Goal: Task Accomplishment & Management: Complete application form

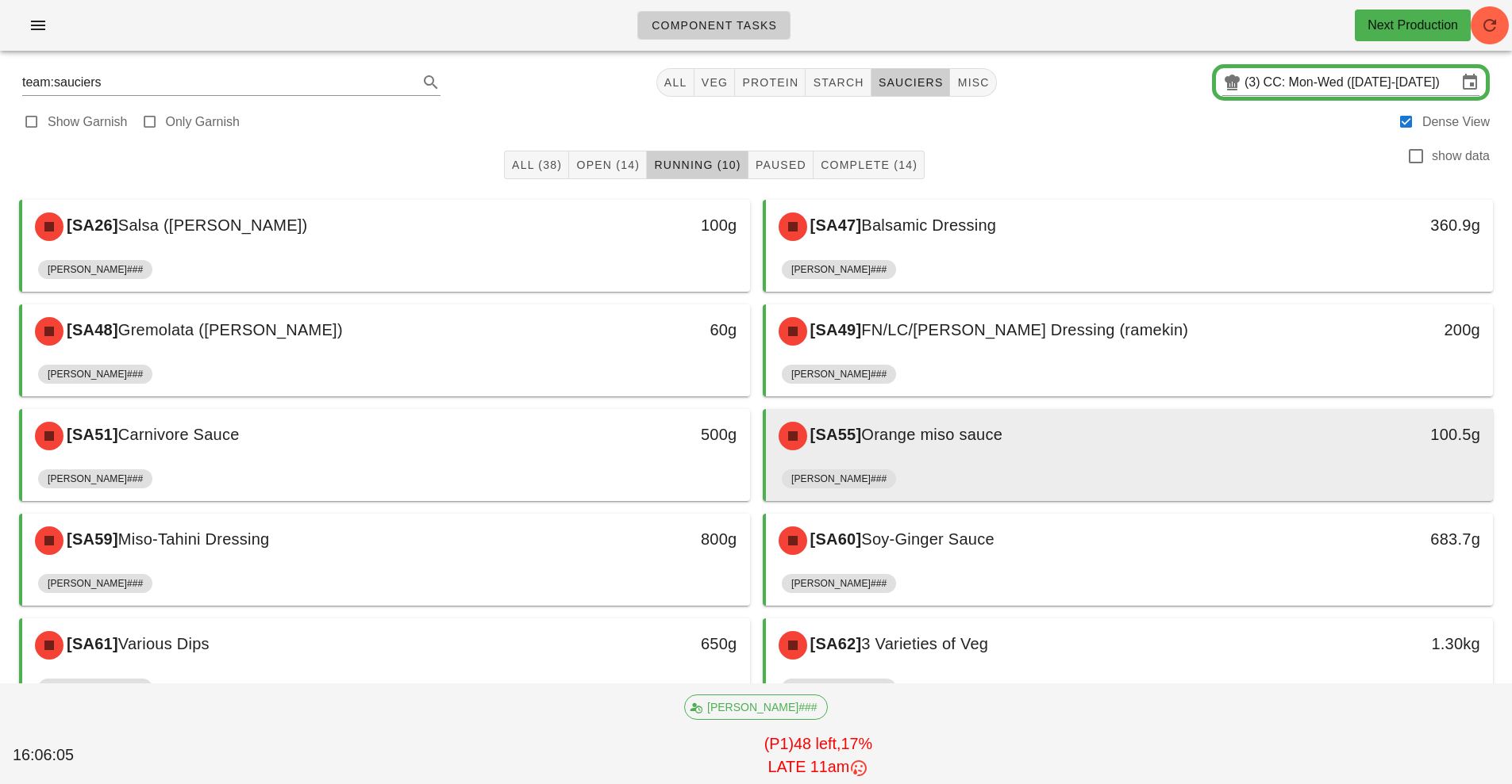
click at [982, 456] on div "[SA55] Orange miso sauce" at bounding box center [1038, 436] width 540 height 47
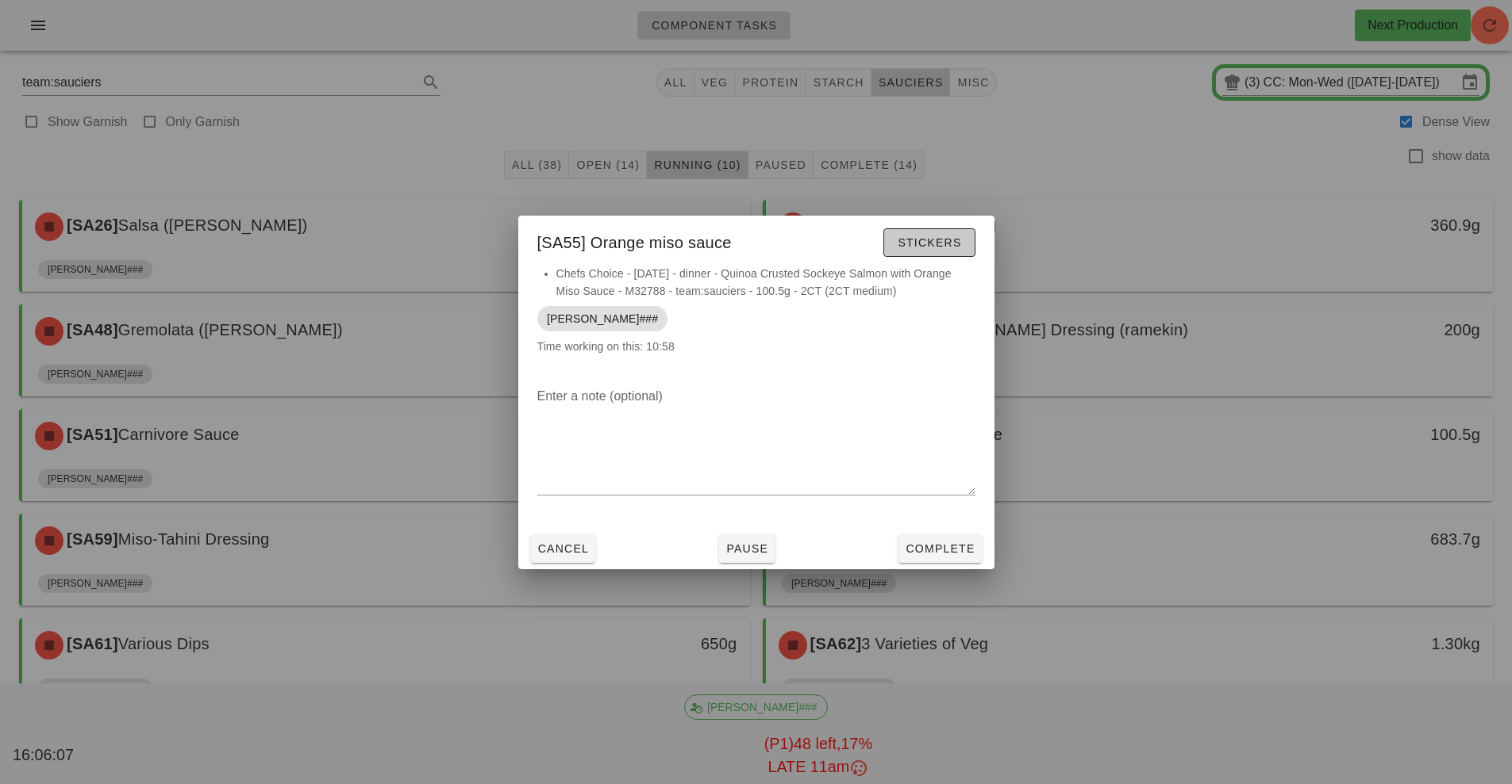
click at [922, 240] on span "Stickers" at bounding box center [929, 242] width 64 height 13
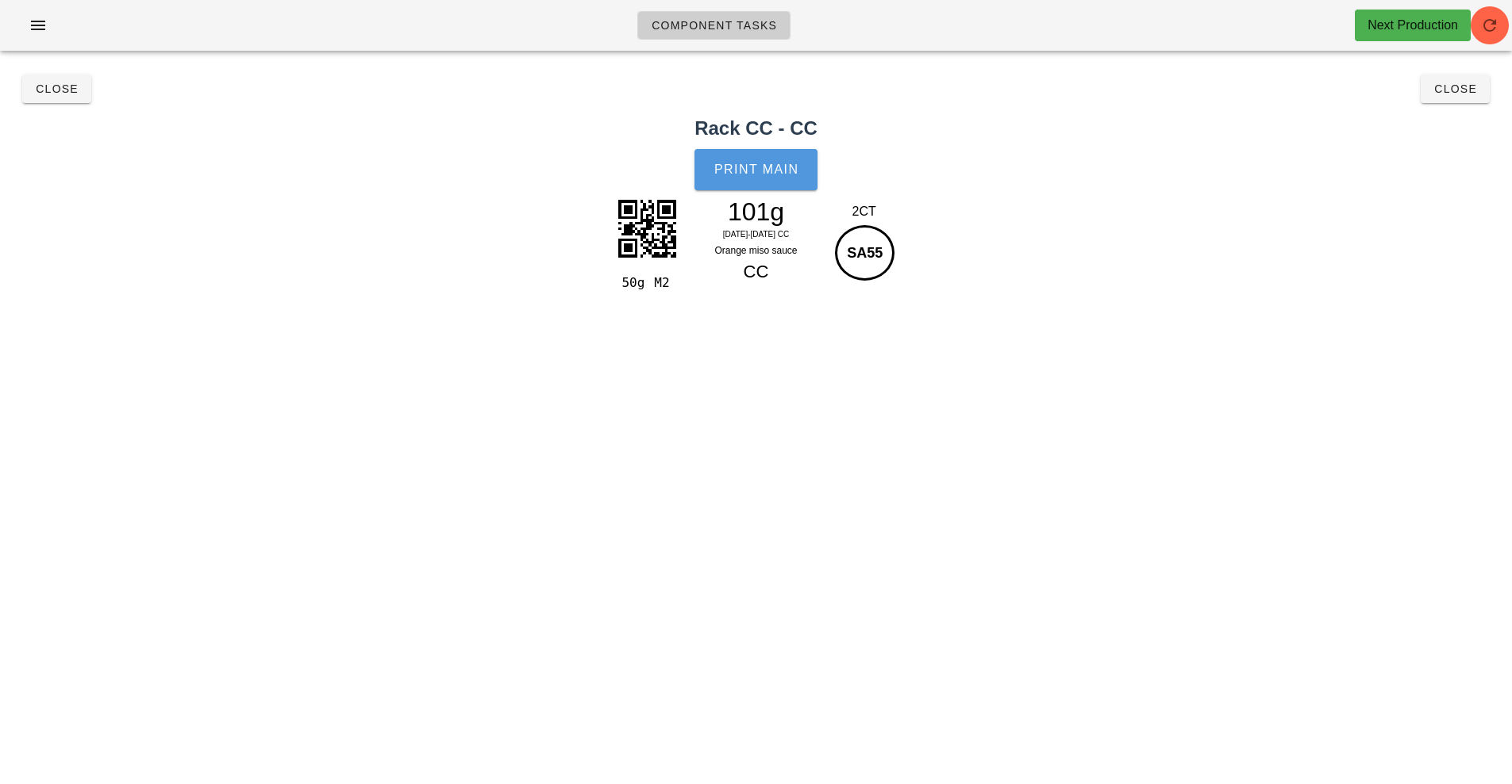
click at [760, 179] on button "Print Main" at bounding box center [755, 169] width 122 height 41
click at [53, 86] on span "Close" at bounding box center [56, 89] width 43 height 13
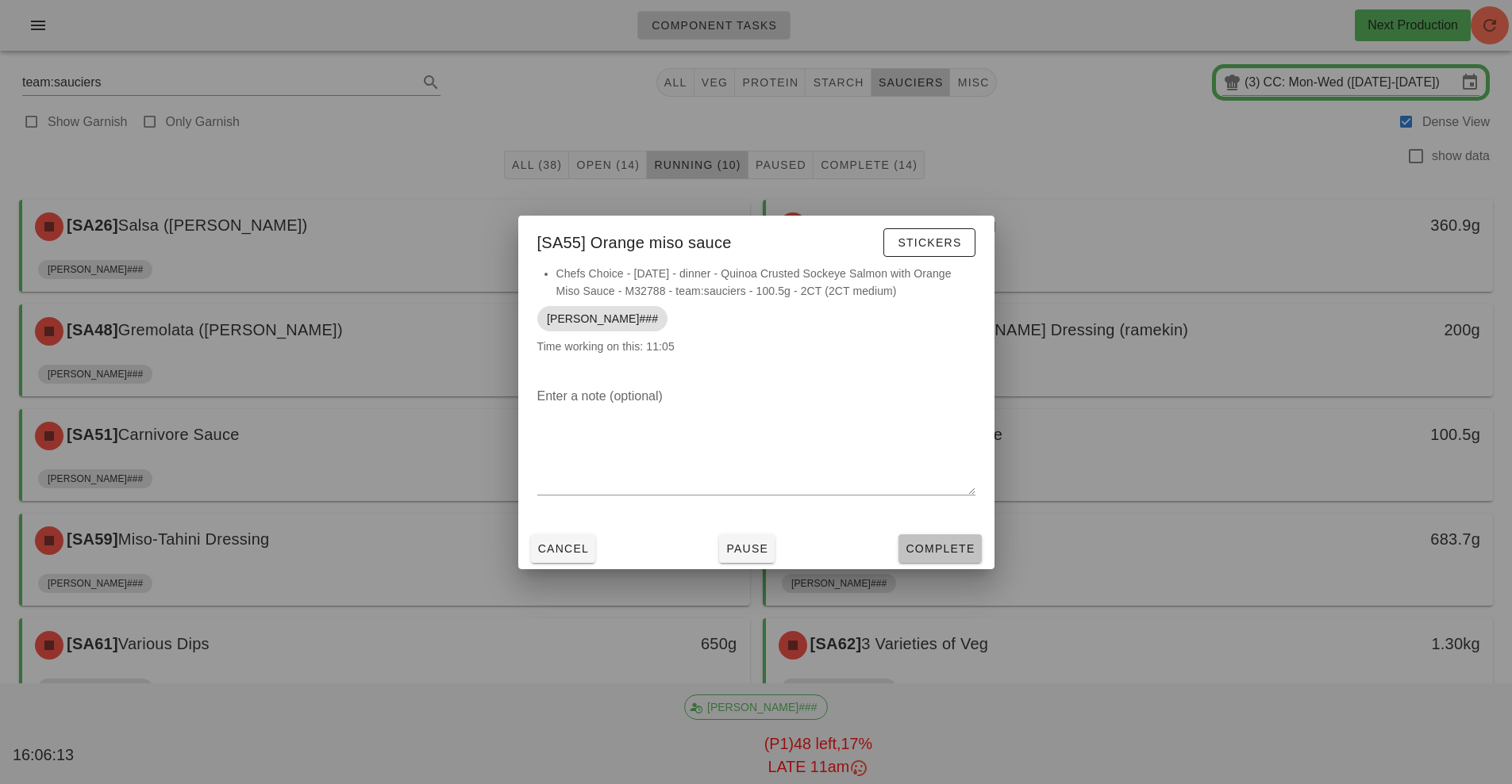
click at [953, 544] on span "Complete" at bounding box center [939, 548] width 70 height 13
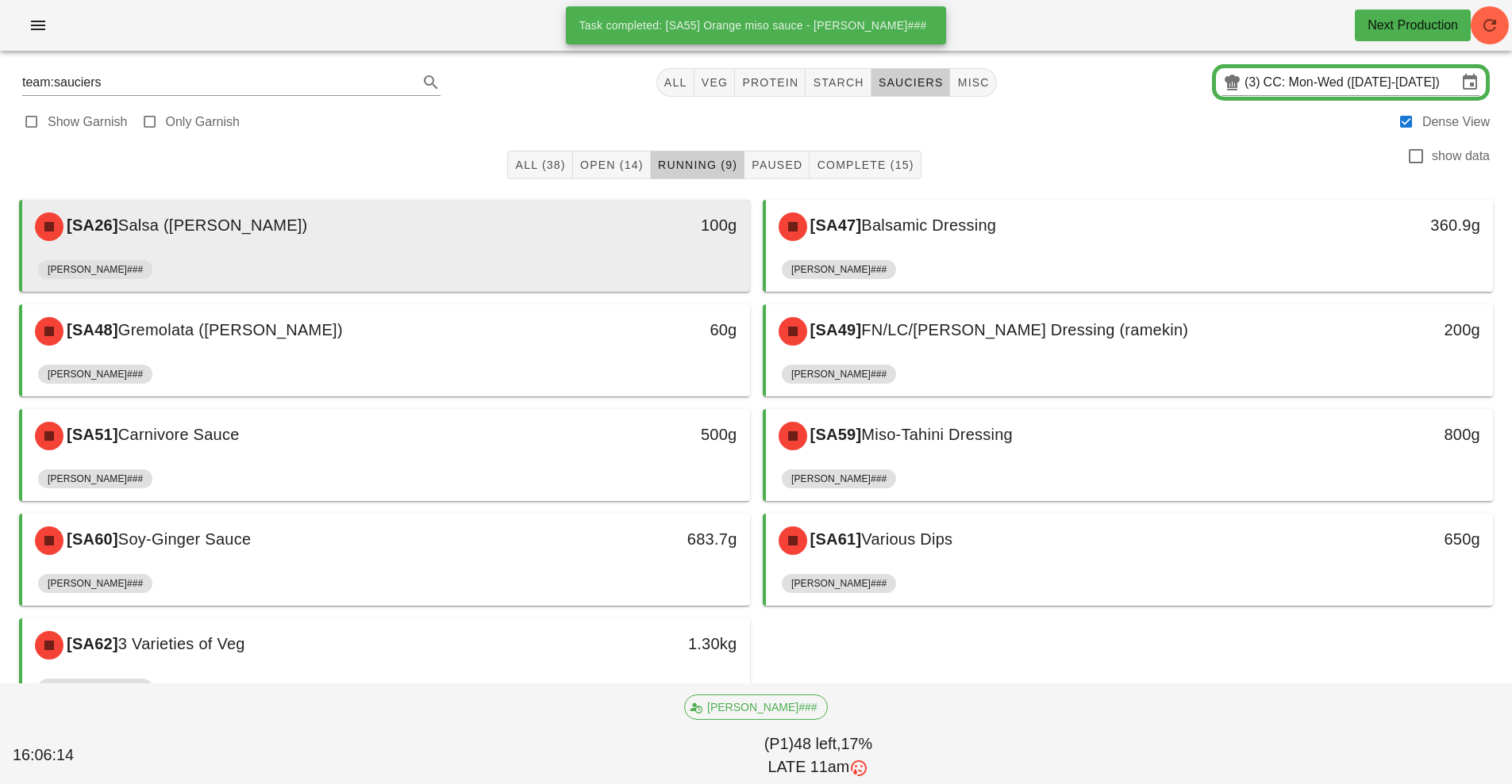
click at [576, 232] on div "100g" at bounding box center [655, 225] width 161 height 25
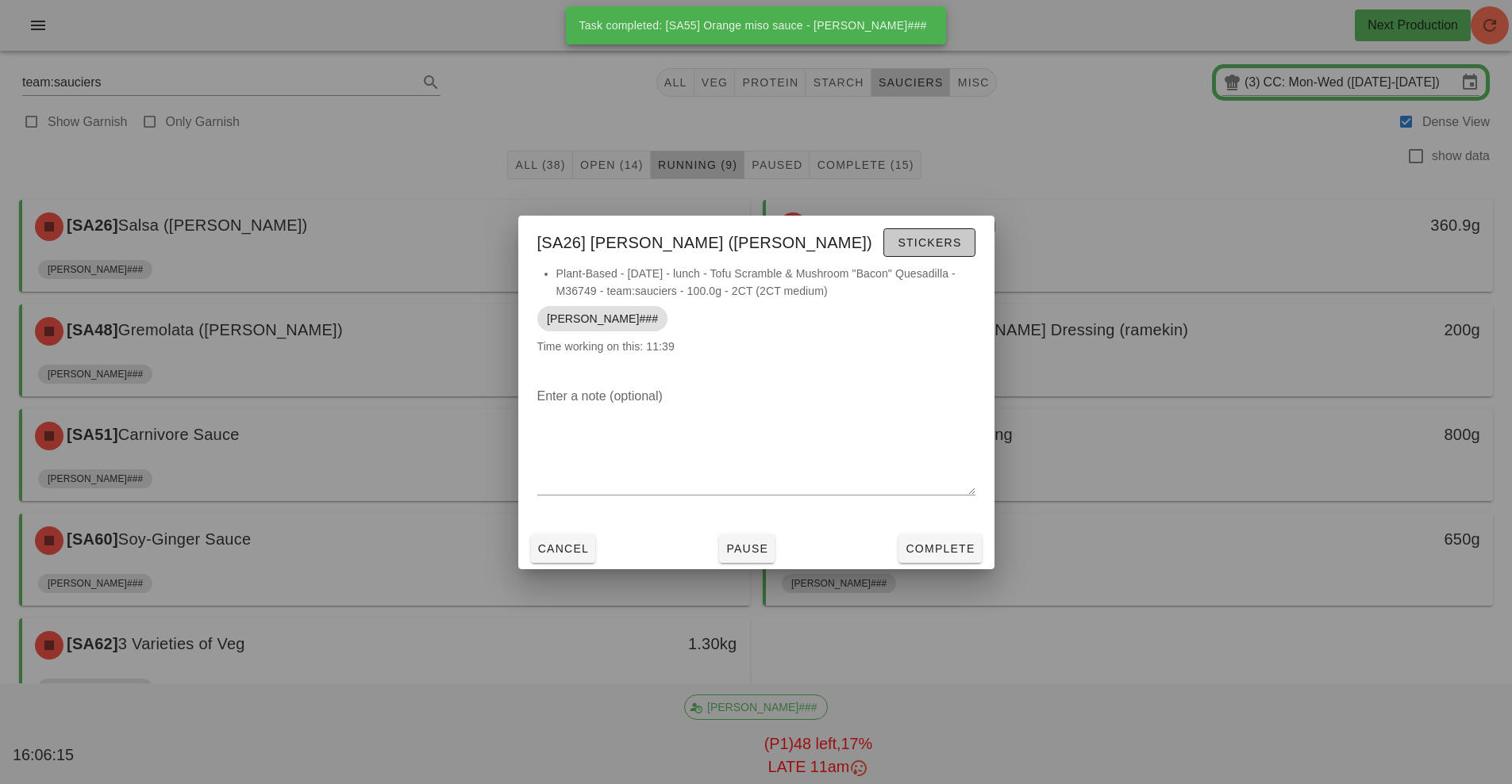
click at [930, 240] on span "Stickers" at bounding box center [929, 242] width 64 height 13
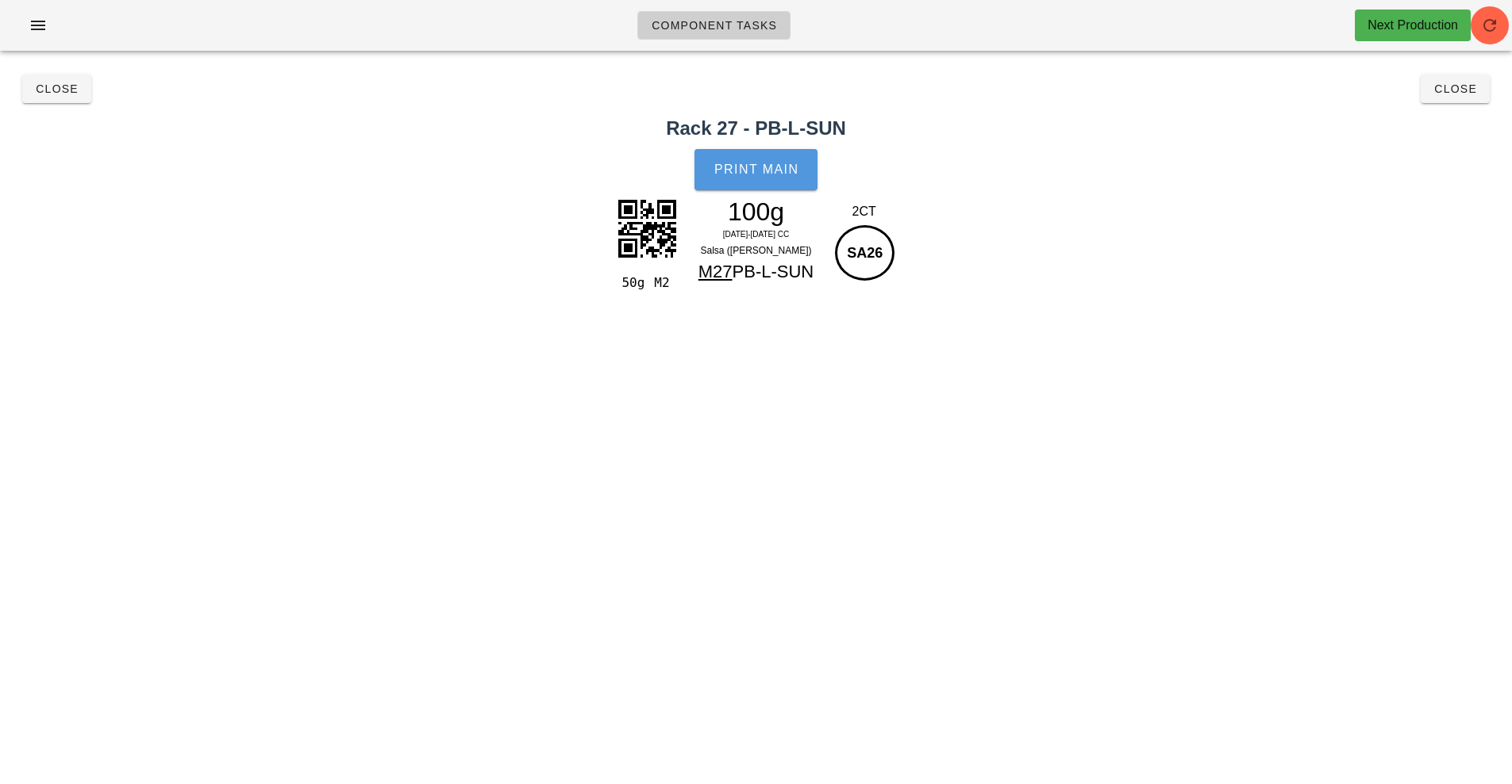
click at [781, 174] on span "Print Main" at bounding box center [756, 169] width 86 height 14
click at [46, 89] on span "Close" at bounding box center [56, 89] width 43 height 13
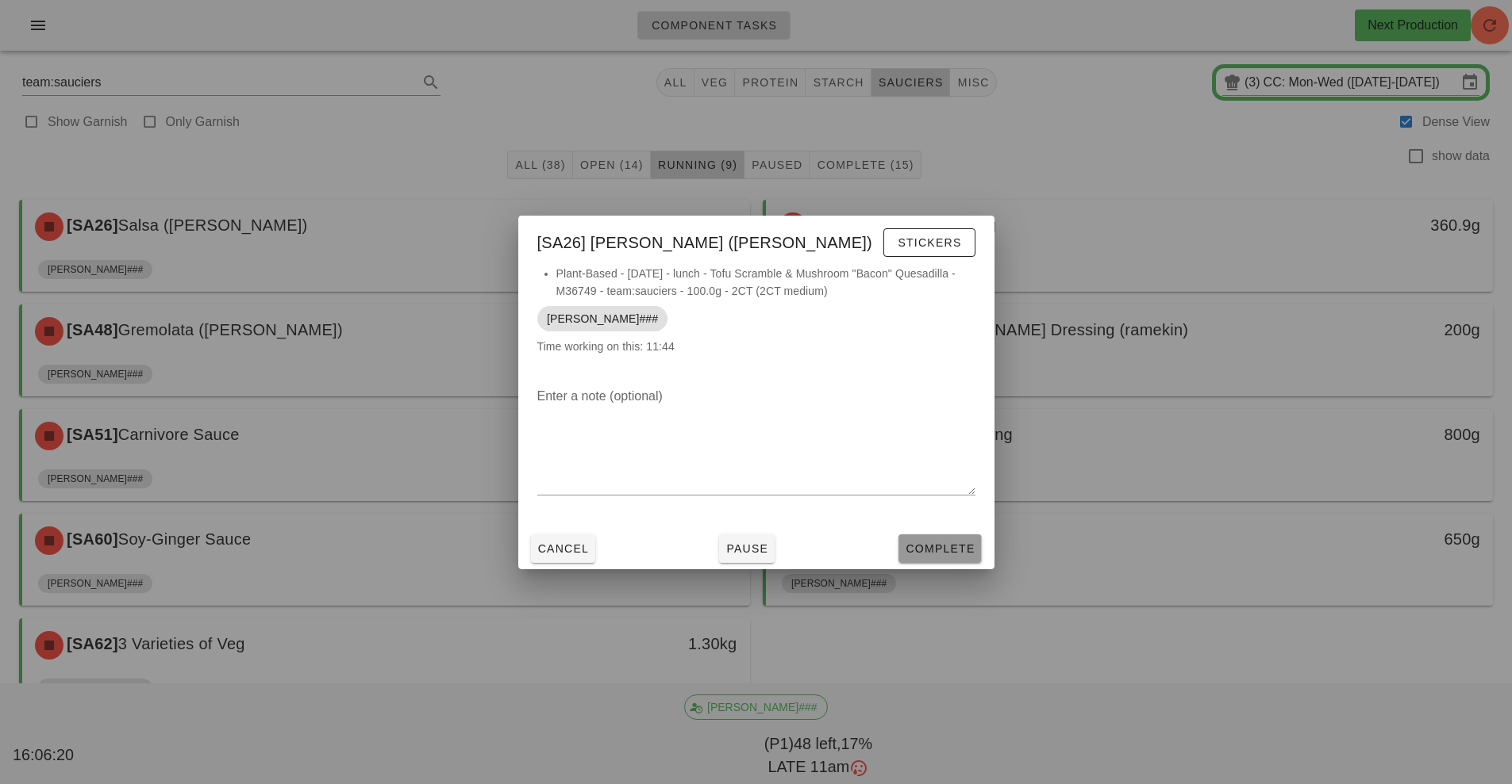
click at [957, 553] on span "Complete" at bounding box center [939, 548] width 70 height 13
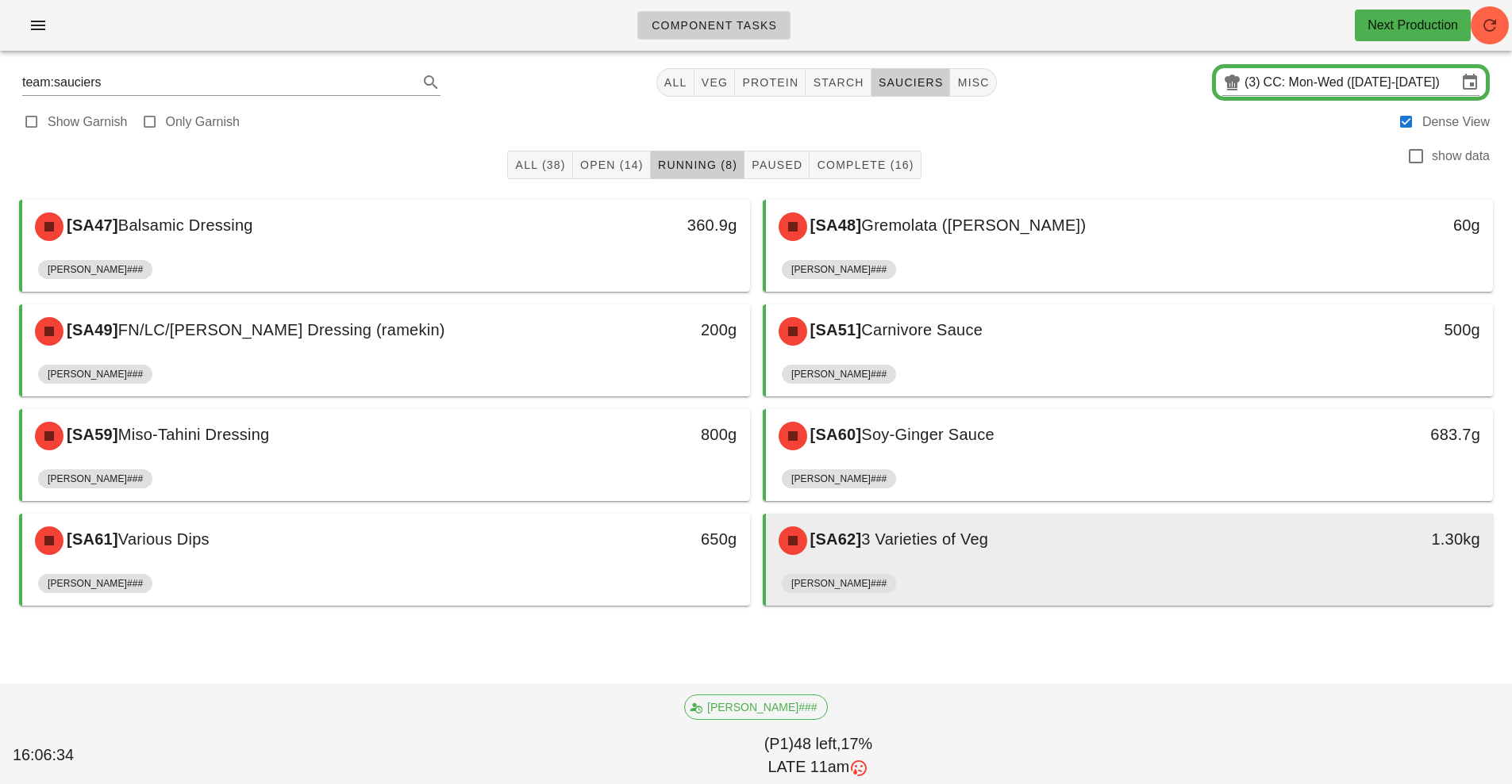
click at [938, 561] on div "[SA62] 3 Varieties of Veg" at bounding box center [1038, 541] width 540 height 47
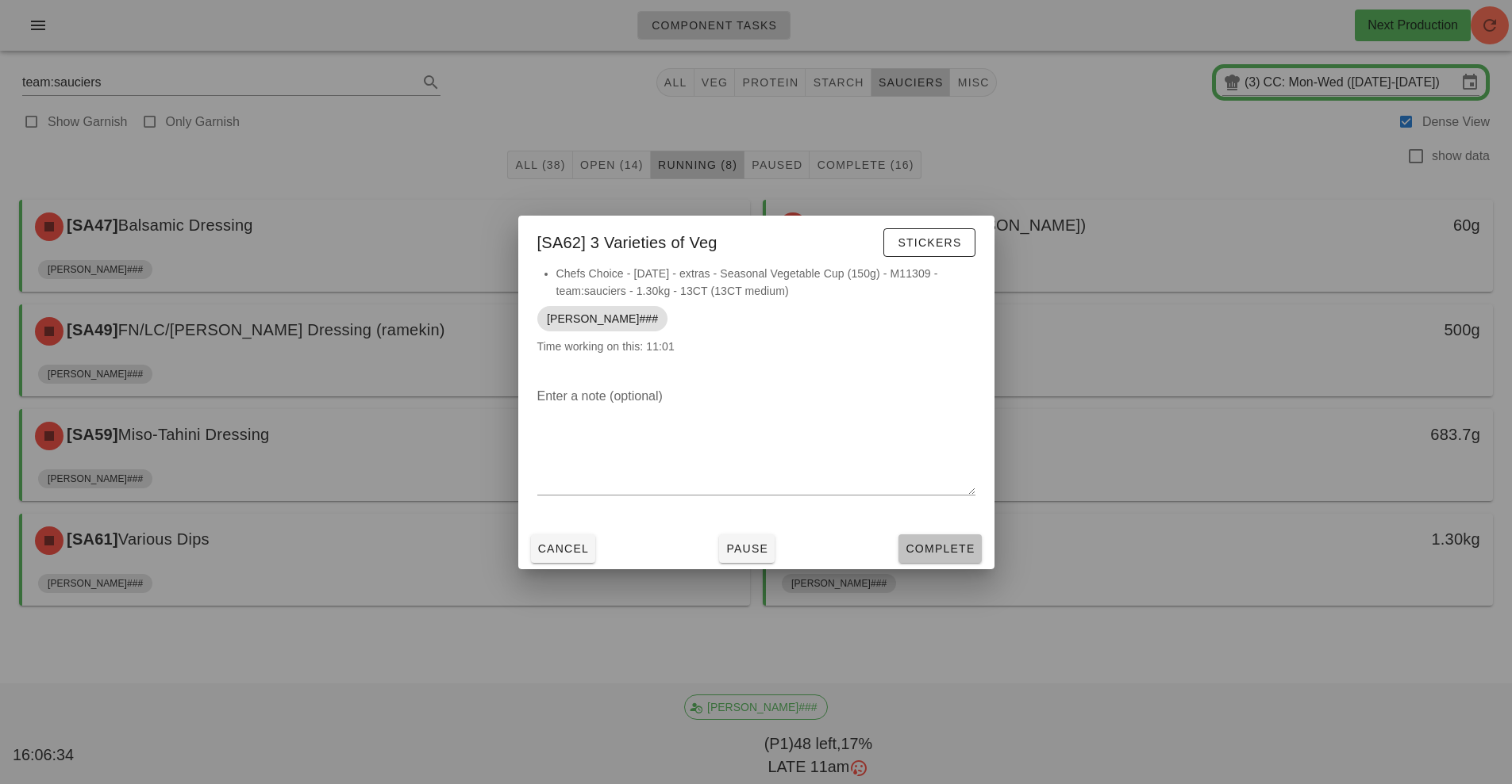
click at [941, 544] on span "Complete" at bounding box center [939, 548] width 70 height 13
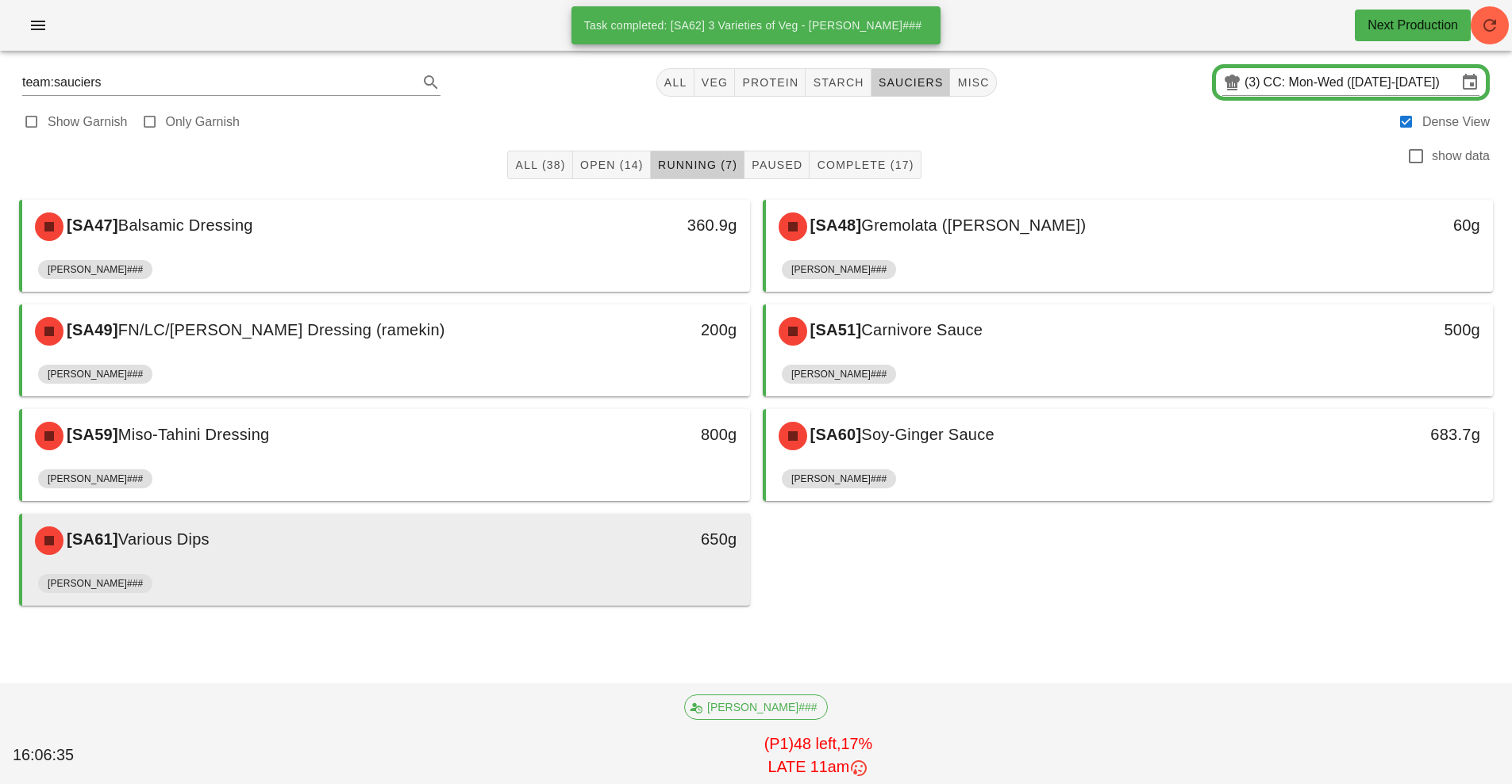
click at [514, 575] on div "[PERSON_NAME]###" at bounding box center [386, 587] width 696 height 38
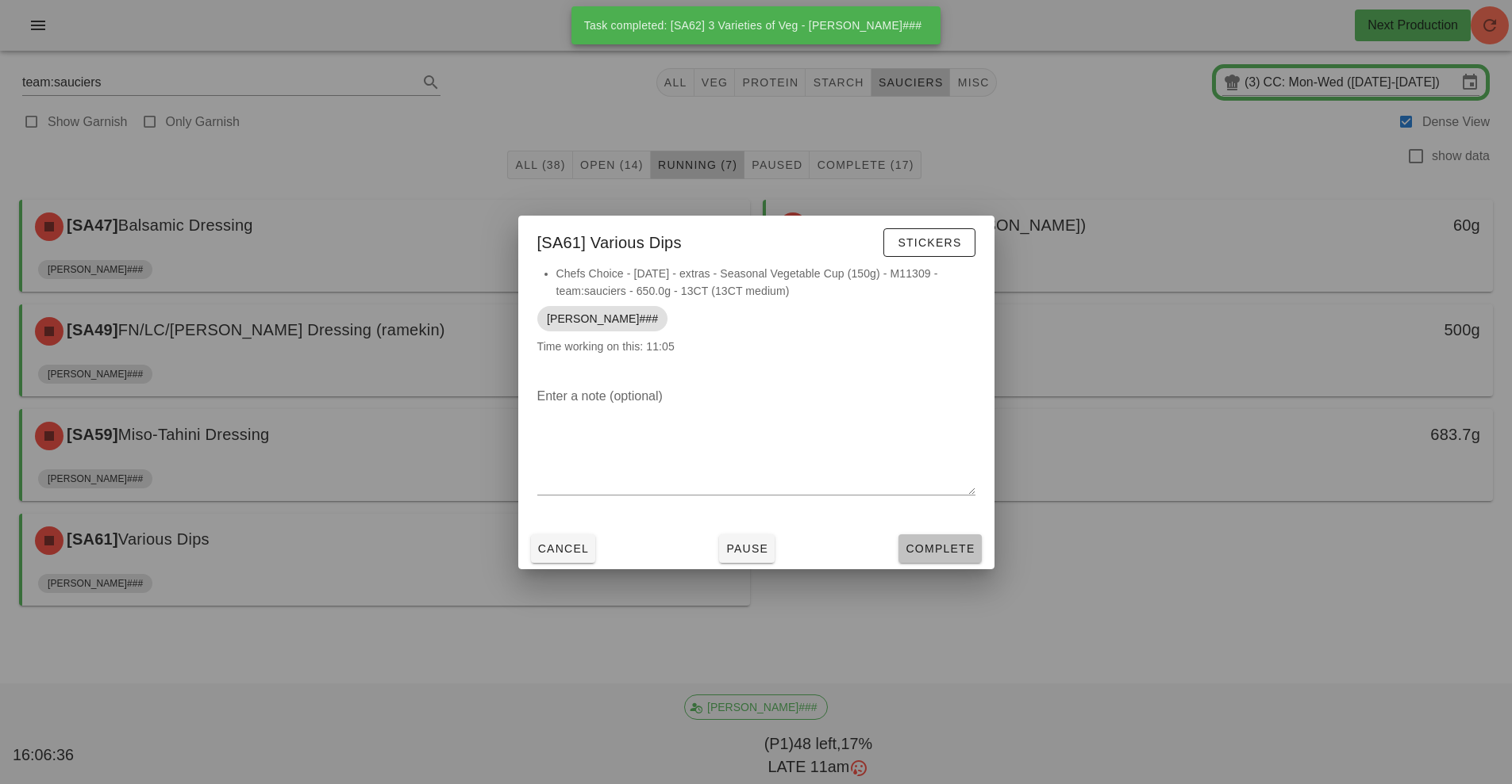
click at [937, 543] on span "Complete" at bounding box center [939, 548] width 70 height 13
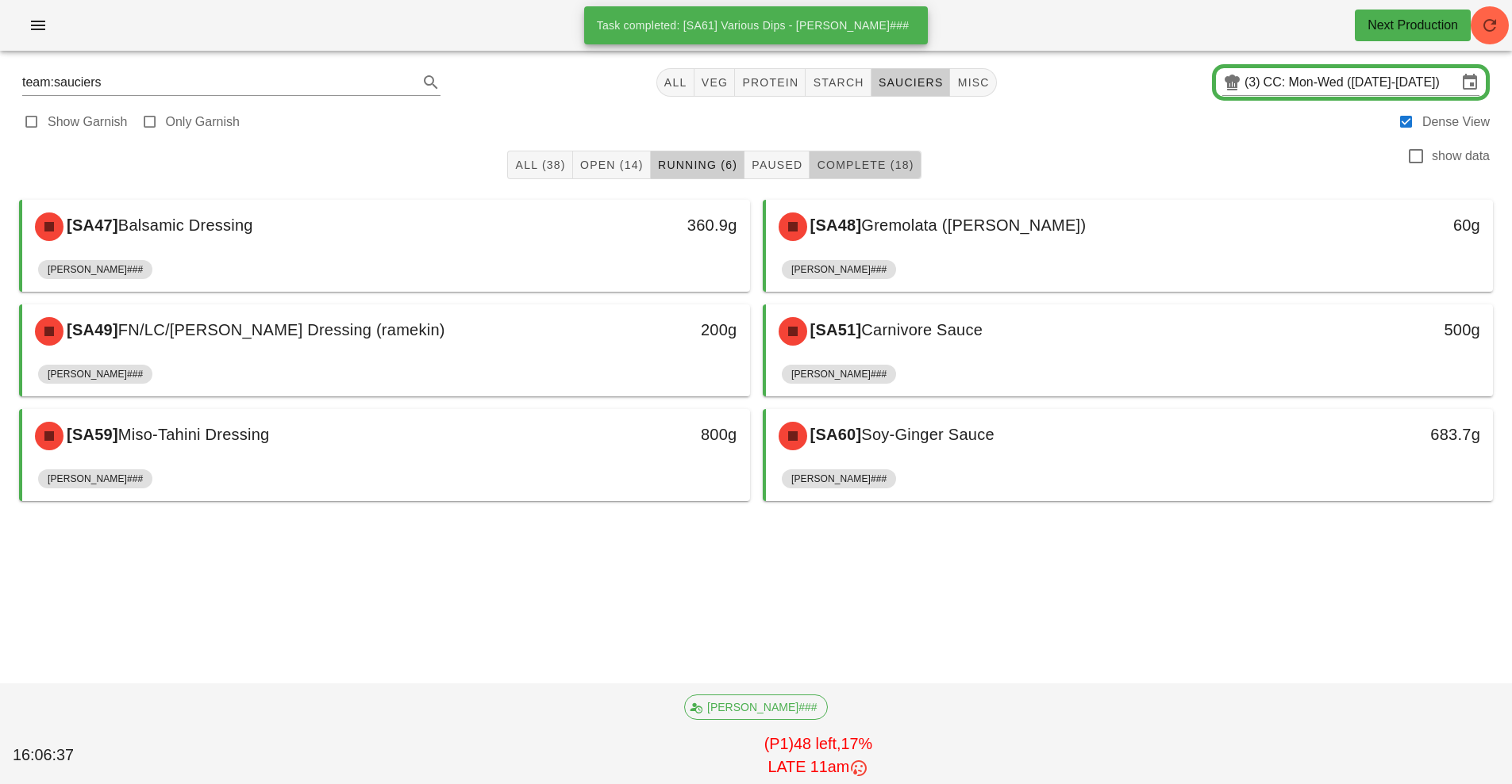
click at [882, 167] on span "Complete (18)" at bounding box center [864, 164] width 97 height 13
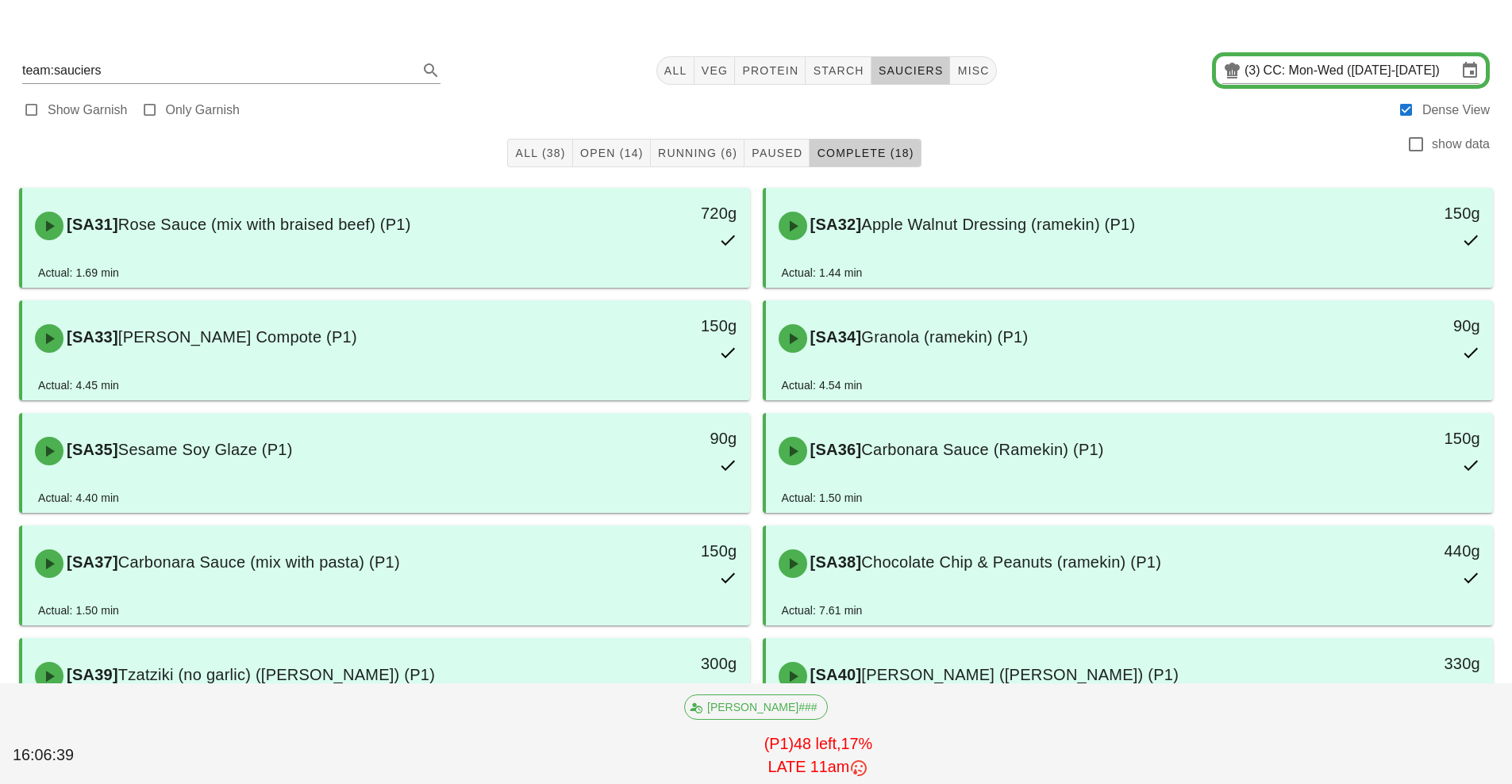
scroll to position [531, 0]
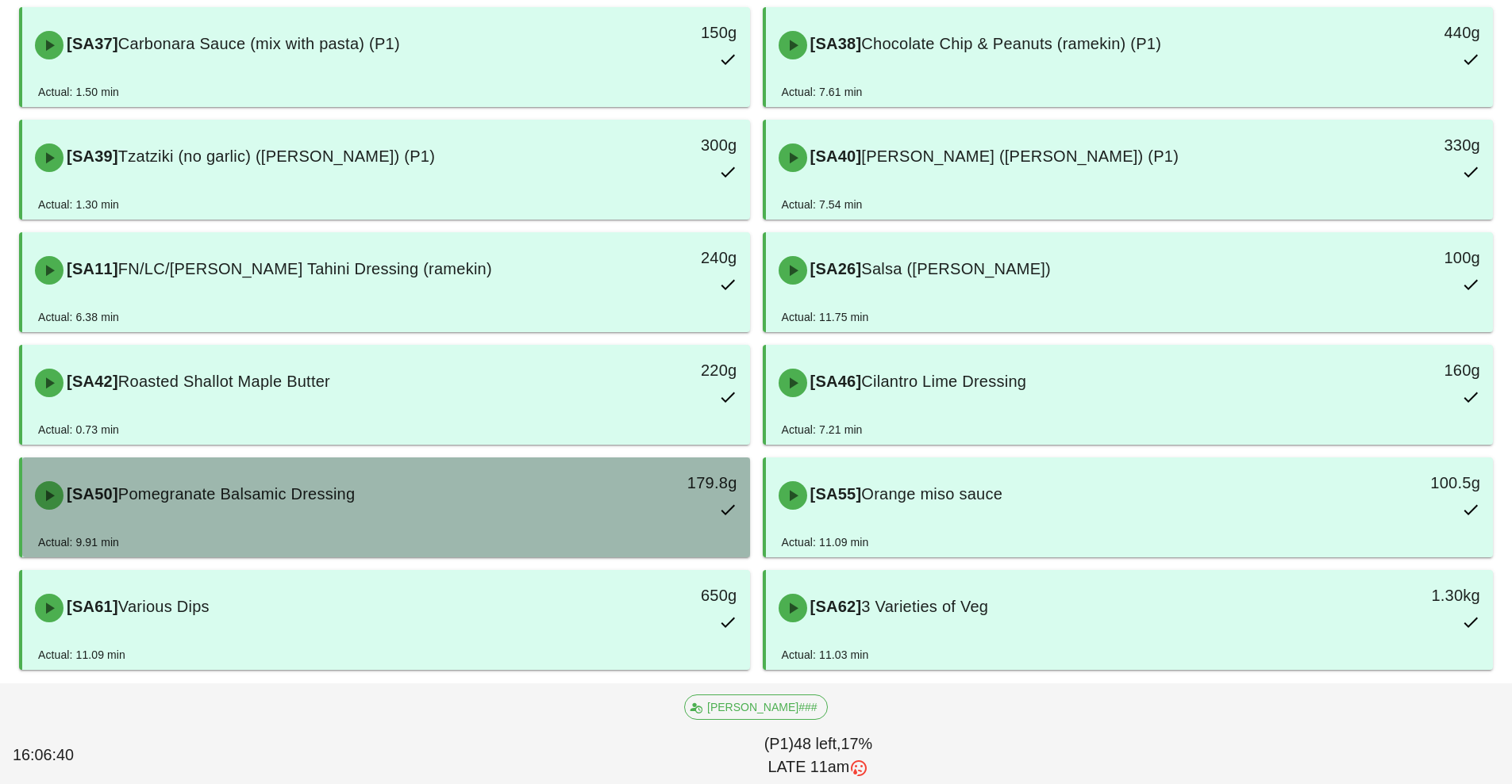
click at [527, 518] on div "[SA50] Pomegranate Balsamic Dressing" at bounding box center [295, 495] width 540 height 47
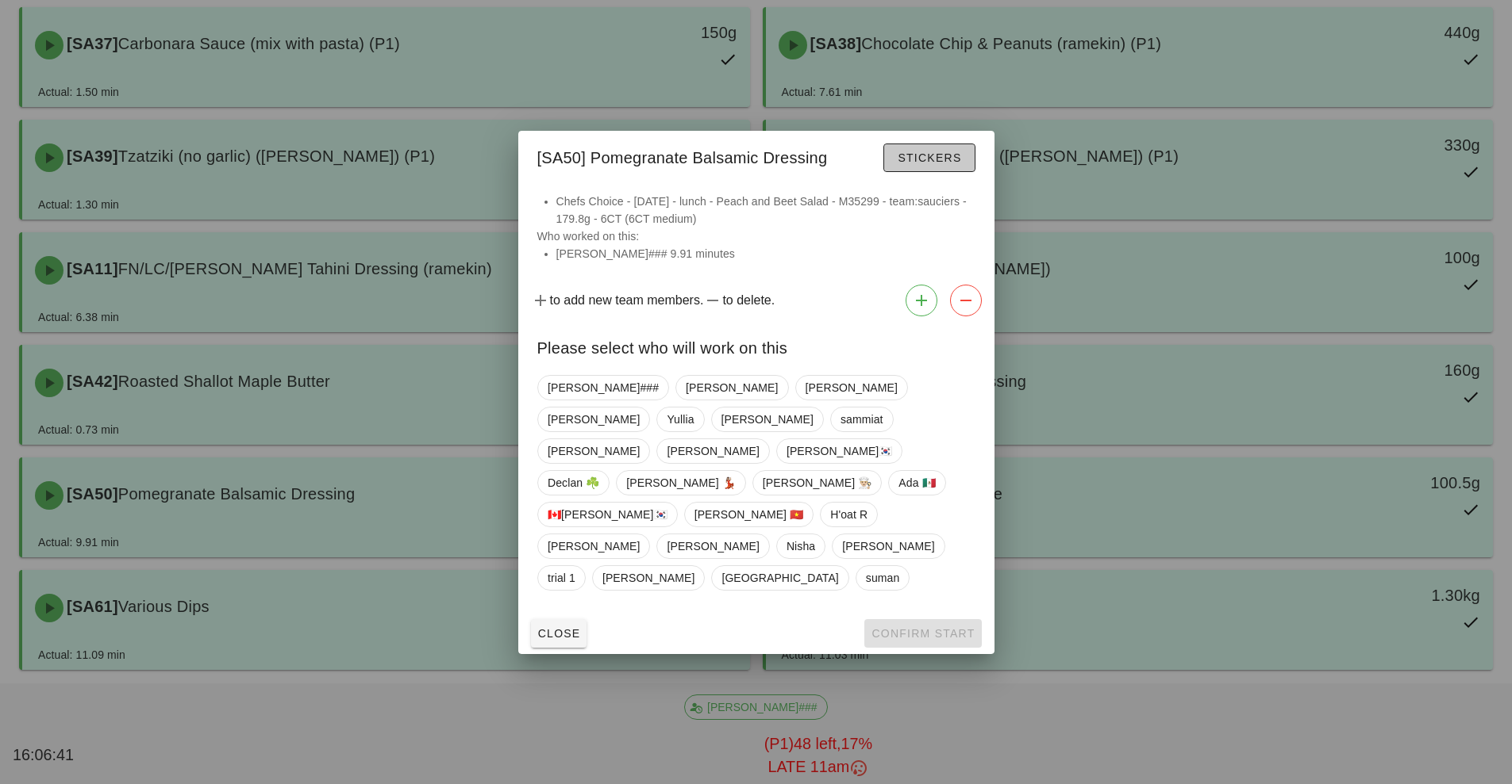
click at [939, 164] on span "Stickers" at bounding box center [929, 157] width 64 height 13
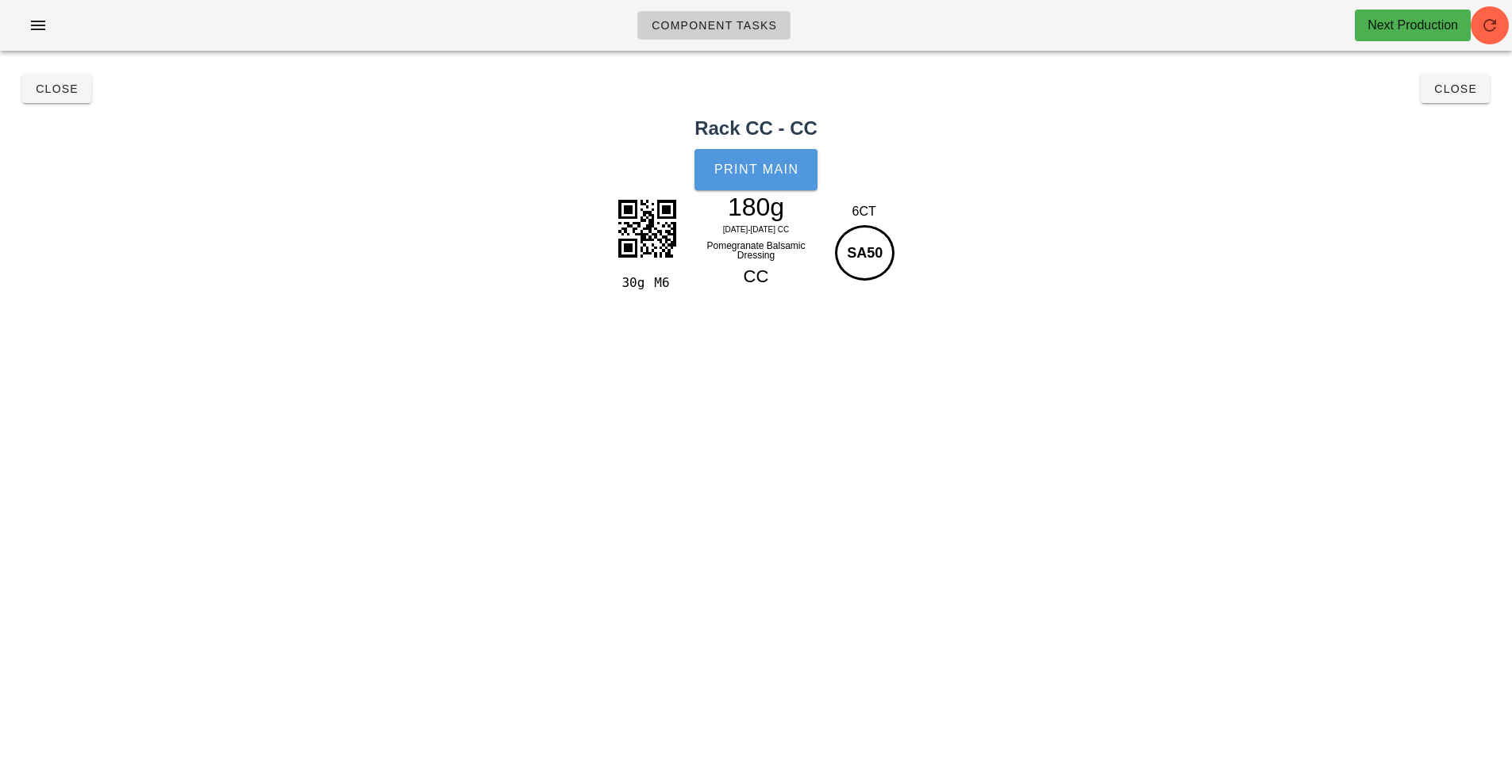
click at [751, 182] on button "Print Main" at bounding box center [755, 169] width 122 height 41
click at [56, 92] on span "Close" at bounding box center [56, 89] width 43 height 13
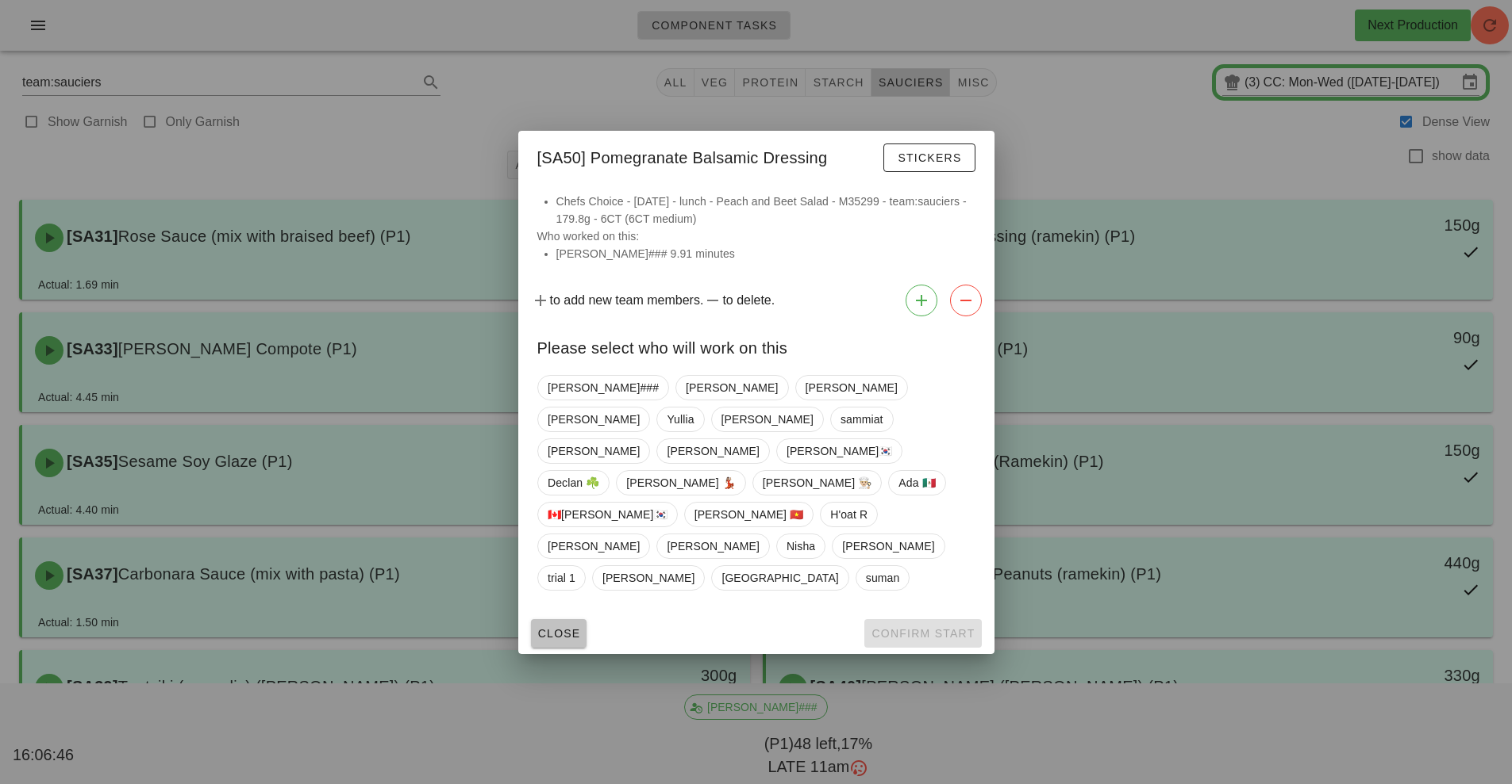
click at [555, 627] on span "Close" at bounding box center [558, 633] width 43 height 13
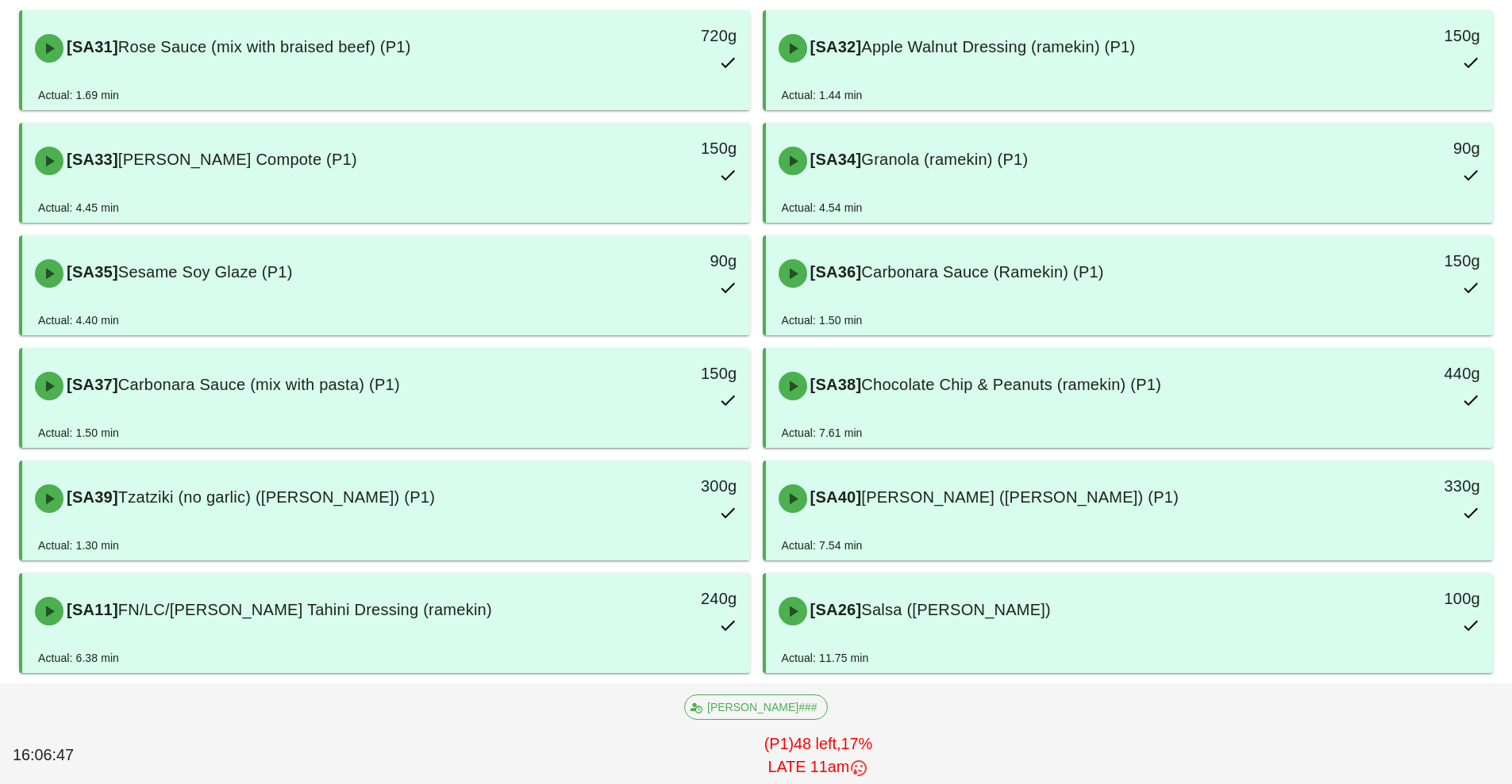
scroll to position [311, 0]
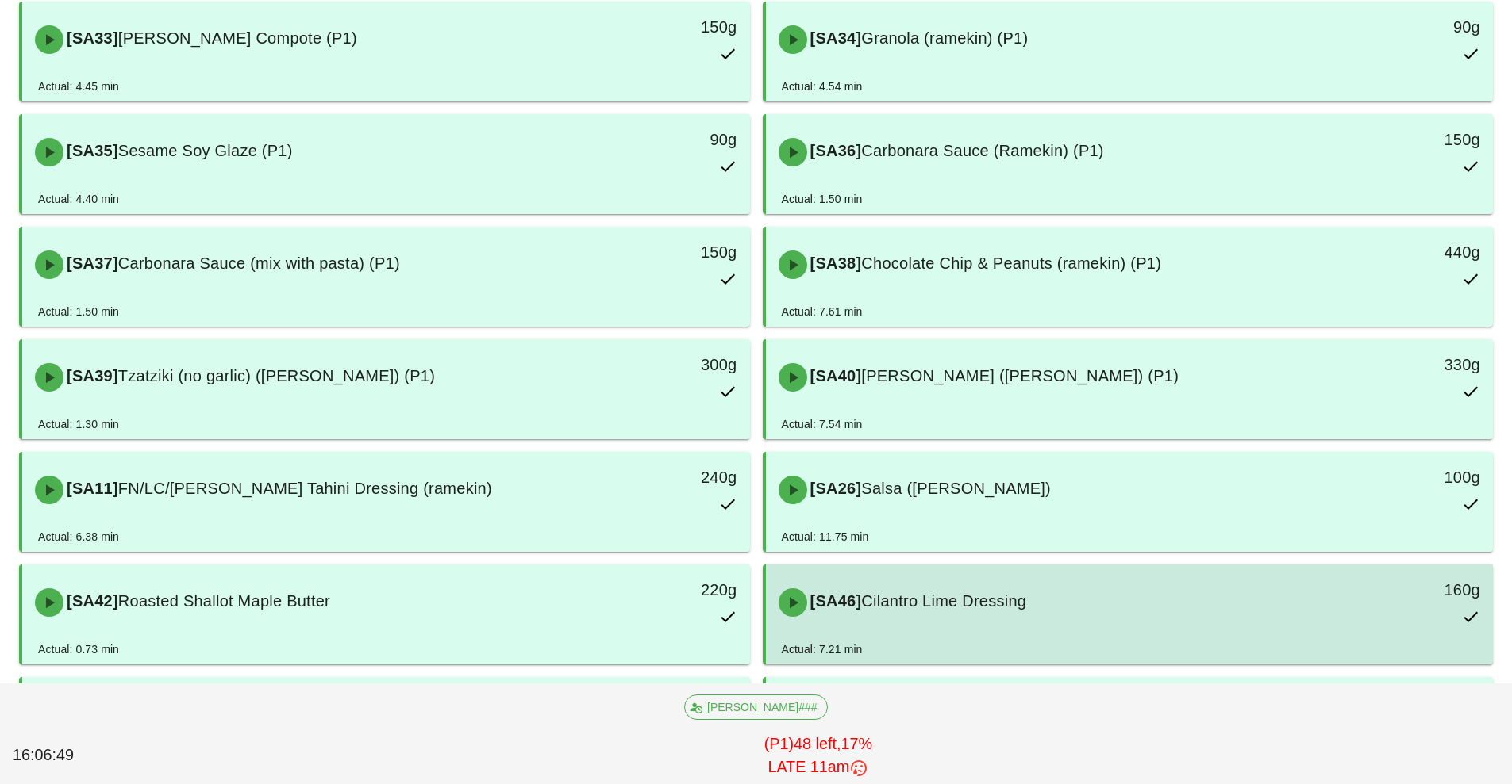
click at [1038, 641] on div "Actual: 7.21 min" at bounding box center [1129, 652] width 696 height 24
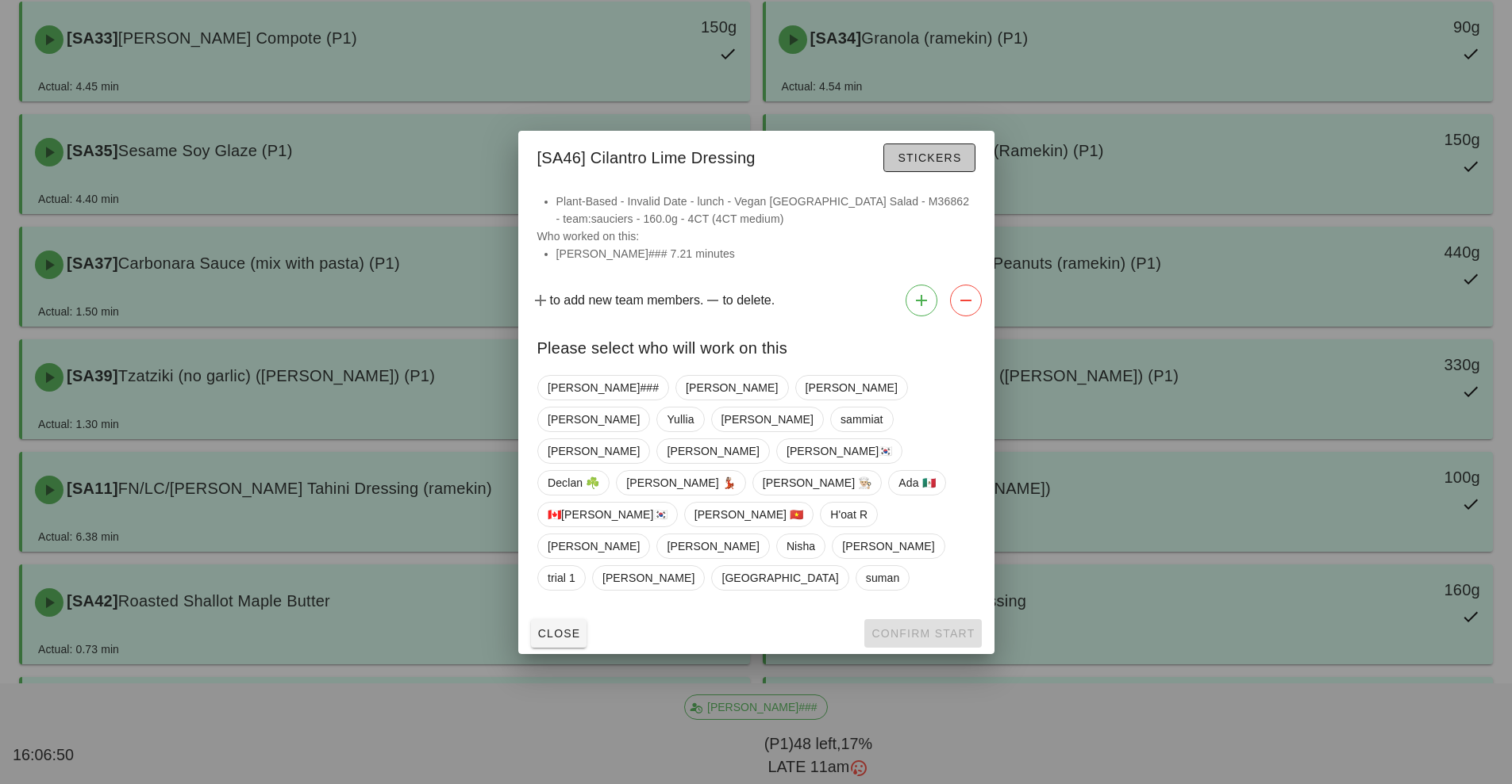
click at [916, 172] on button "Stickers" at bounding box center [929, 158] width 91 height 29
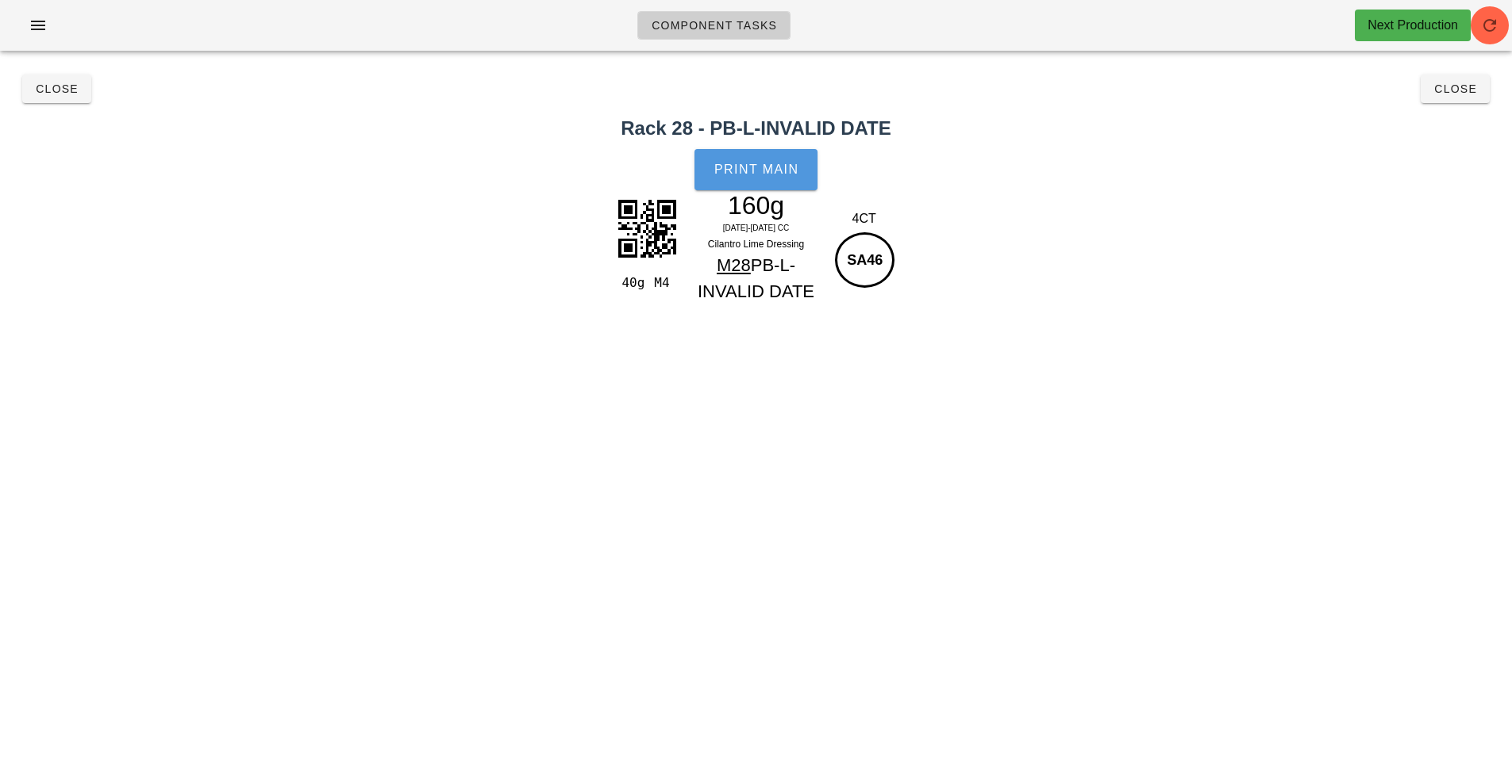
click at [769, 179] on button "Print Main" at bounding box center [755, 169] width 122 height 41
click at [41, 97] on button "Close" at bounding box center [57, 89] width 69 height 29
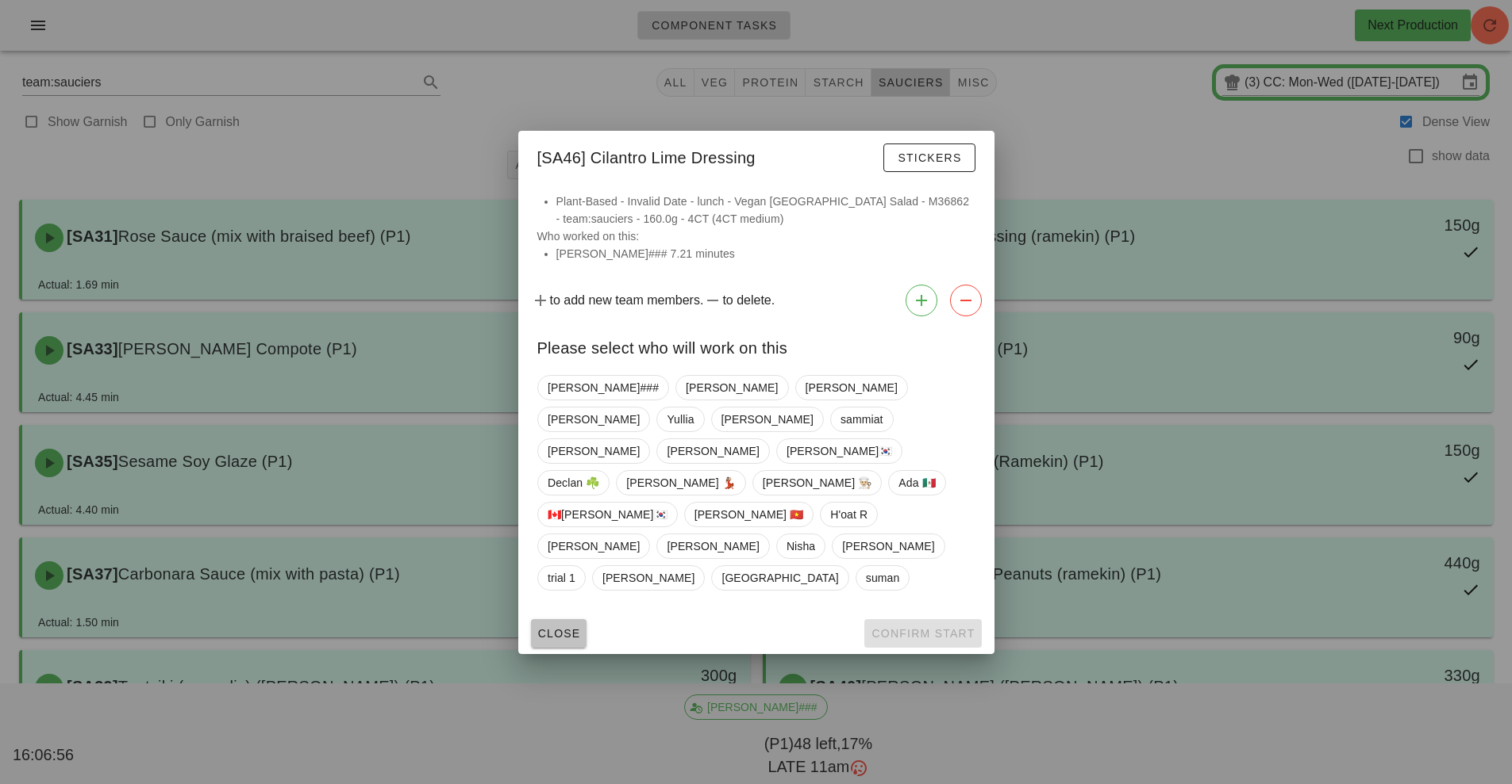
click at [568, 620] on button "Close" at bounding box center [559, 634] width 57 height 29
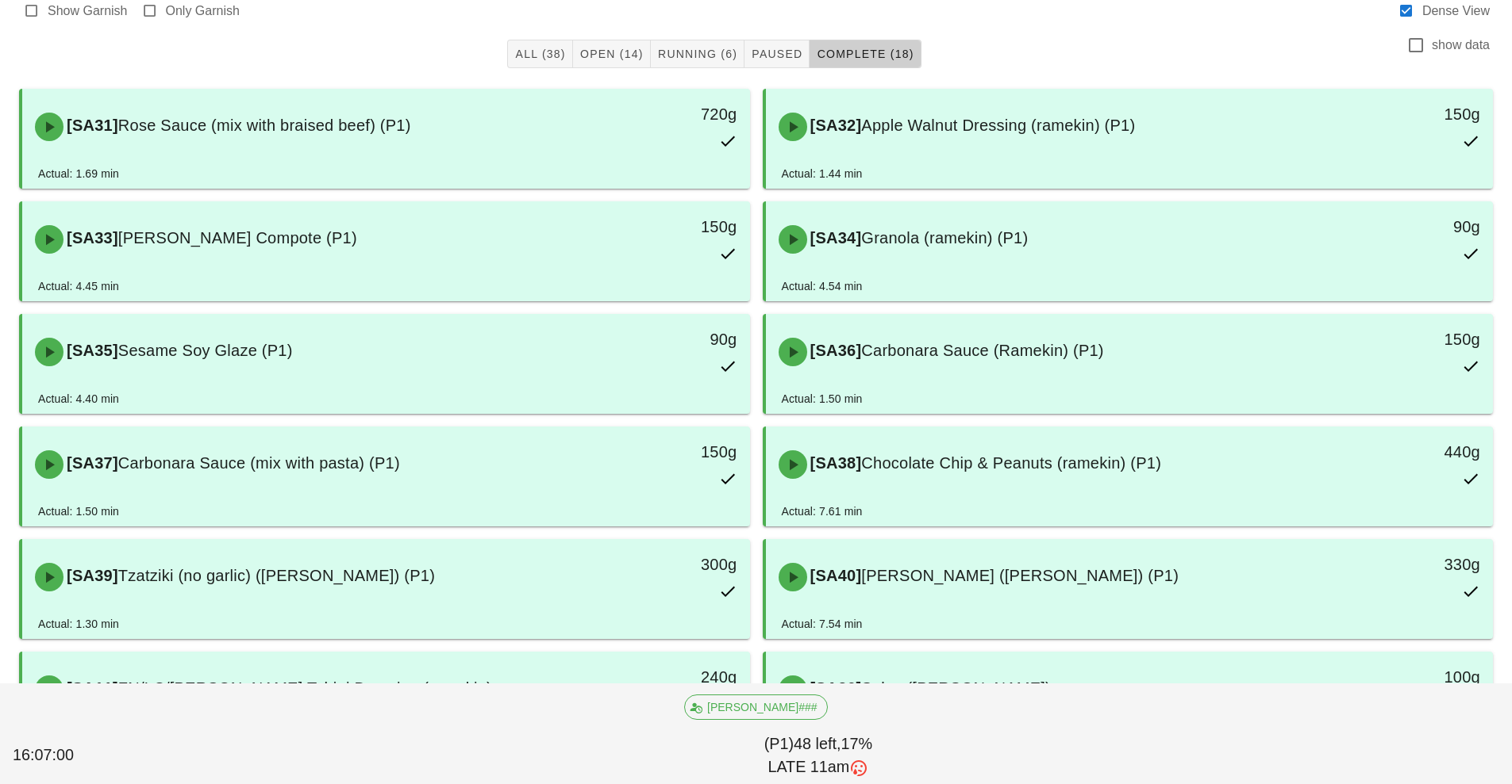
scroll to position [531, 0]
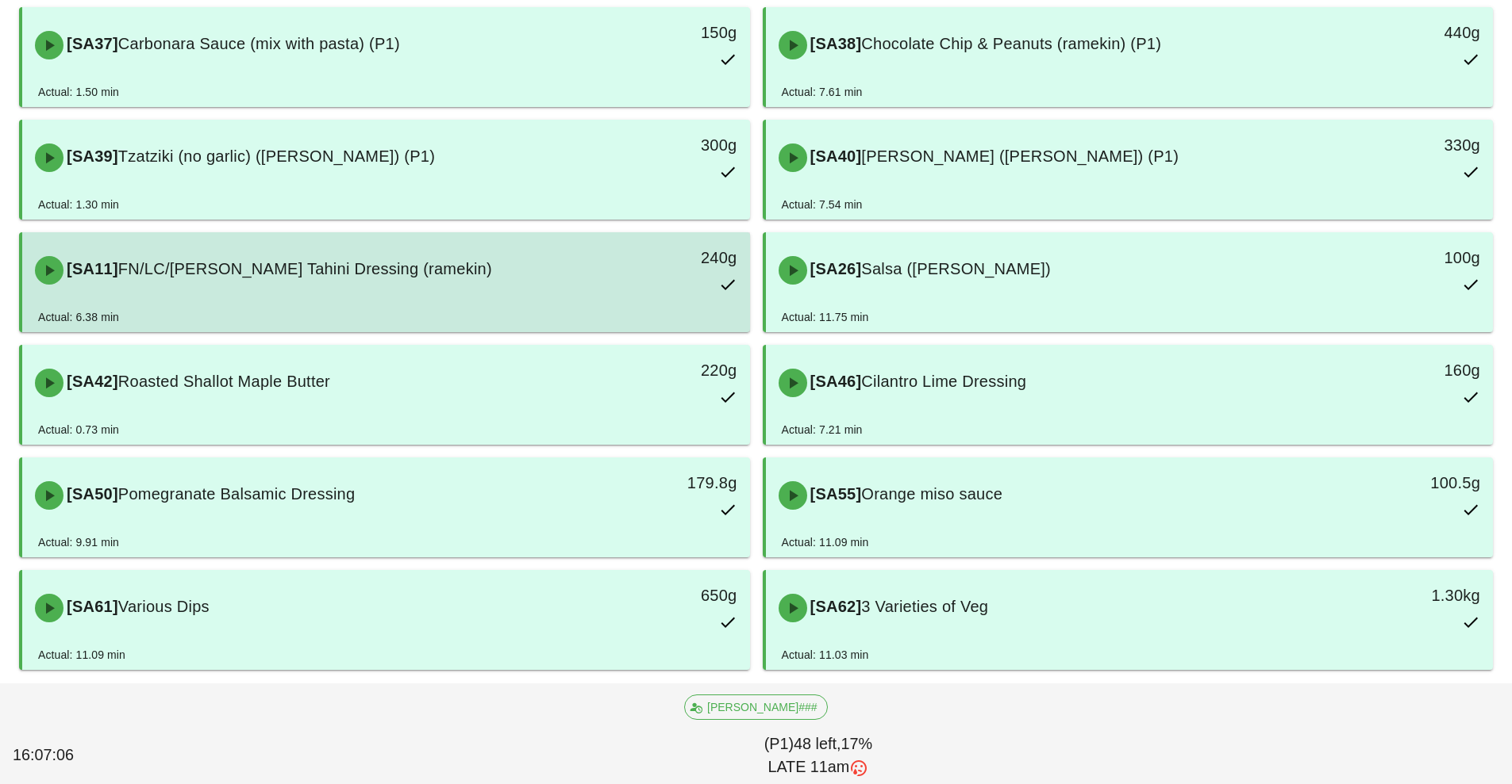
click at [521, 279] on div "[SA11] FN/LC/[PERSON_NAME] Tahini Dressing (ramekin)" at bounding box center [295, 269] width 540 height 47
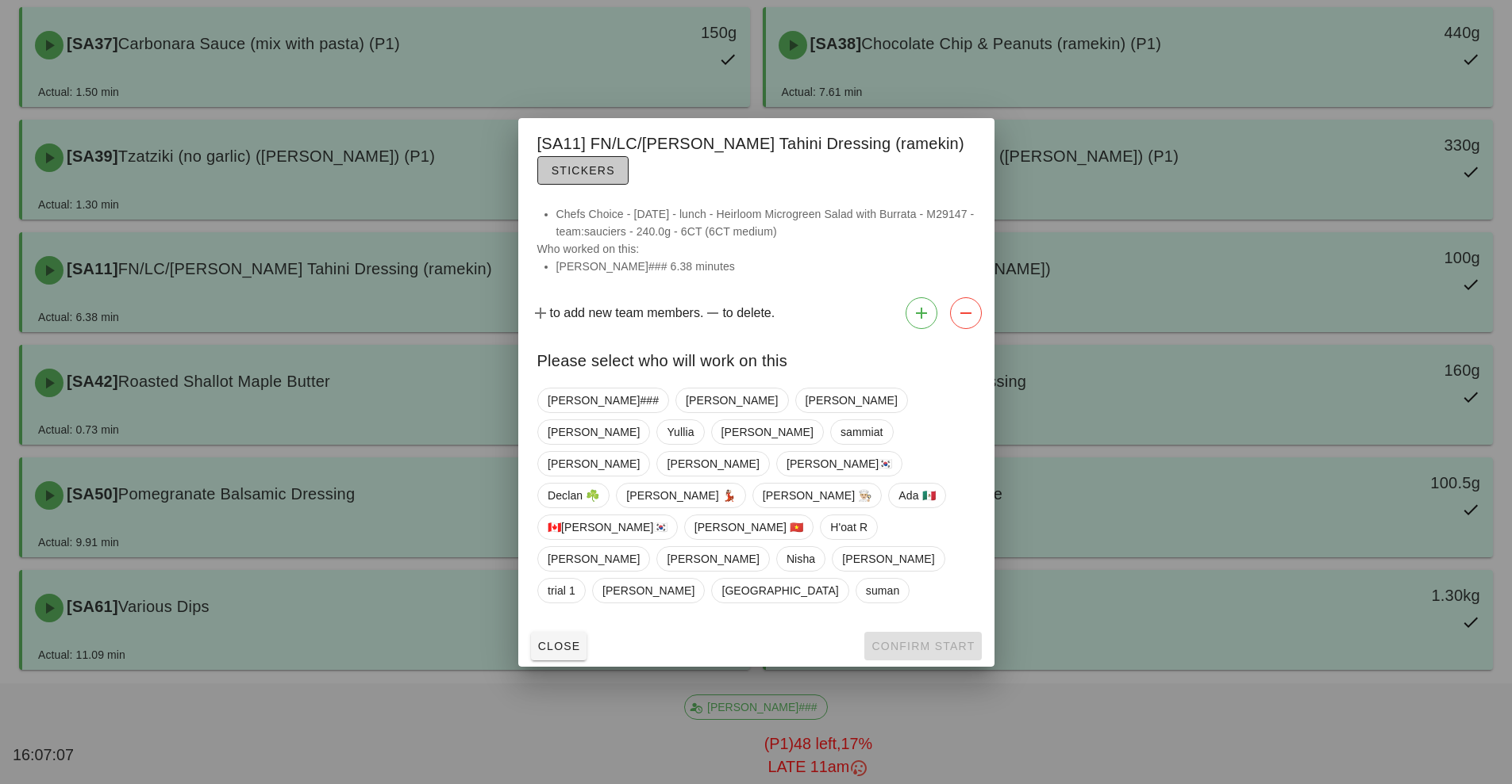
click at [578, 185] on button "Stickers" at bounding box center [582, 170] width 91 height 29
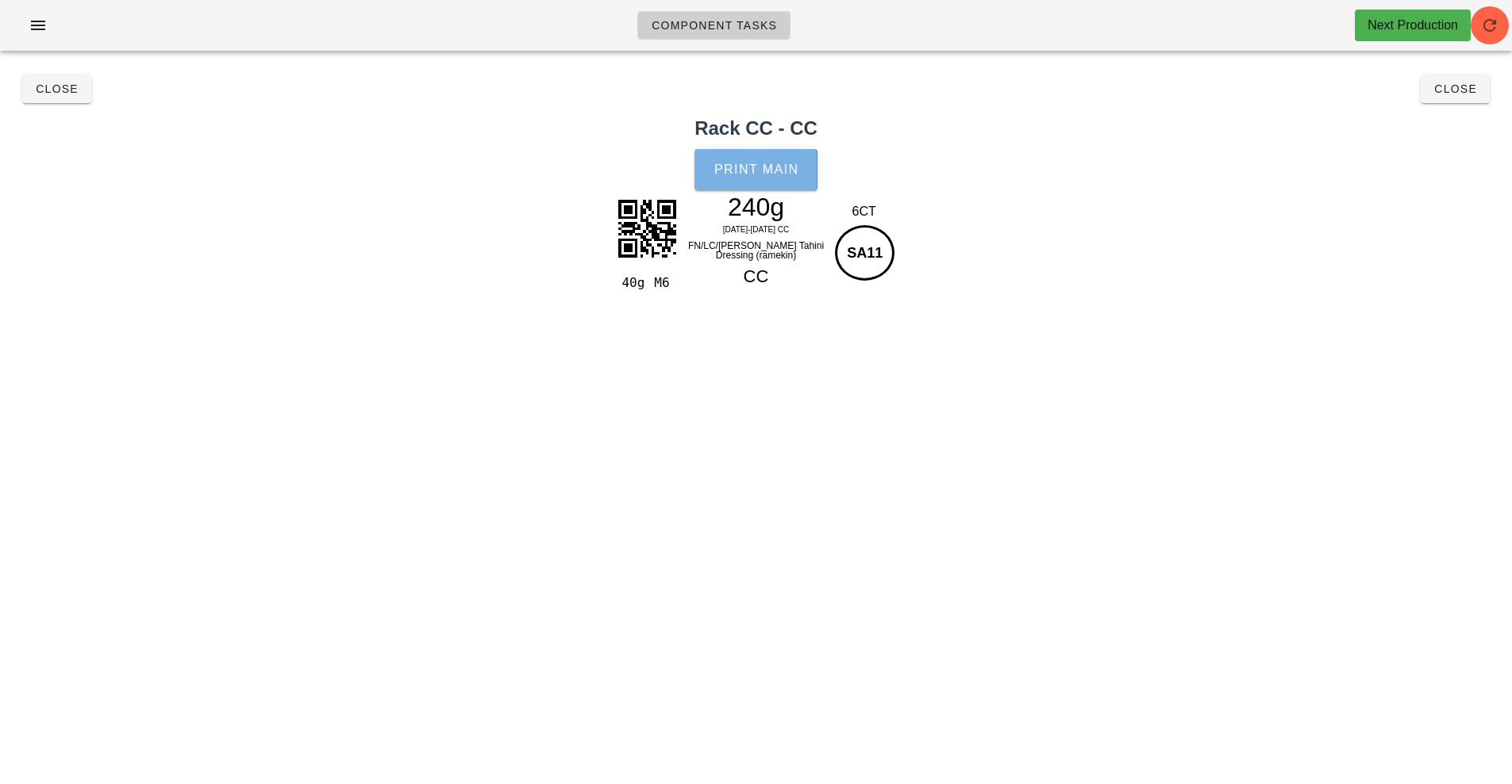
click at [771, 185] on button "Print Main" at bounding box center [755, 169] width 122 height 41
click at [54, 100] on button "Close" at bounding box center [57, 89] width 69 height 29
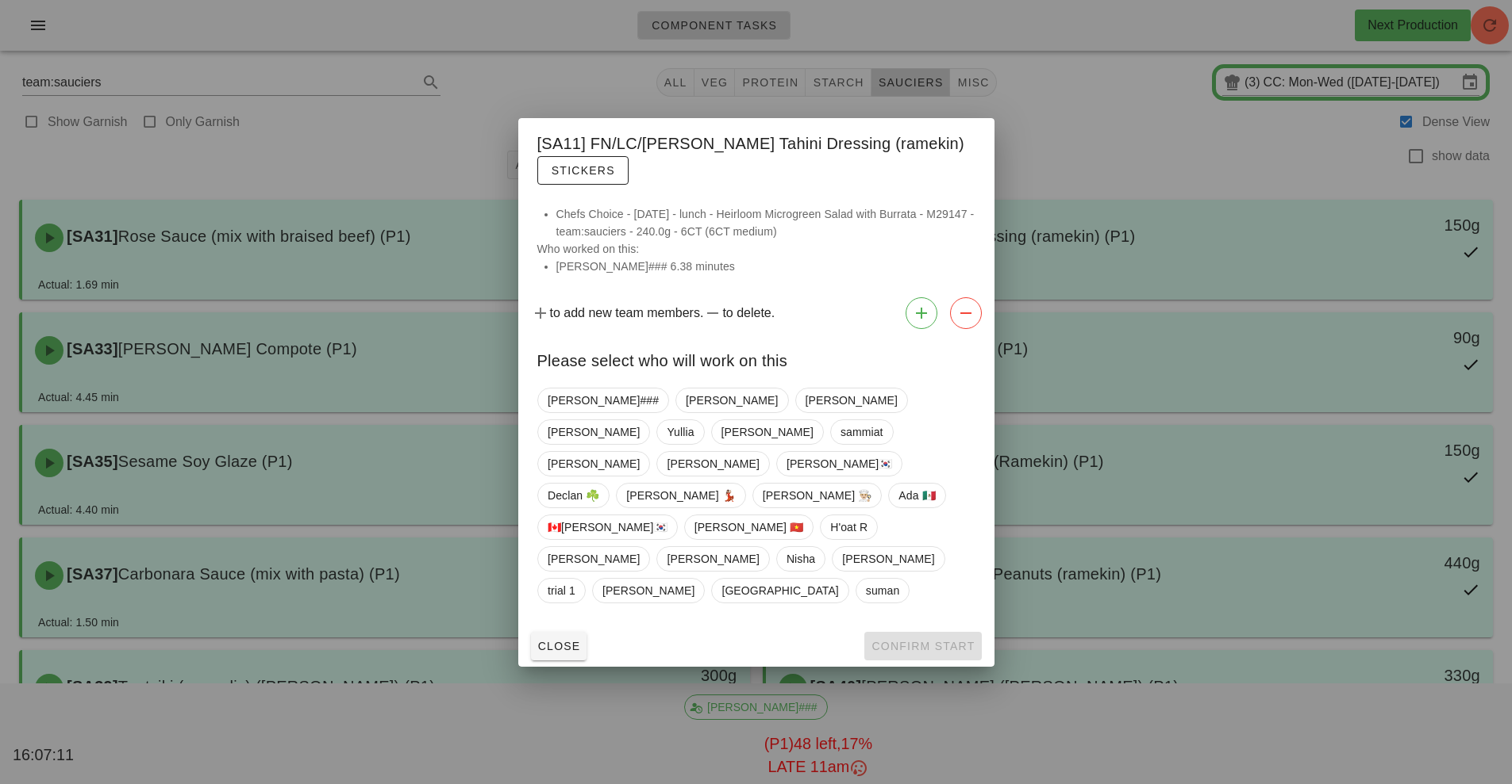
click at [54, 100] on div at bounding box center [756, 392] width 1512 height 784
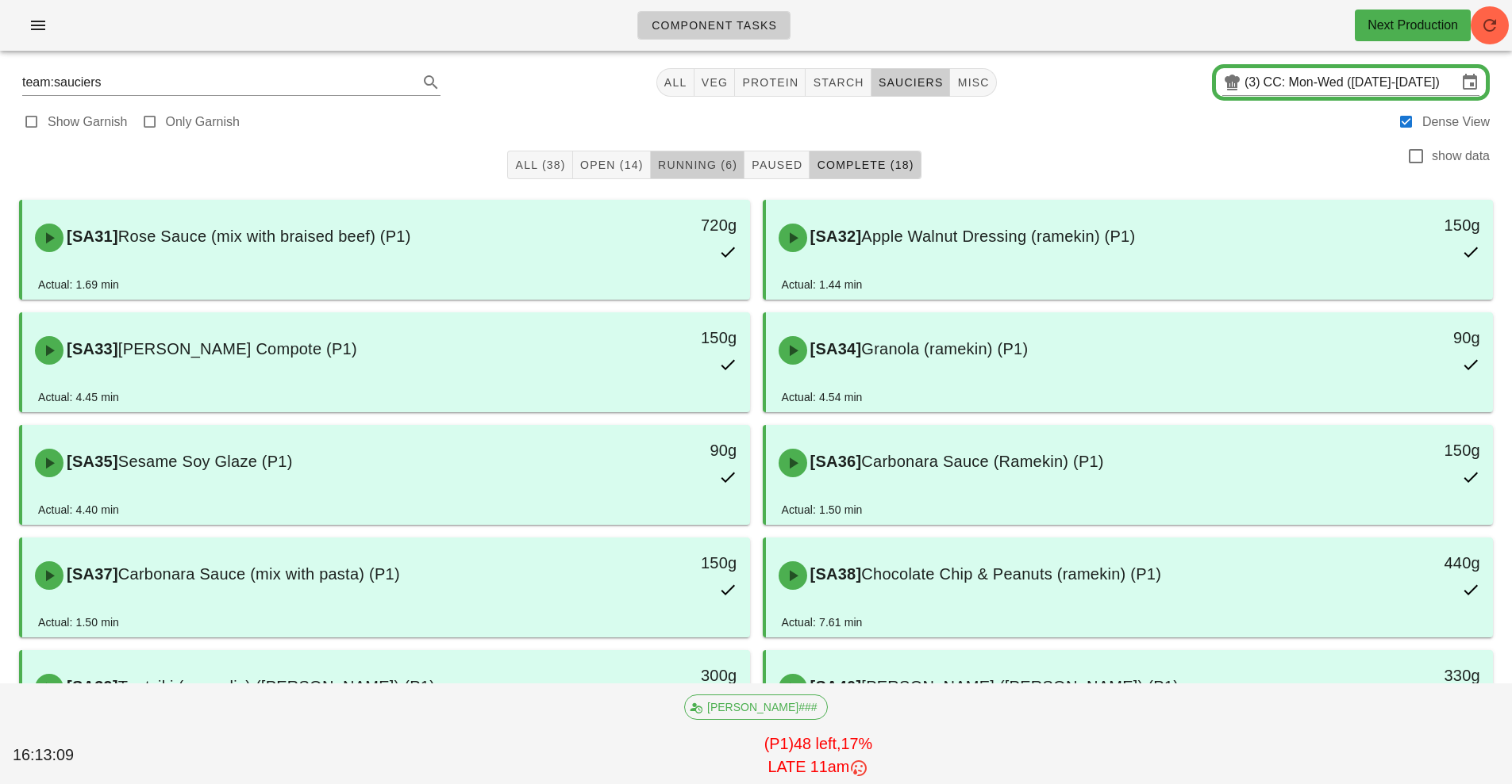
click at [703, 164] on span "Running (6)" at bounding box center [697, 164] width 80 height 13
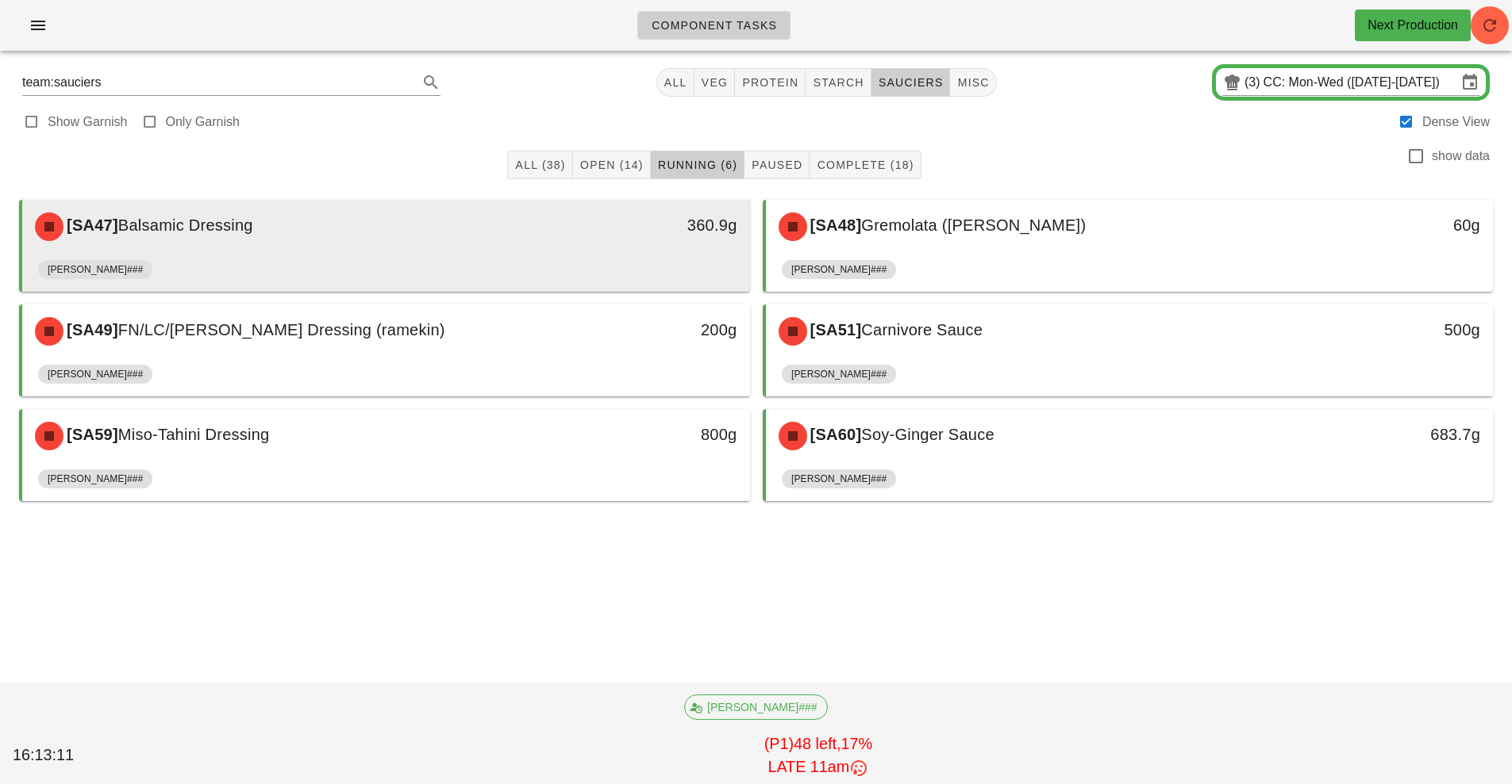
click at [583, 236] on div "360.9g" at bounding box center [655, 225] width 161 height 25
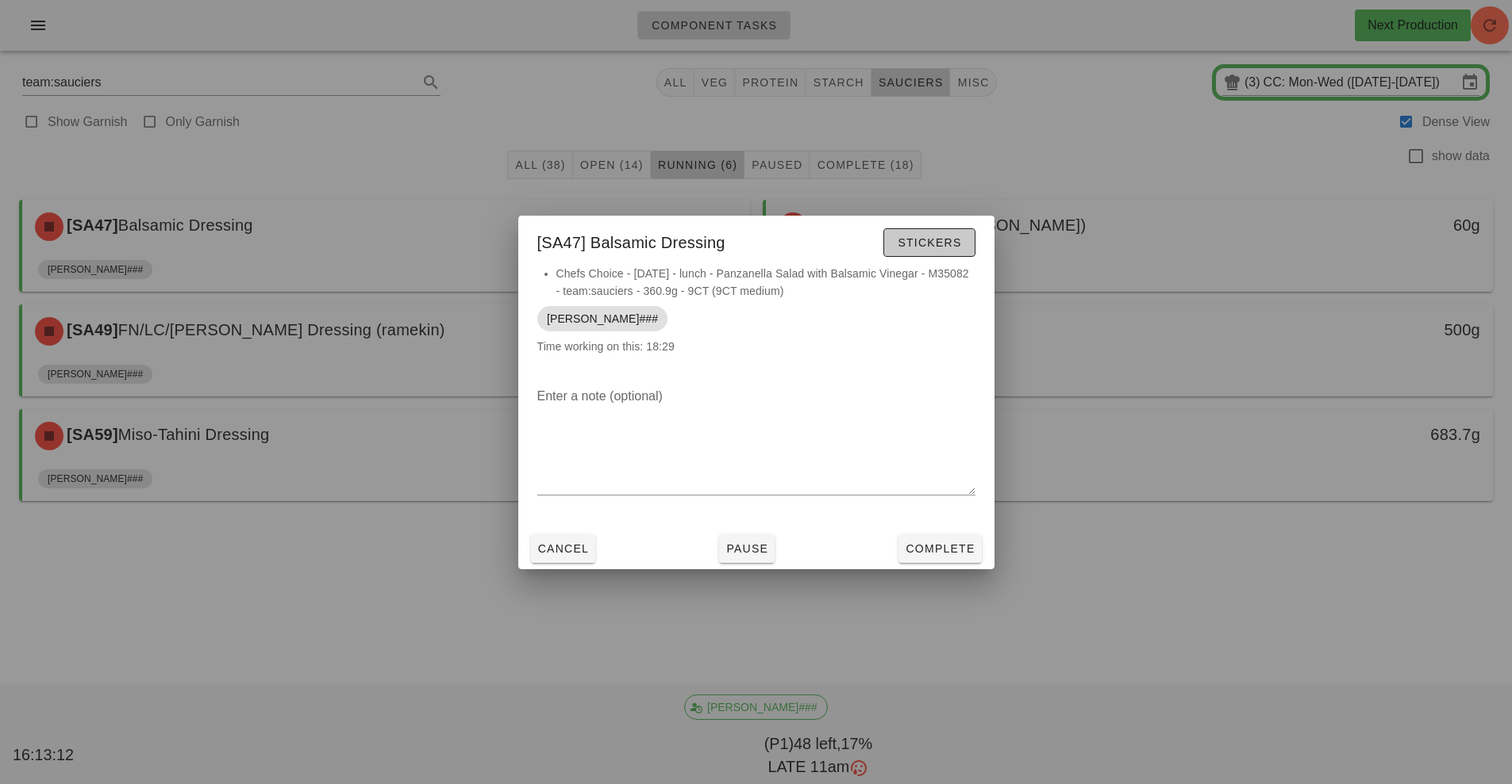
click at [924, 240] on span "Stickers" at bounding box center [929, 242] width 64 height 13
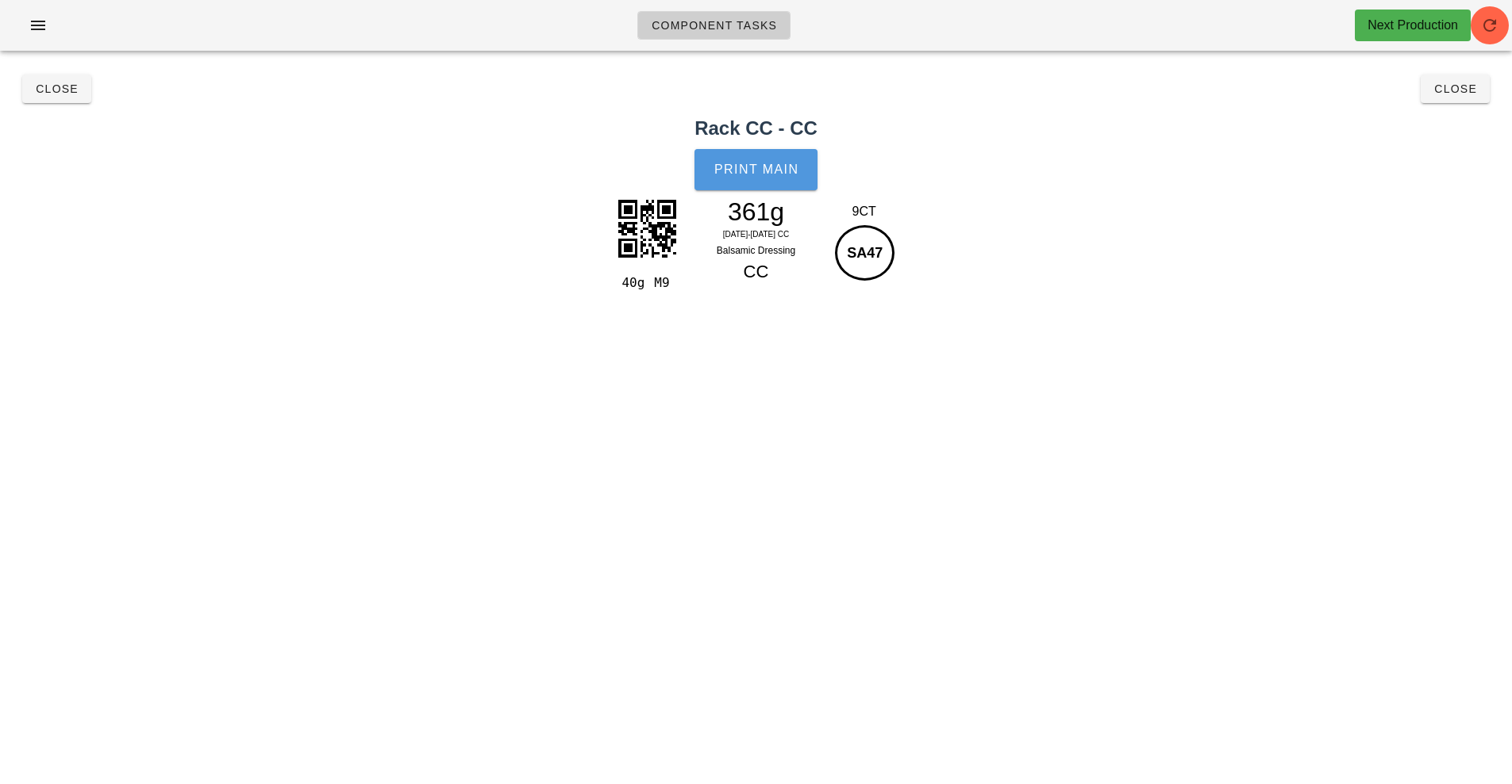
click at [776, 172] on span "Print Main" at bounding box center [756, 169] width 86 height 14
click at [55, 97] on button "Close" at bounding box center [57, 89] width 69 height 29
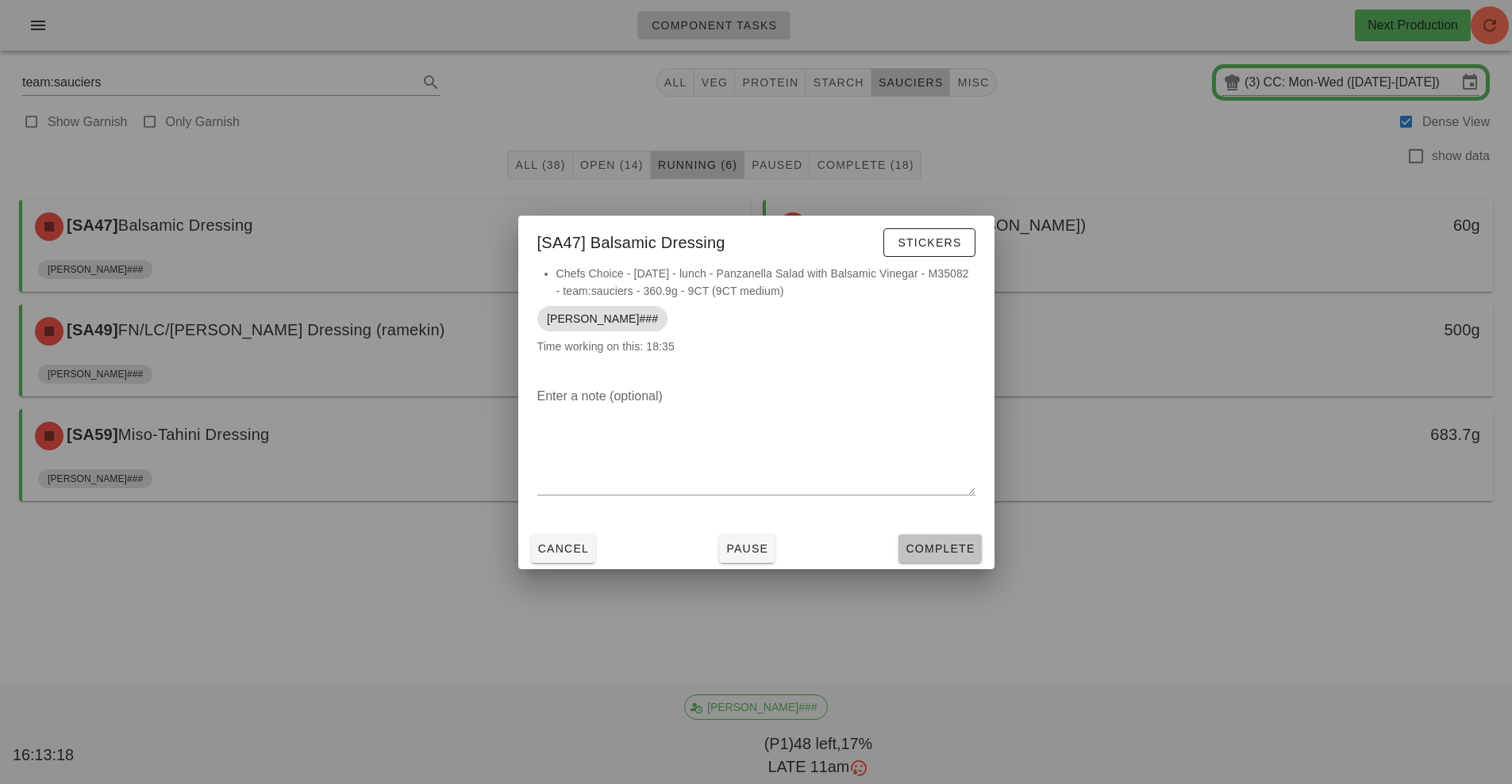
click at [935, 551] on span "Complete" at bounding box center [939, 548] width 70 height 13
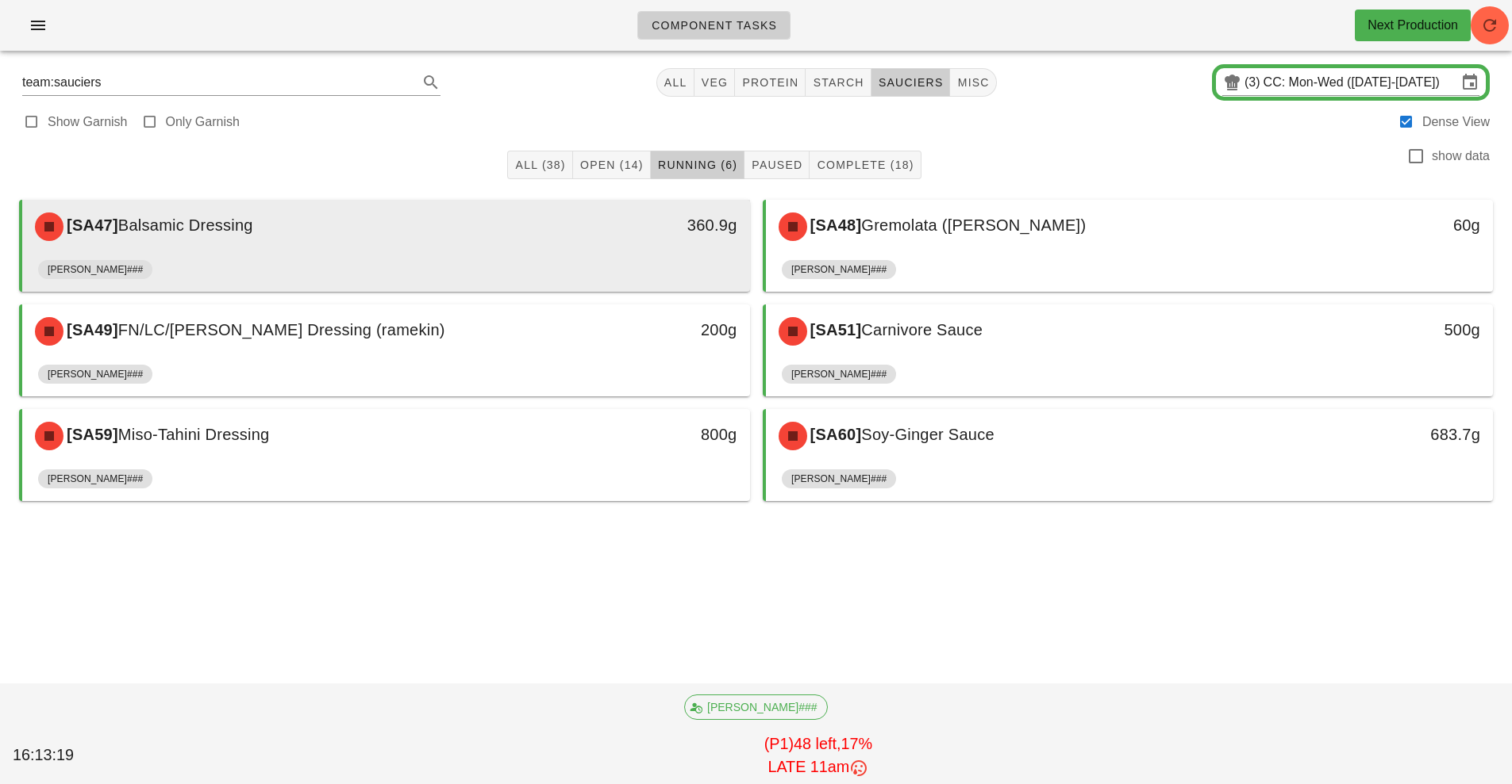
click at [545, 245] on div "[SA47] Balsamic Dressing" at bounding box center [295, 226] width 540 height 47
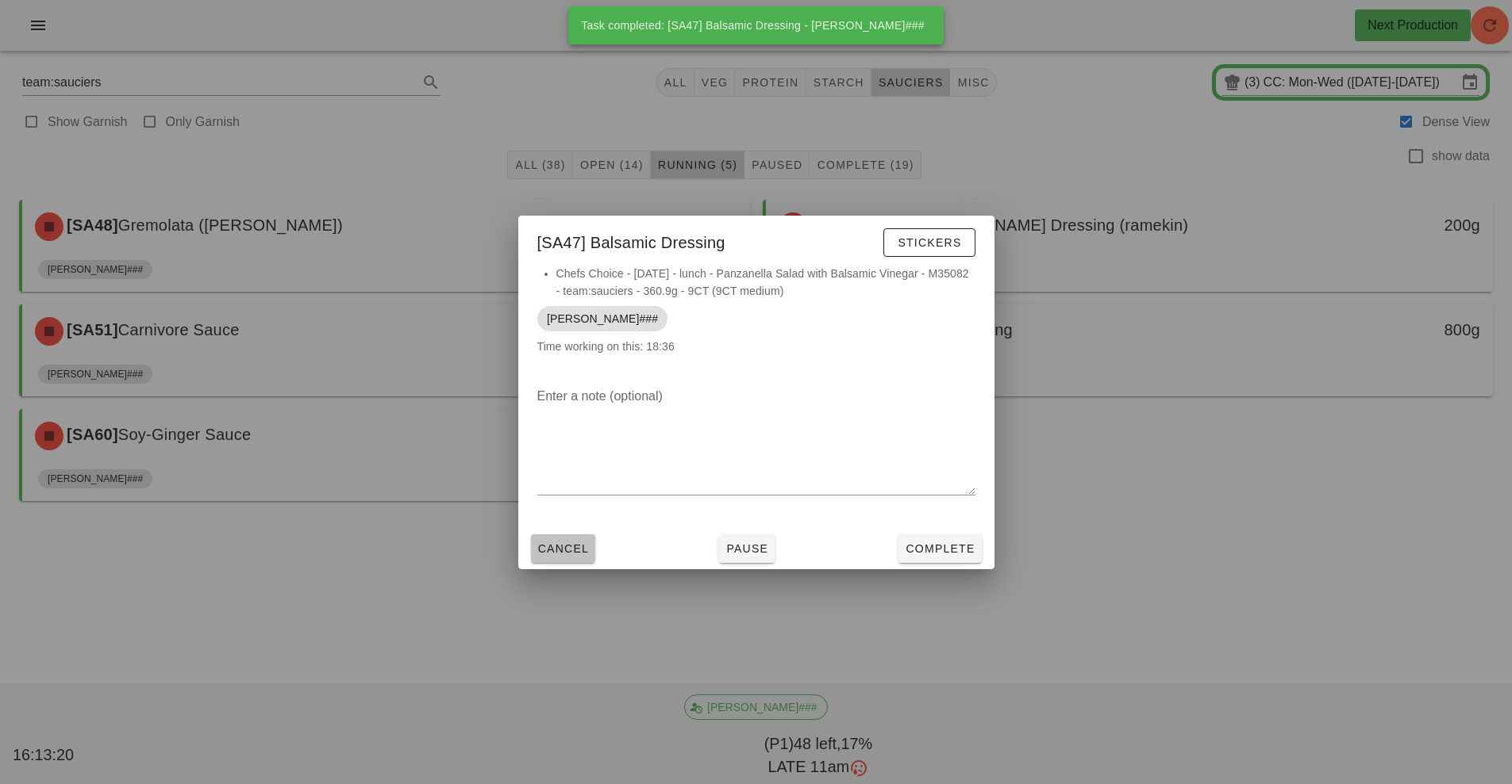
click at [551, 558] on button "Cancel" at bounding box center [564, 549] width 65 height 29
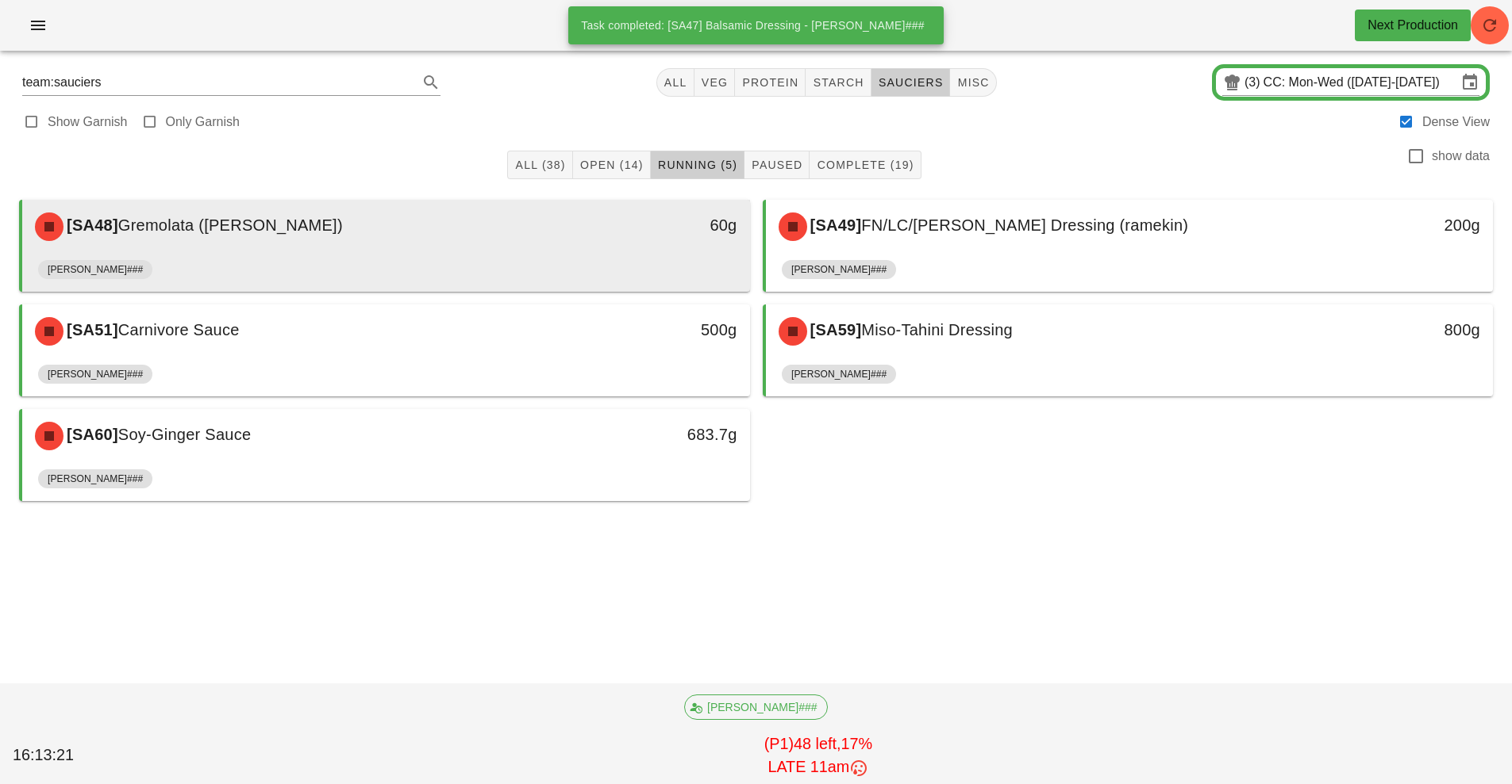
click at [623, 241] on div "60g" at bounding box center [655, 226] width 180 height 47
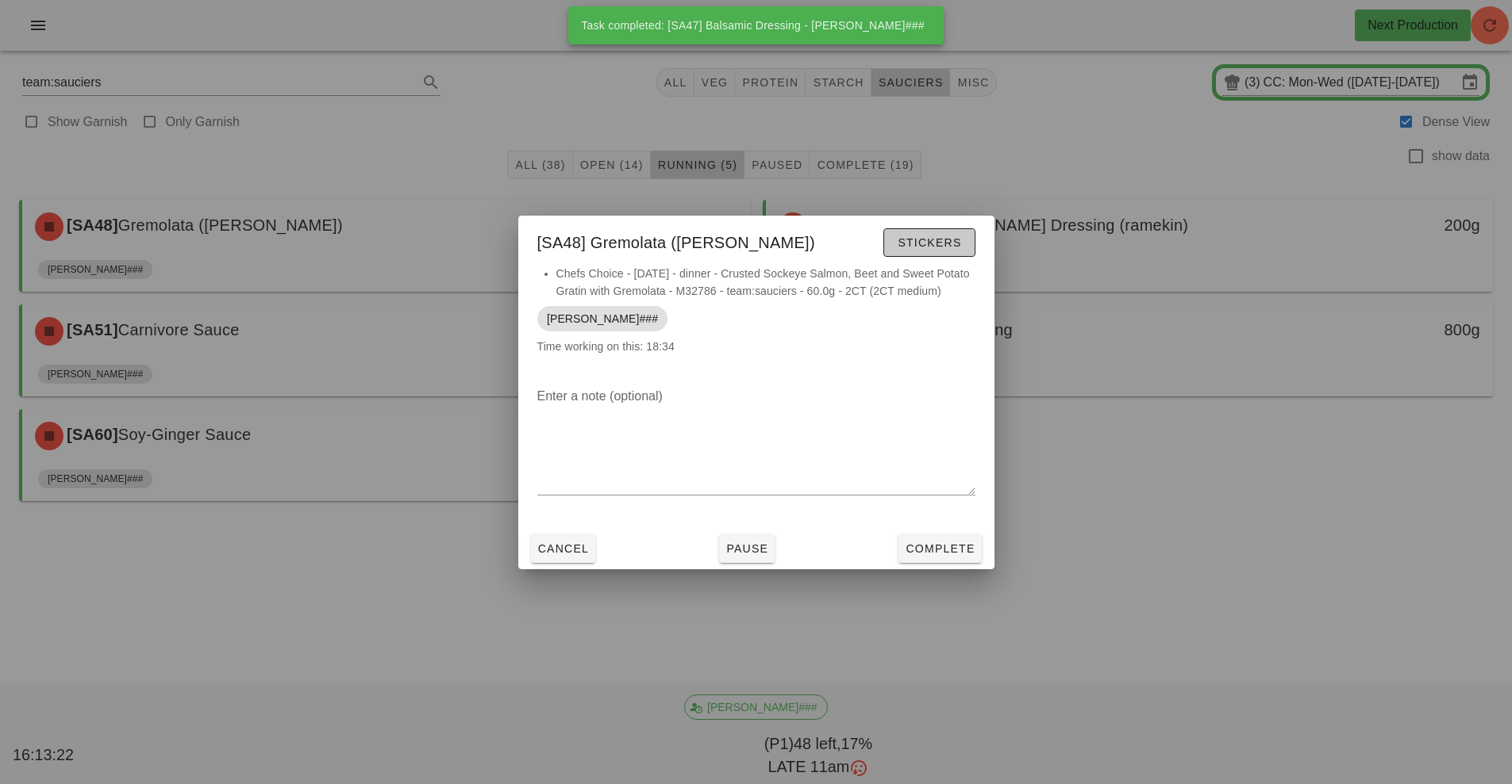
click at [917, 245] on span "Stickers" at bounding box center [929, 242] width 64 height 13
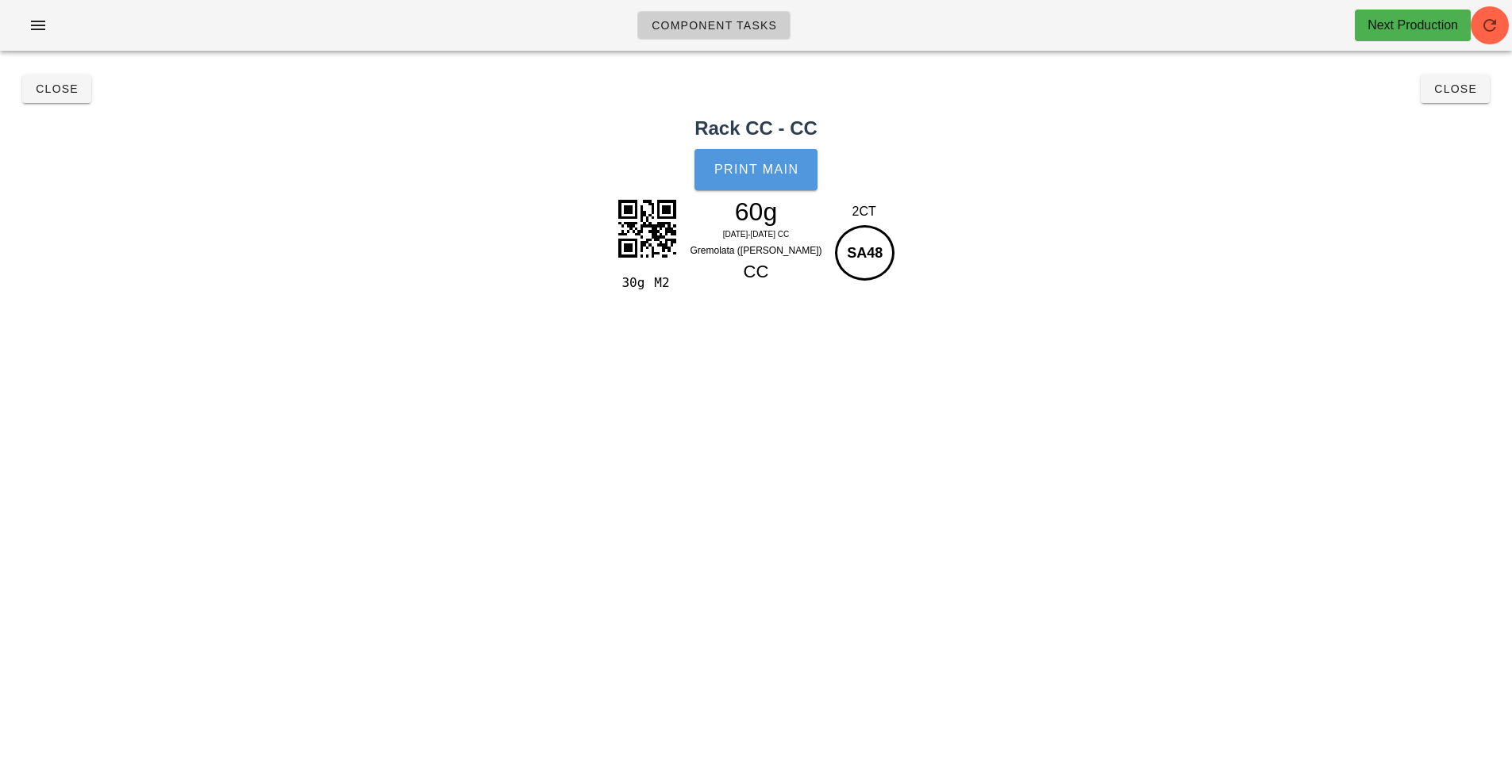
click at [761, 171] on span "Print Main" at bounding box center [756, 169] width 86 height 14
click at [66, 93] on span "Close" at bounding box center [56, 89] width 43 height 13
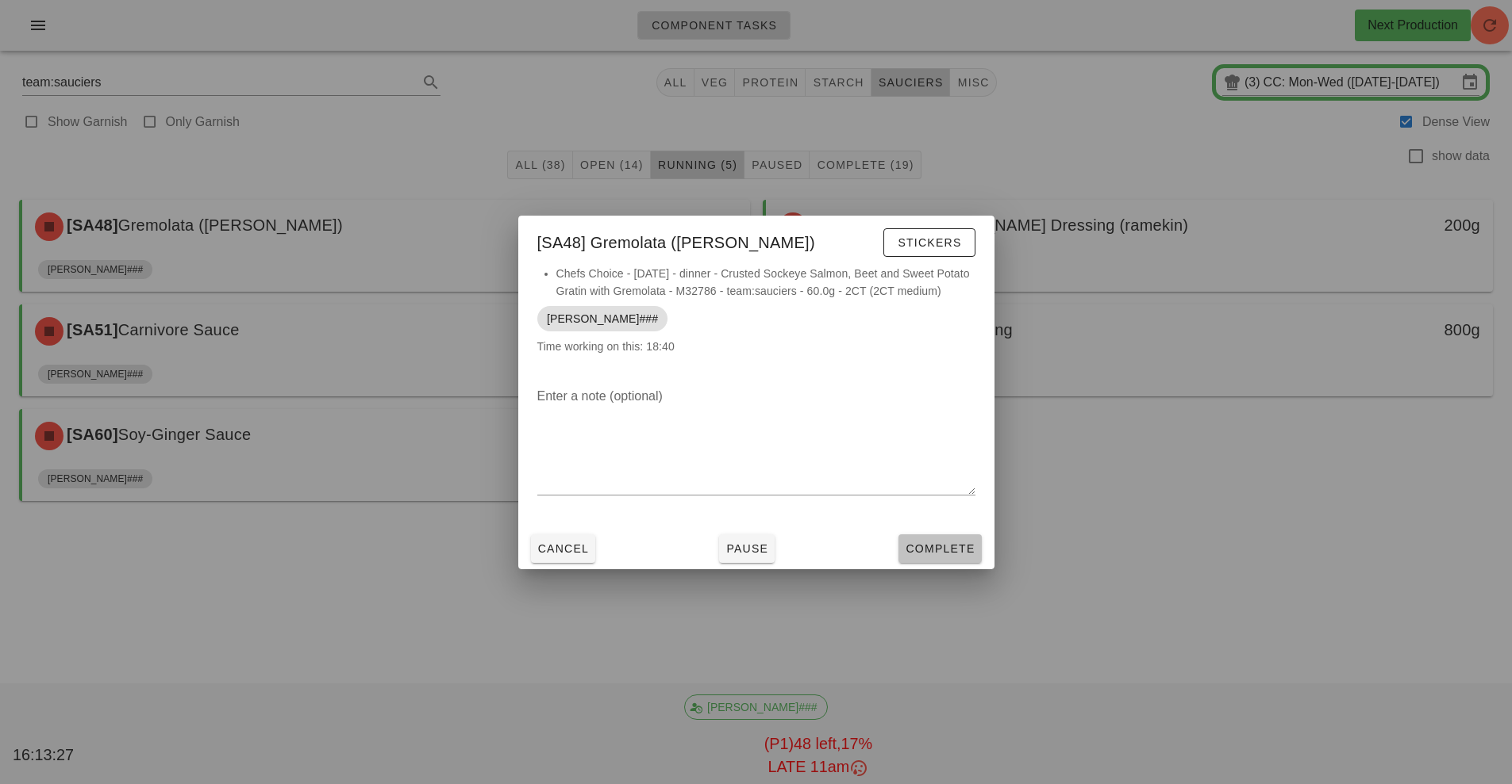
click at [950, 549] on span "Complete" at bounding box center [939, 548] width 70 height 13
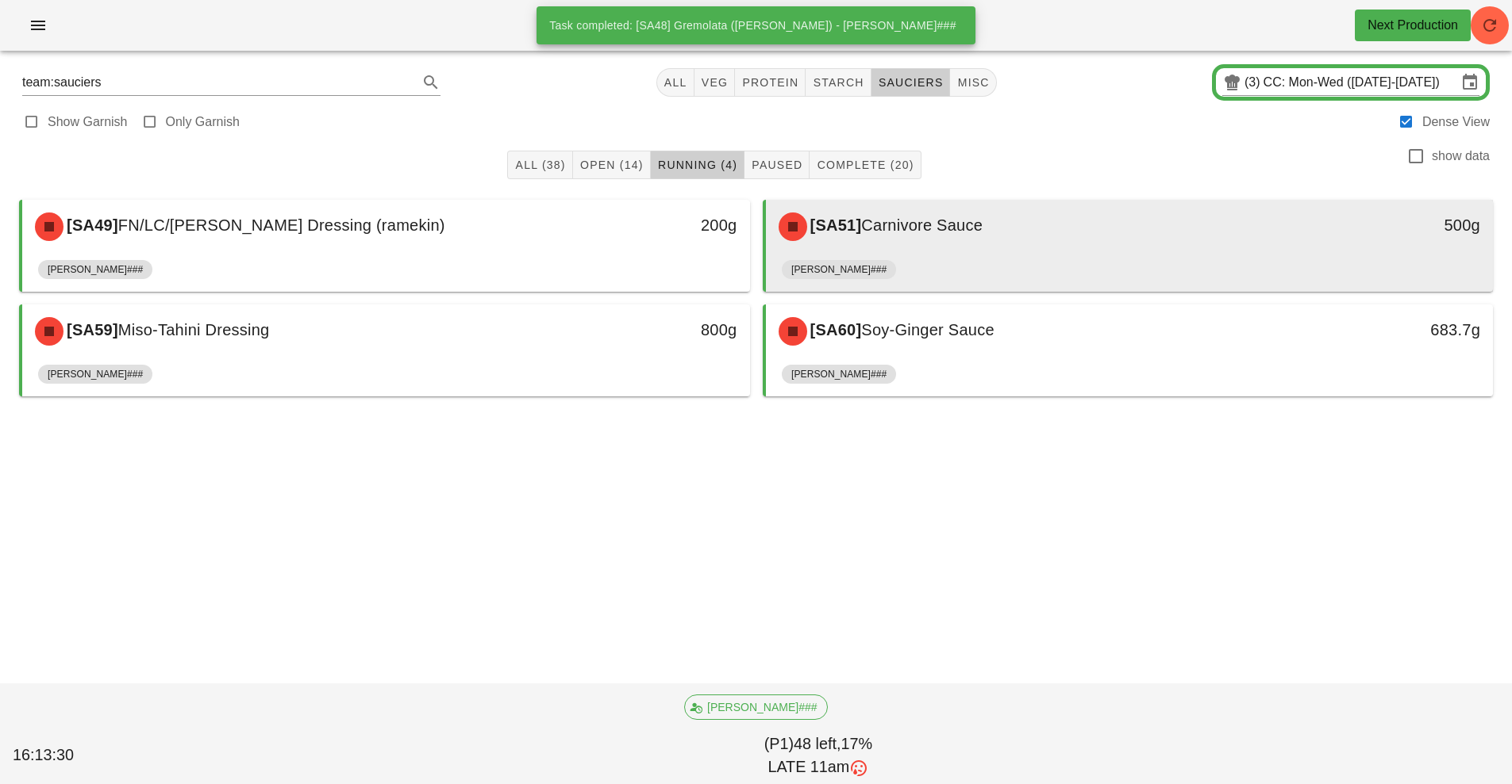
click at [963, 246] on div "[SA51] Carnivore Sauce" at bounding box center [1038, 226] width 540 height 47
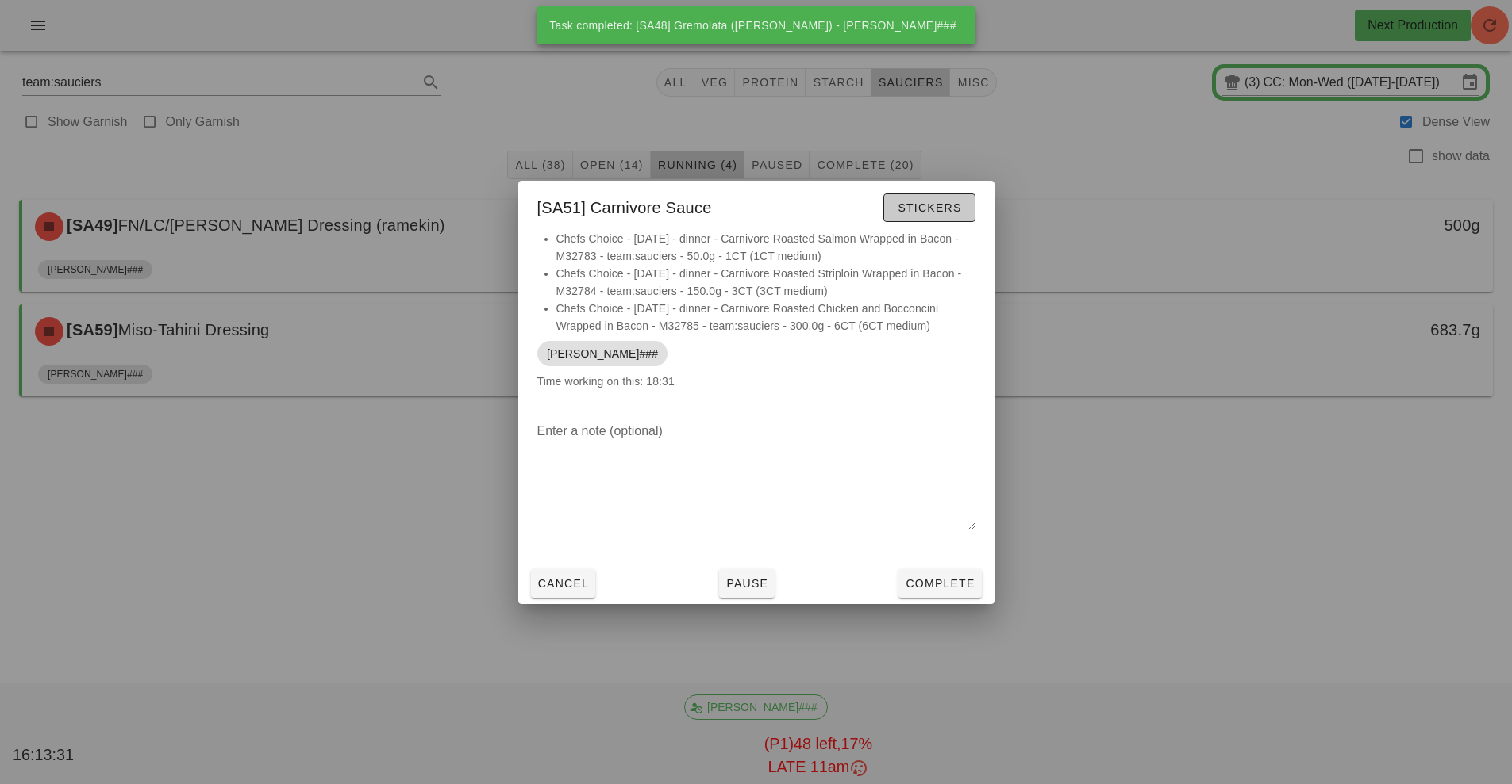
click at [928, 210] on span "Stickers" at bounding box center [929, 207] width 64 height 13
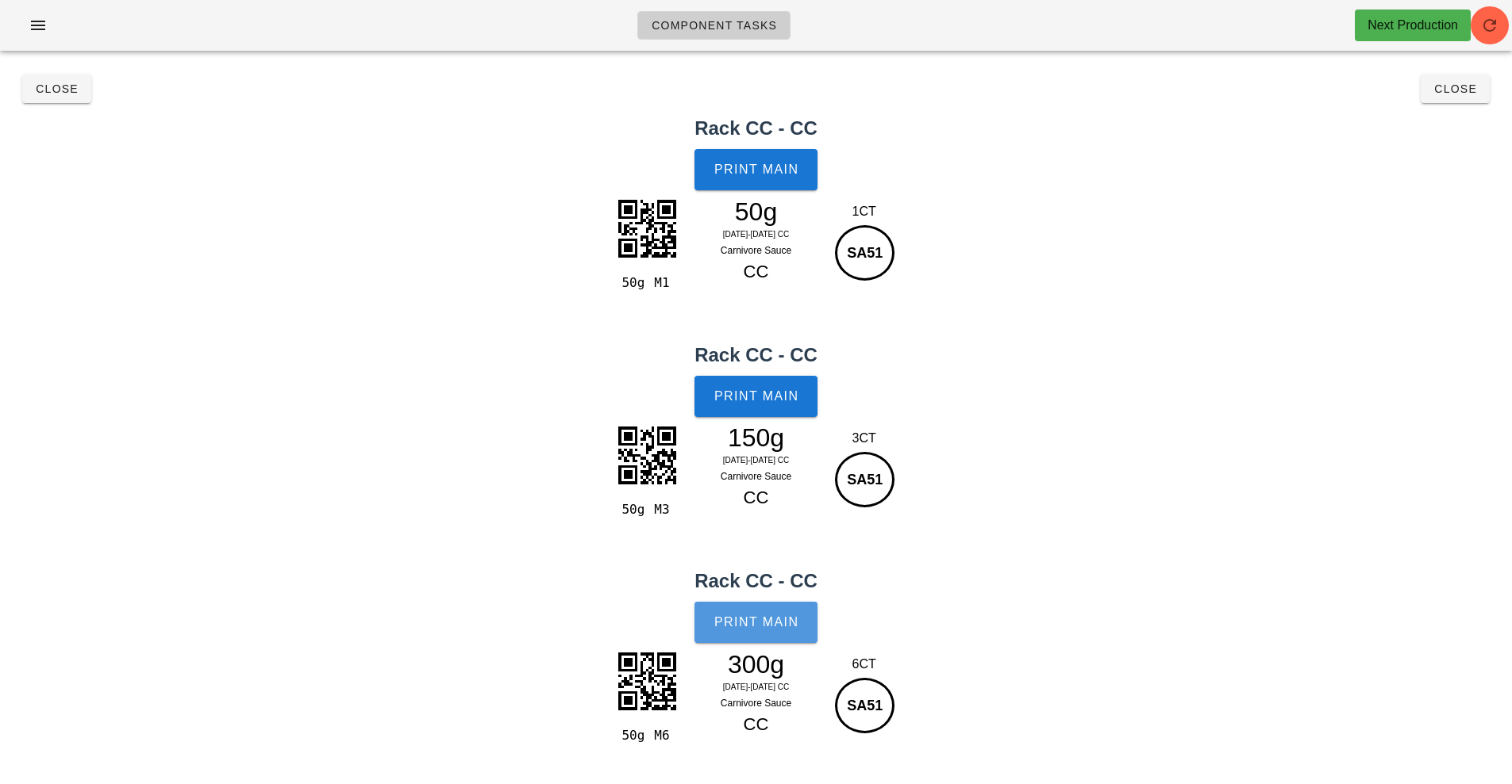
click at [757, 627] on span "Print Main" at bounding box center [756, 622] width 86 height 14
click at [63, 101] on button "Close" at bounding box center [57, 89] width 69 height 29
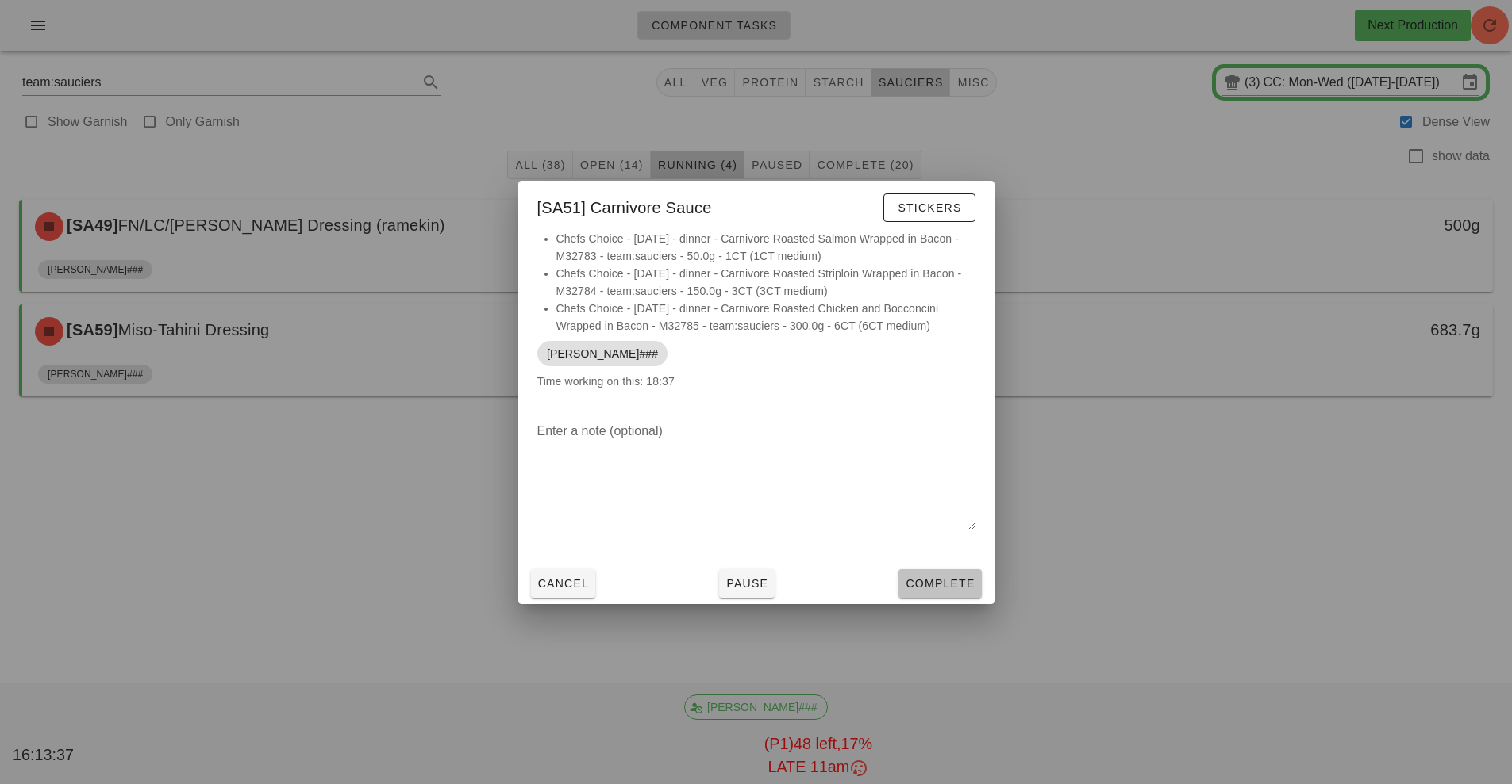
click at [938, 585] on span "Complete" at bounding box center [939, 583] width 70 height 13
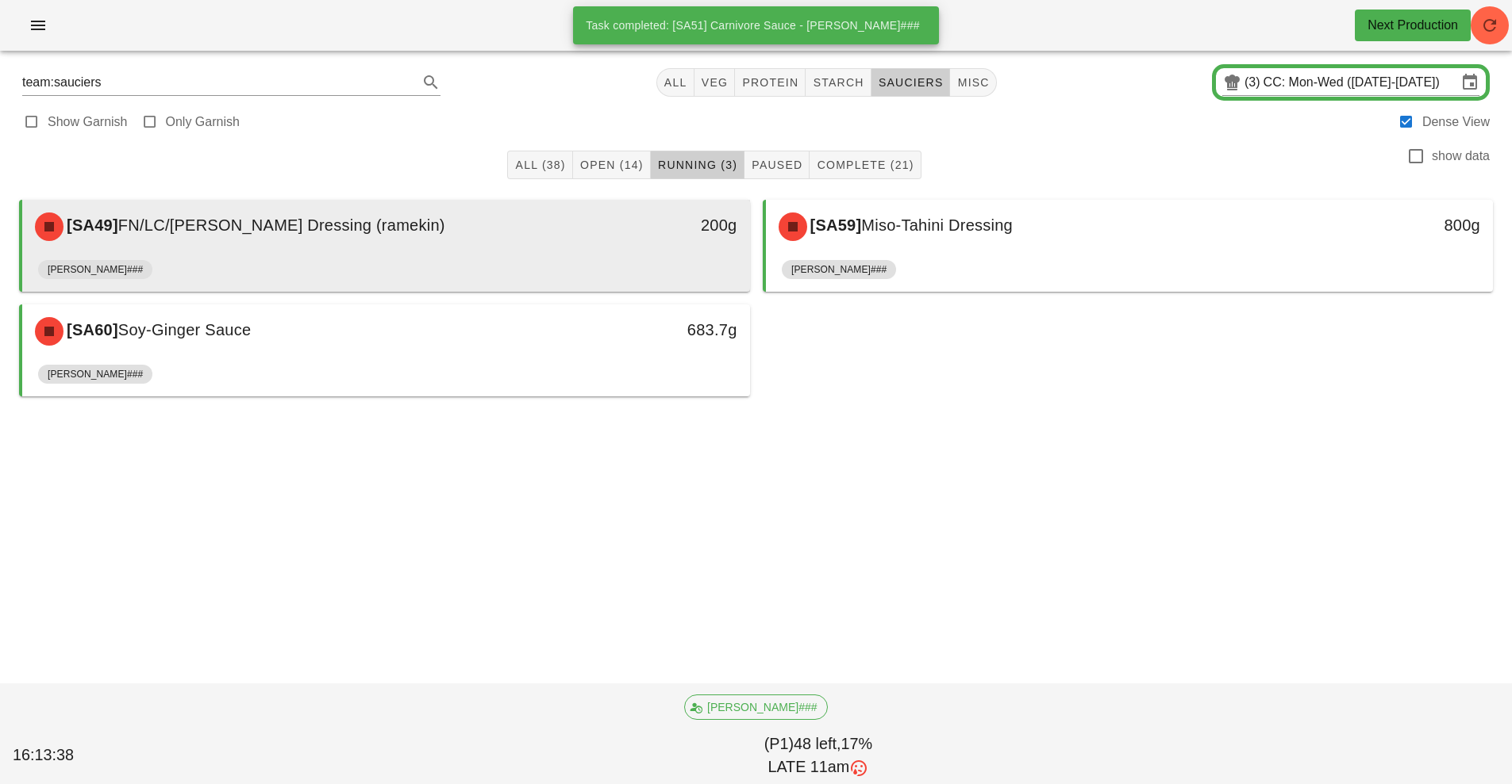
click at [553, 253] on div "[SA49] FN/LC/[PERSON_NAME] Dressing (ramekin) 200g" at bounding box center [386, 227] width 728 height 54
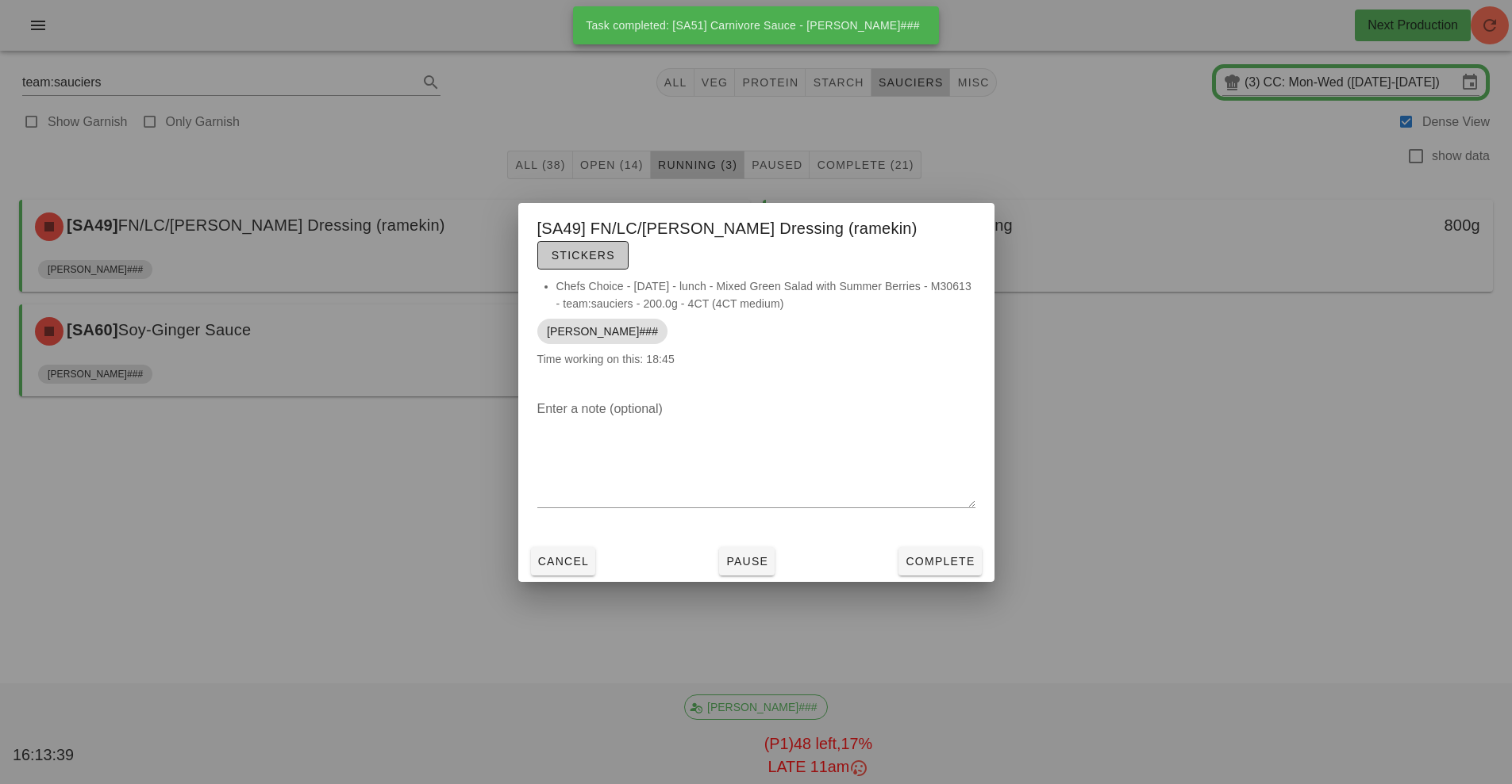
click at [615, 249] on span "Stickers" at bounding box center [582, 255] width 64 height 13
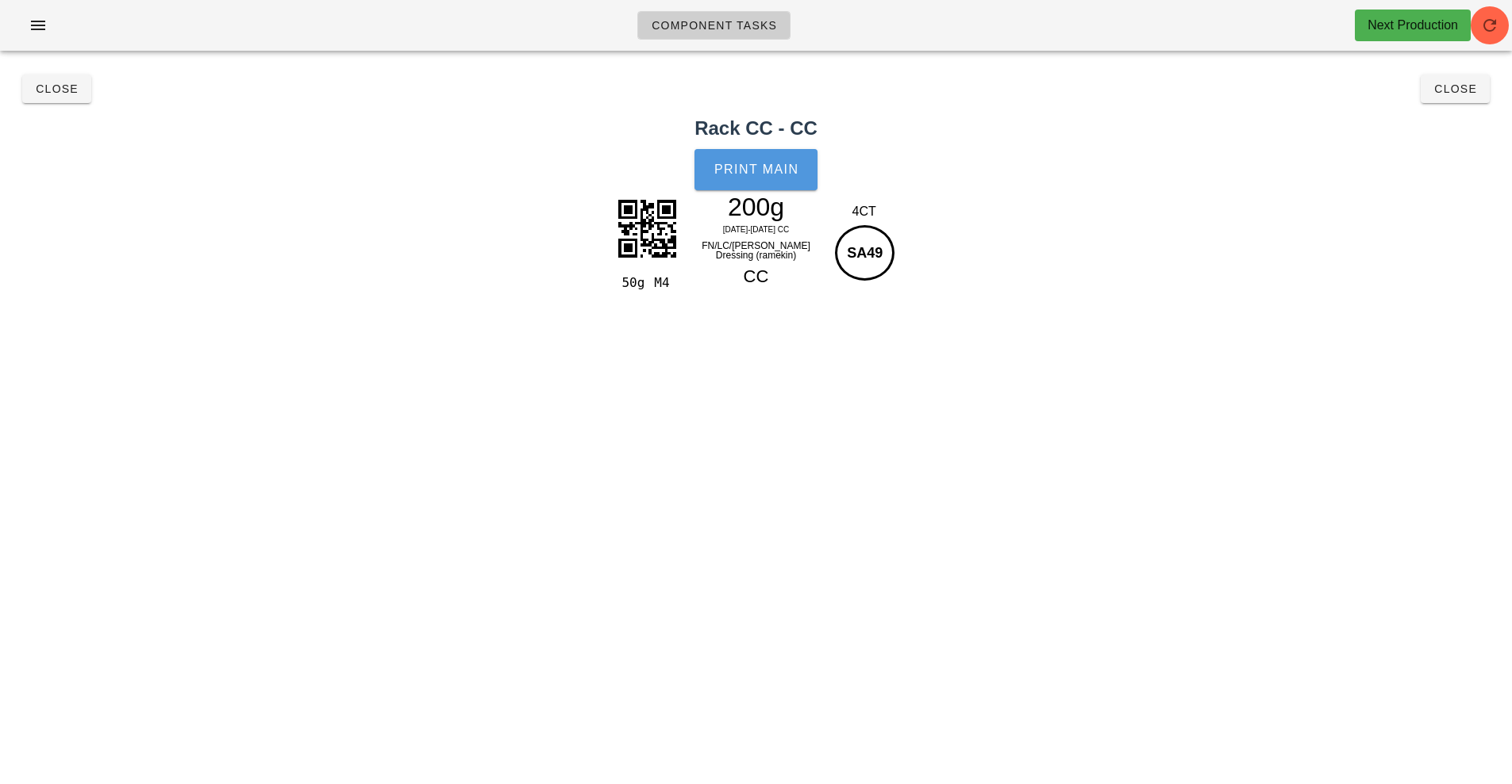
click at [753, 166] on span "Print Main" at bounding box center [756, 169] width 86 height 14
click at [75, 84] on span "Close" at bounding box center [56, 89] width 43 height 13
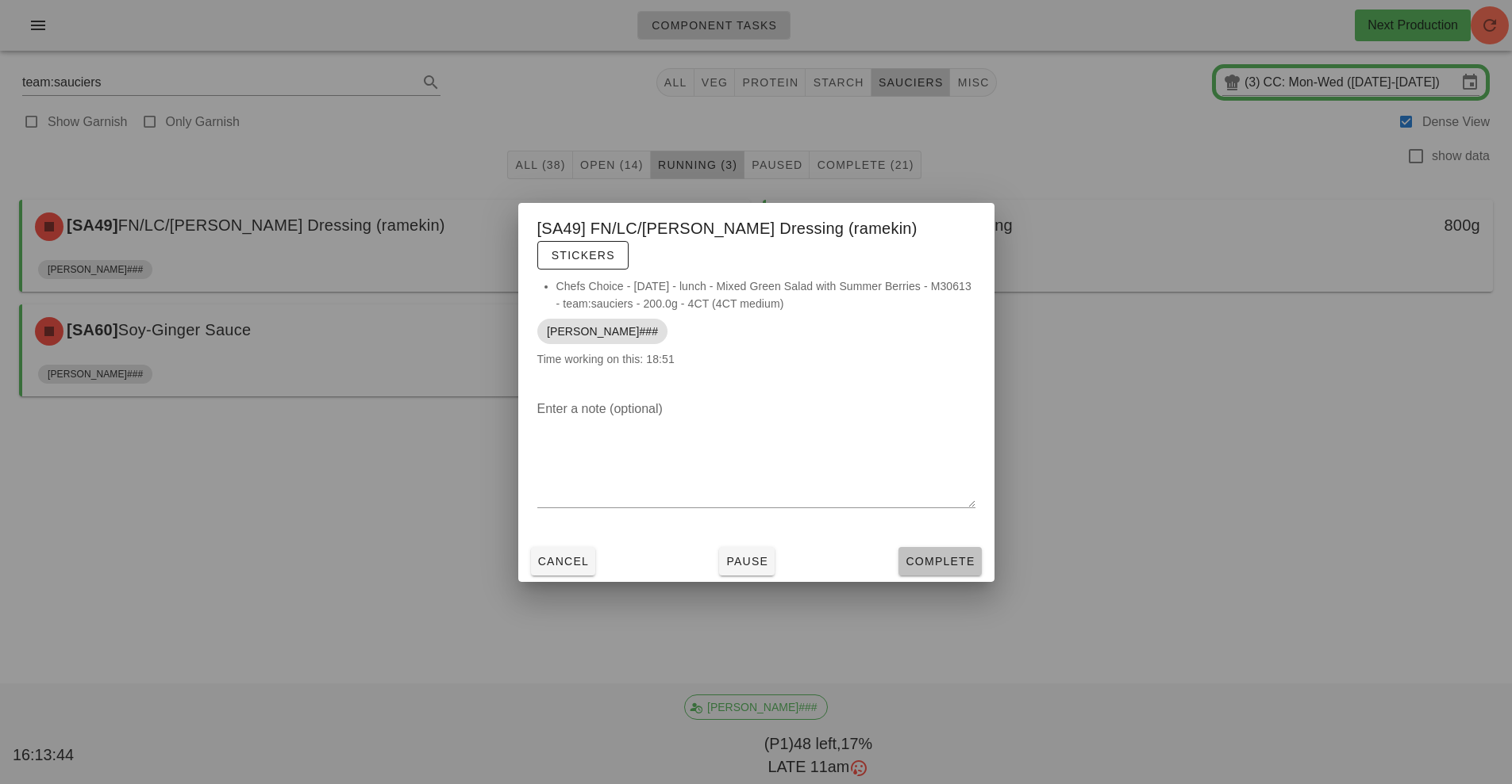
click at [925, 547] on button "Complete" at bounding box center [939, 562] width 83 height 29
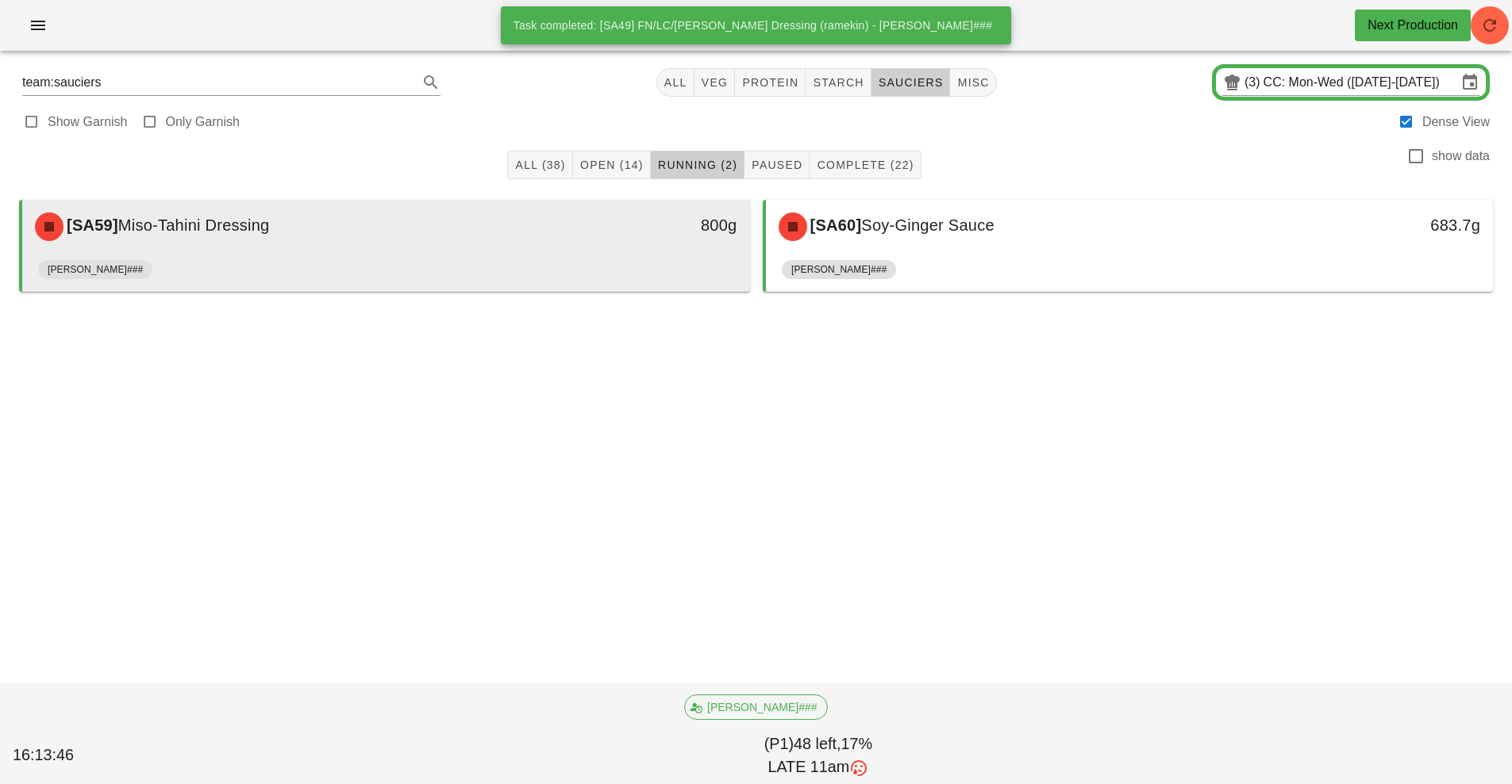
click at [608, 247] on div "800g" at bounding box center [655, 226] width 180 height 47
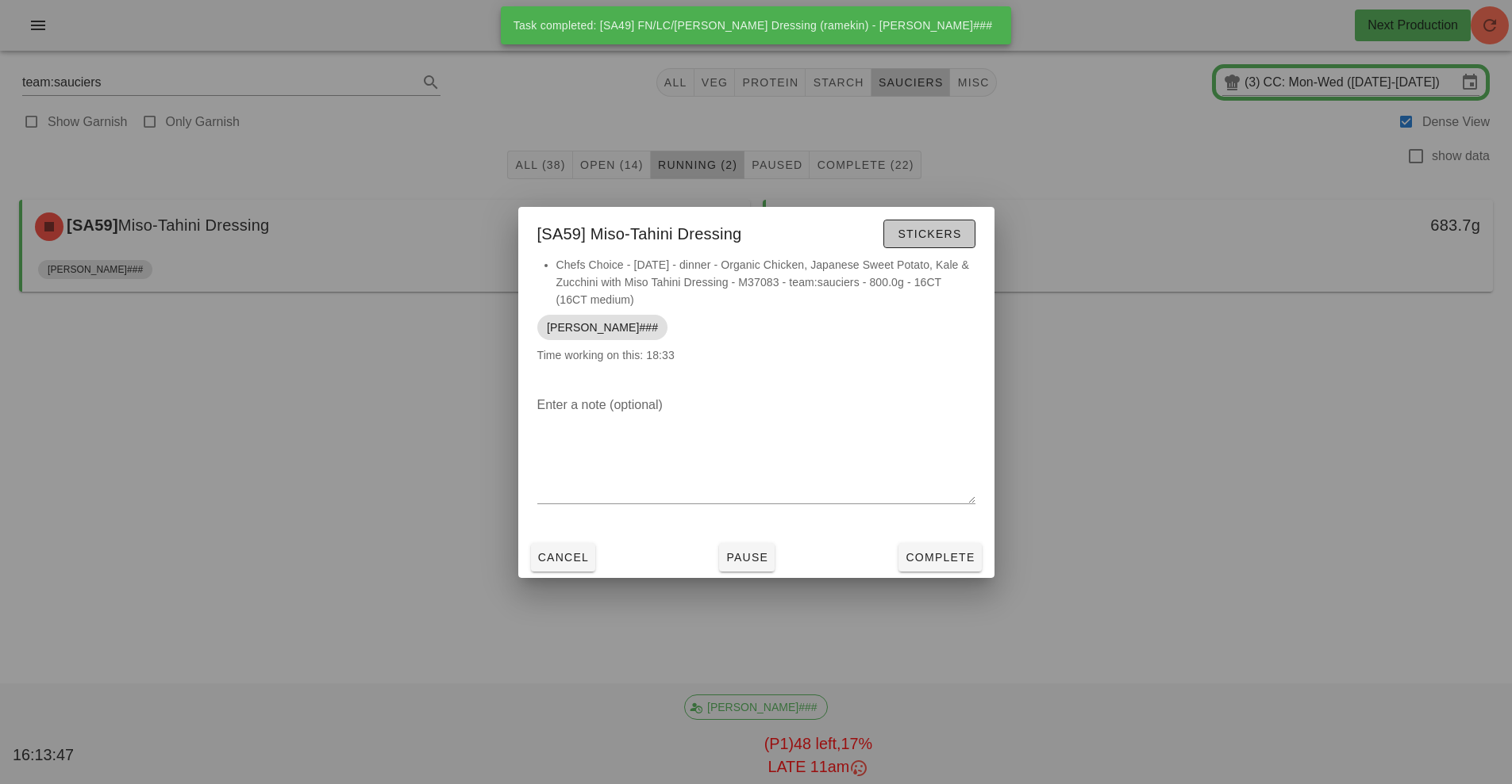
click at [951, 235] on span "Stickers" at bounding box center [929, 234] width 64 height 13
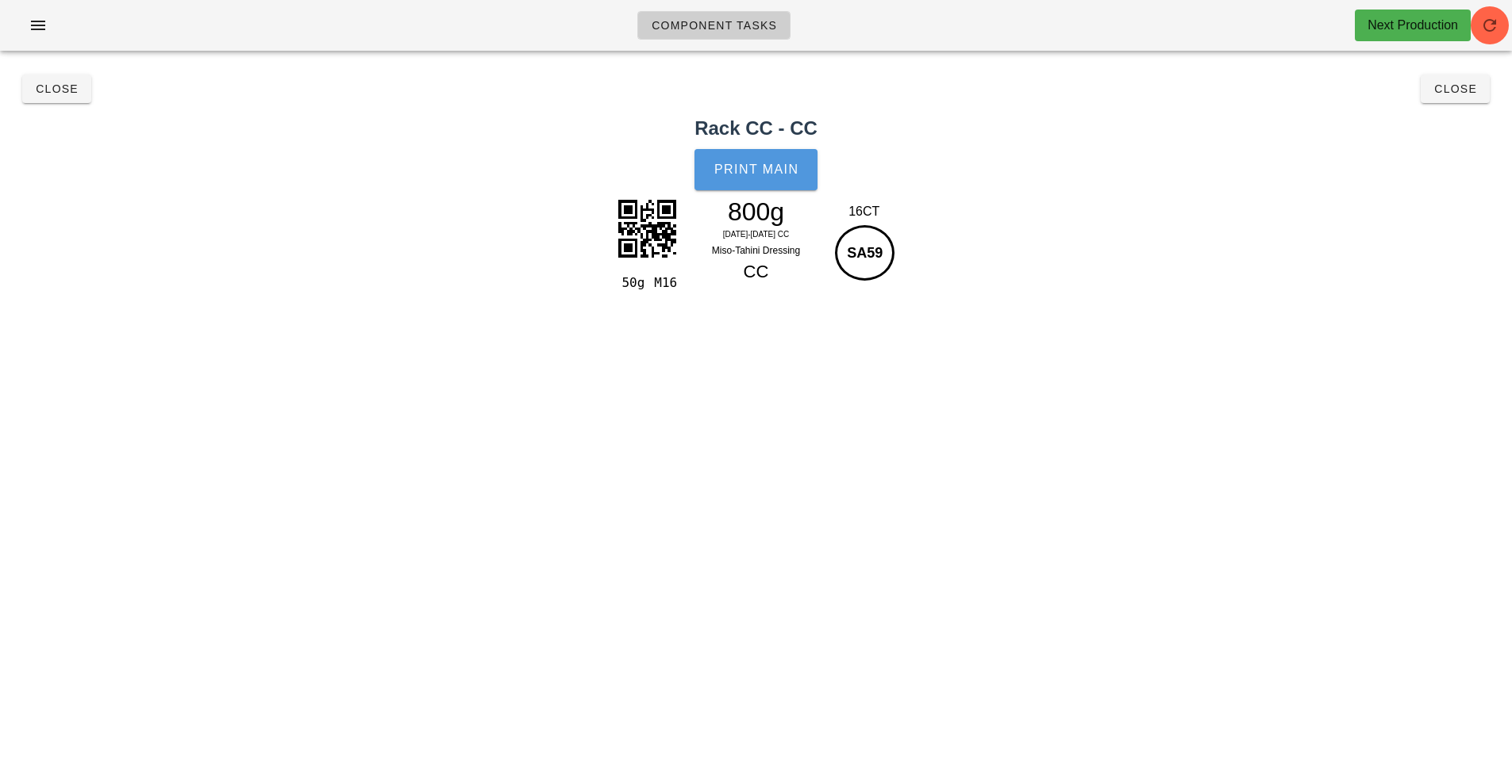
click at [734, 183] on button "Print Main" at bounding box center [755, 169] width 122 height 41
click at [51, 101] on button "Close" at bounding box center [57, 89] width 69 height 29
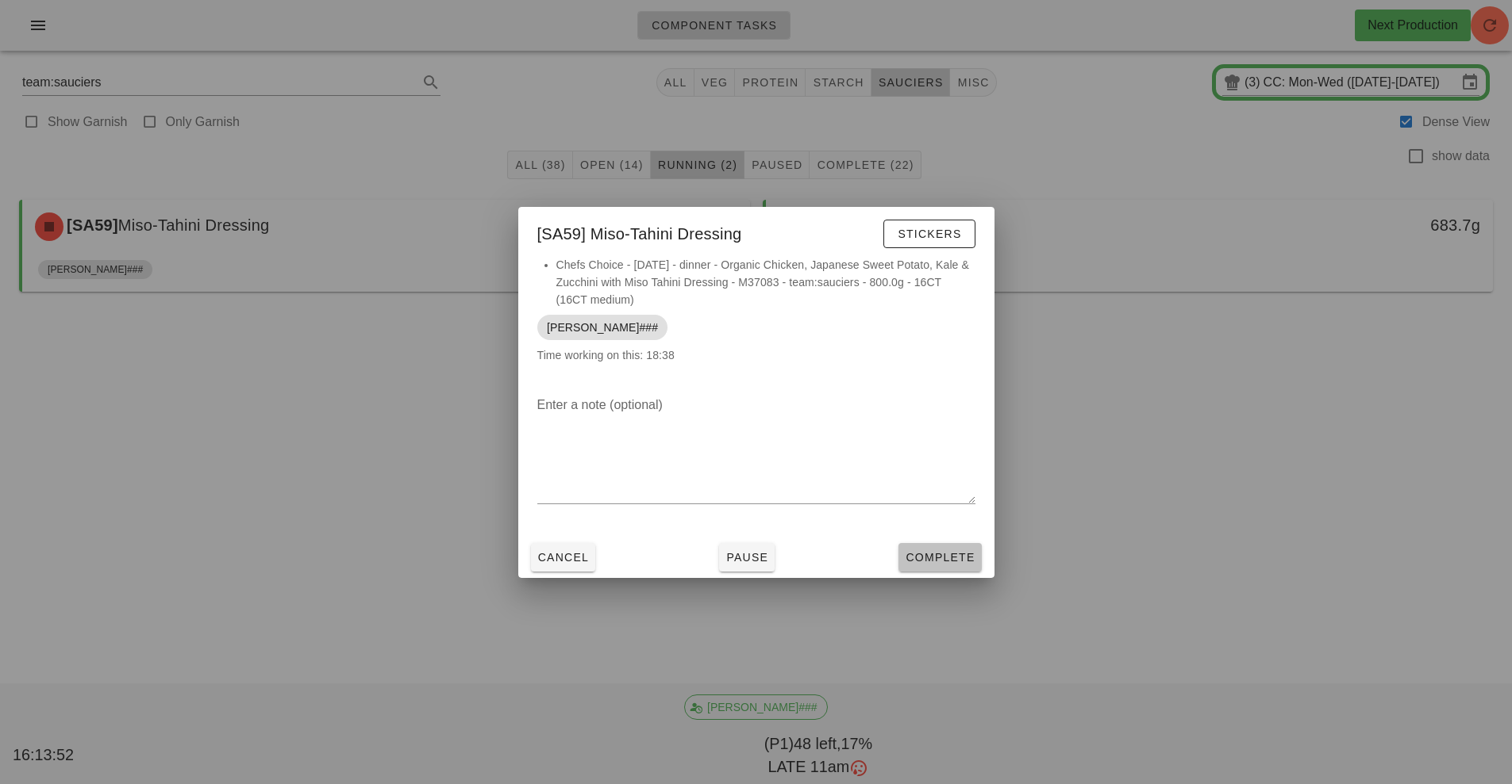
click at [940, 561] on span "Complete" at bounding box center [939, 557] width 70 height 13
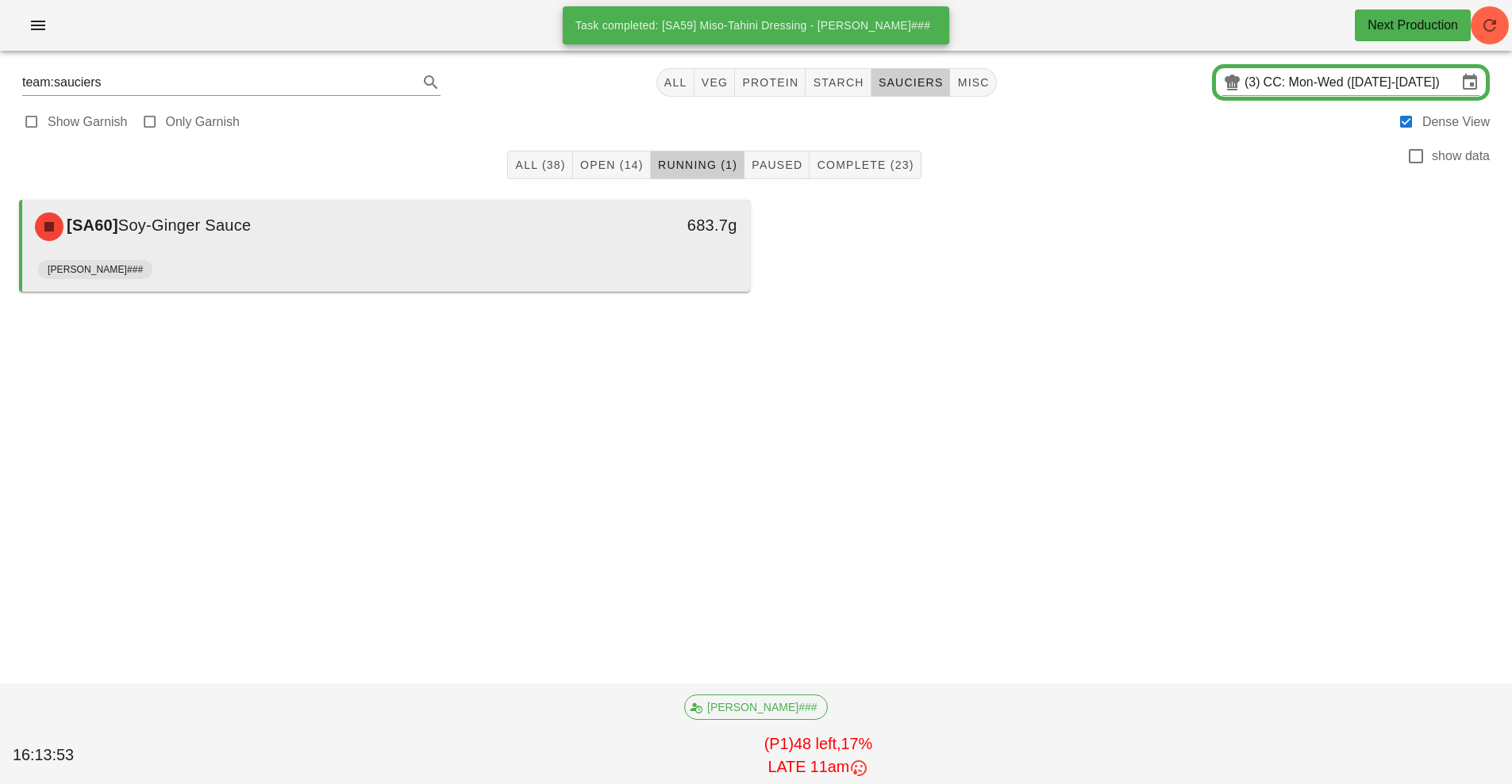
click at [585, 240] on div "683.7g" at bounding box center [655, 226] width 180 height 47
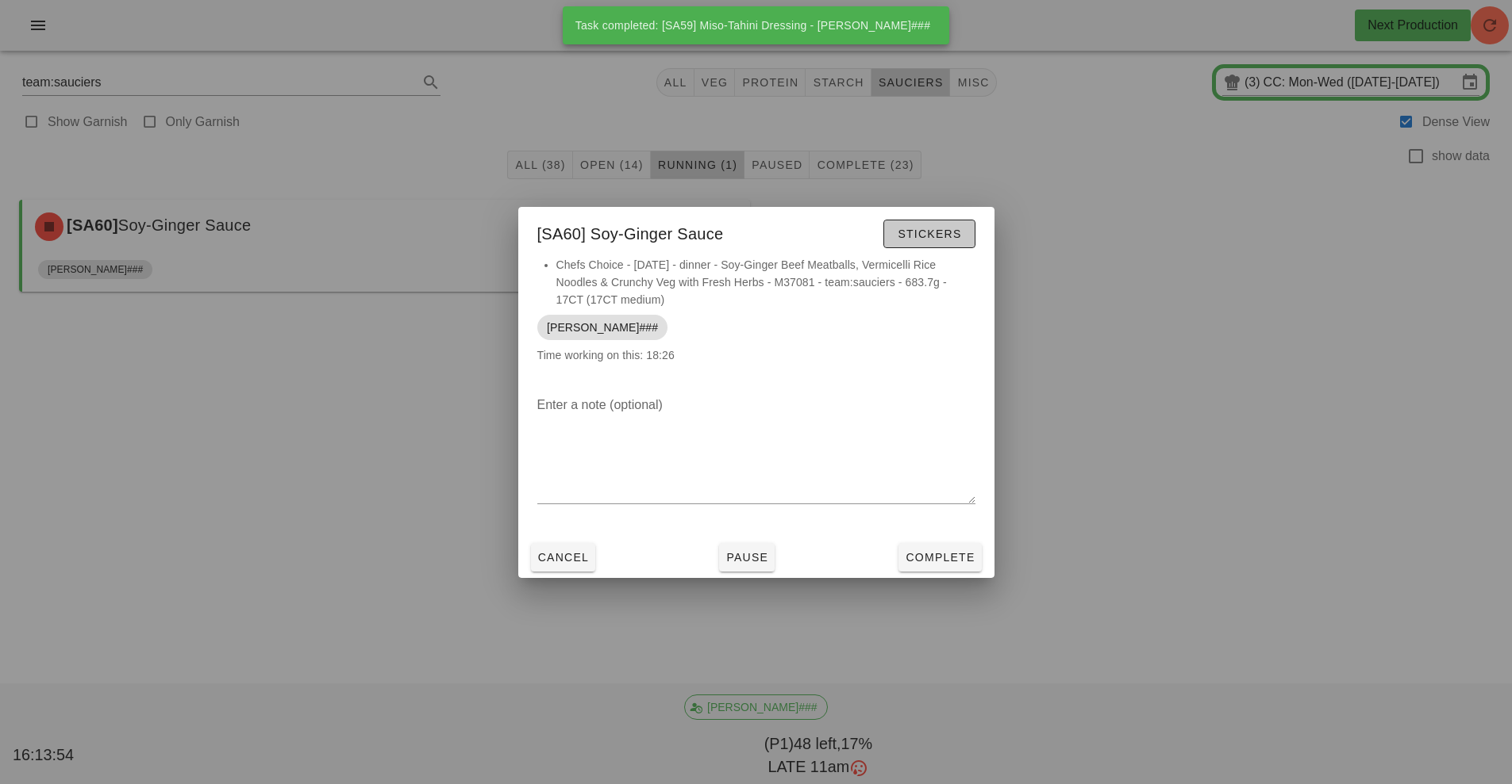
click at [934, 242] on button "Stickers" at bounding box center [929, 234] width 91 height 29
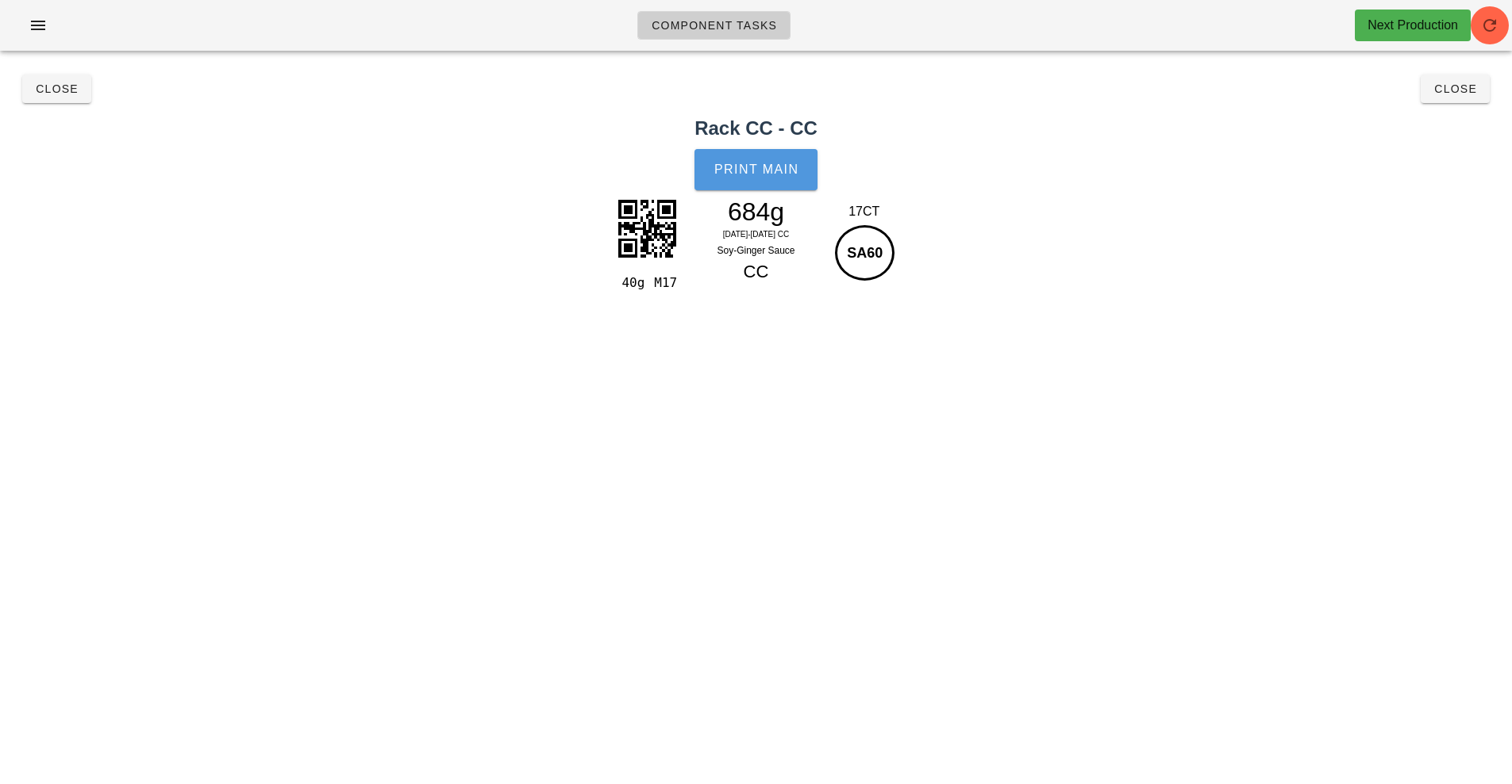
click at [772, 175] on span "Print Main" at bounding box center [756, 169] width 86 height 14
click at [61, 102] on button "Close" at bounding box center [57, 89] width 69 height 29
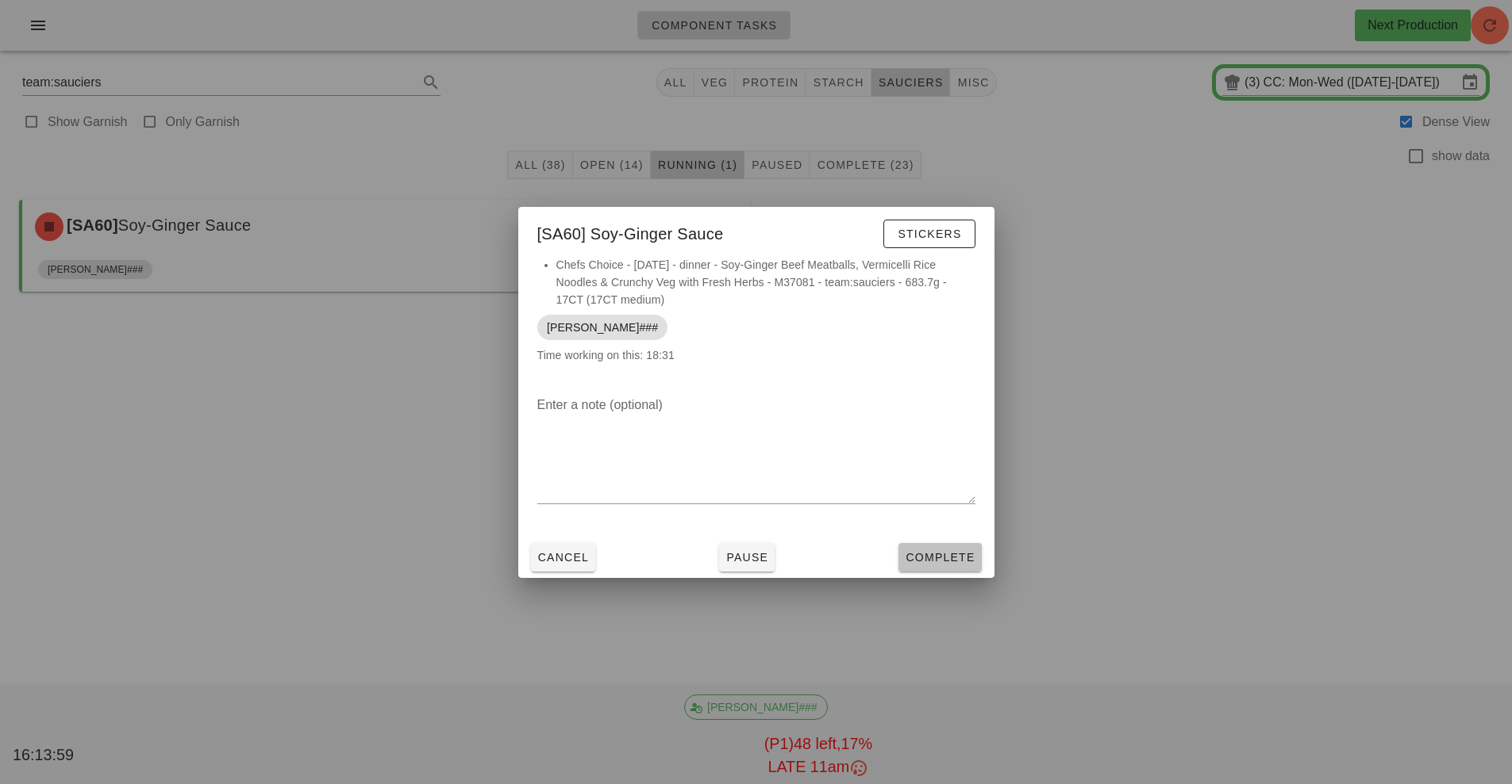
click at [934, 558] on span "Complete" at bounding box center [939, 557] width 70 height 13
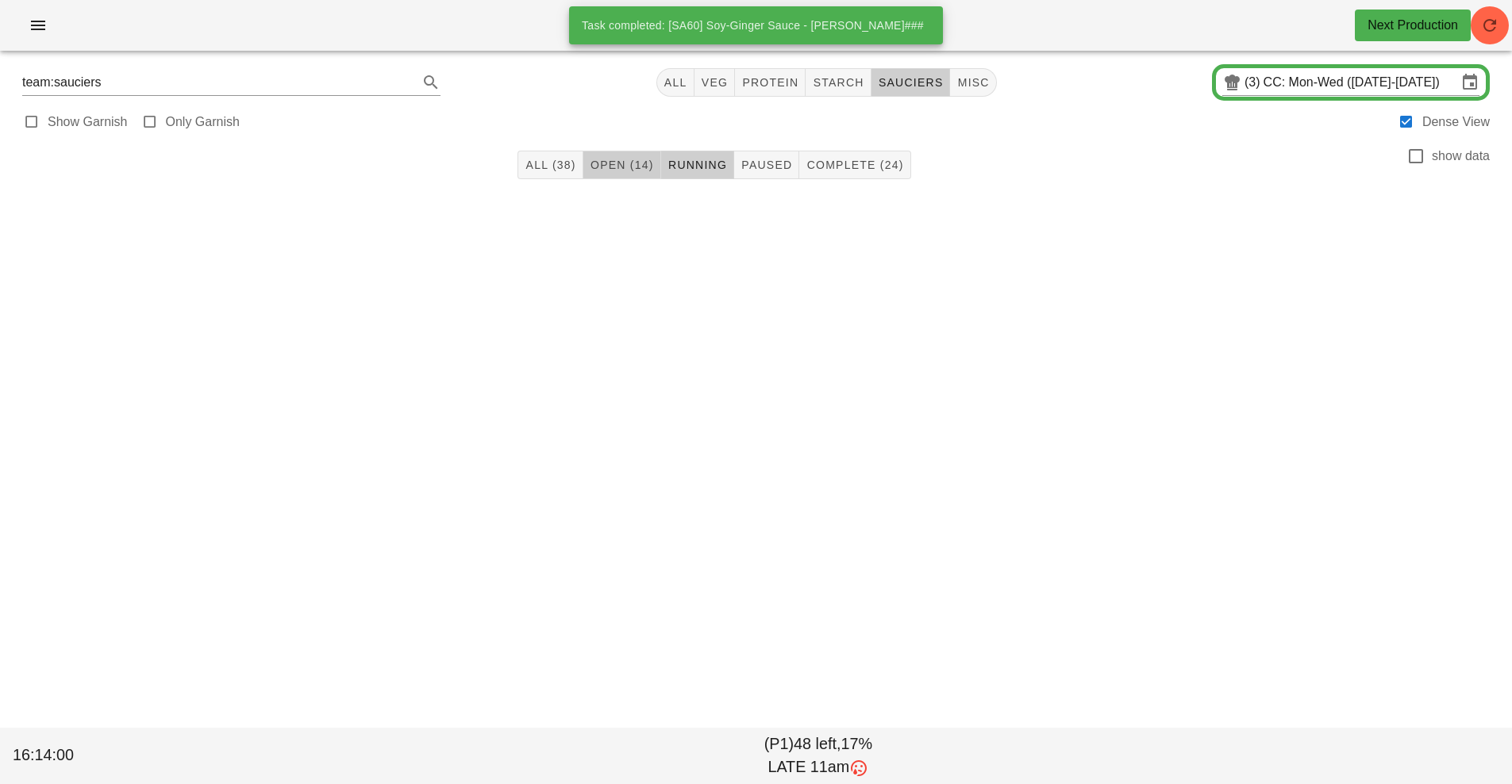
click at [626, 154] on button "Open (14)" at bounding box center [622, 165] width 78 height 29
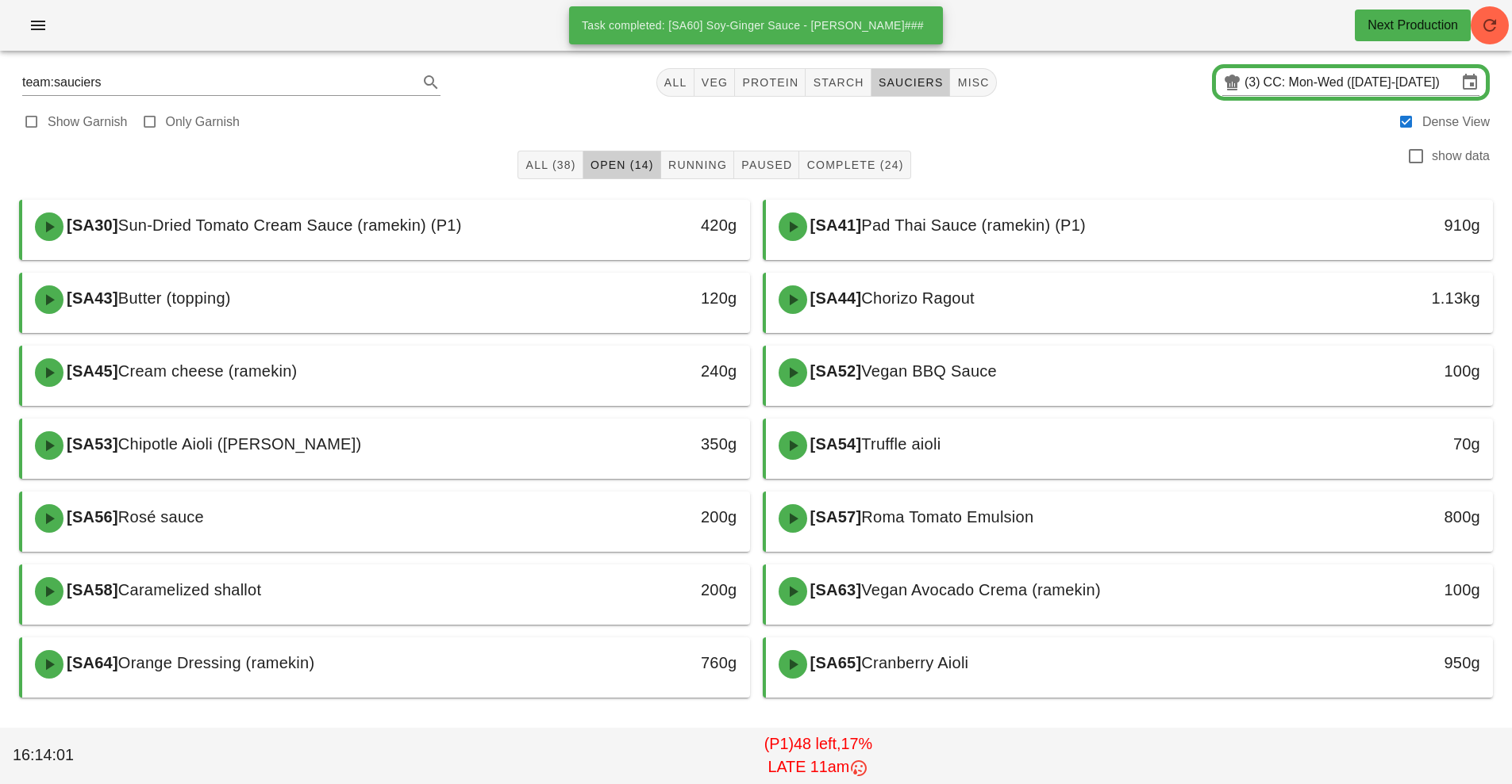
scroll to position [28, 0]
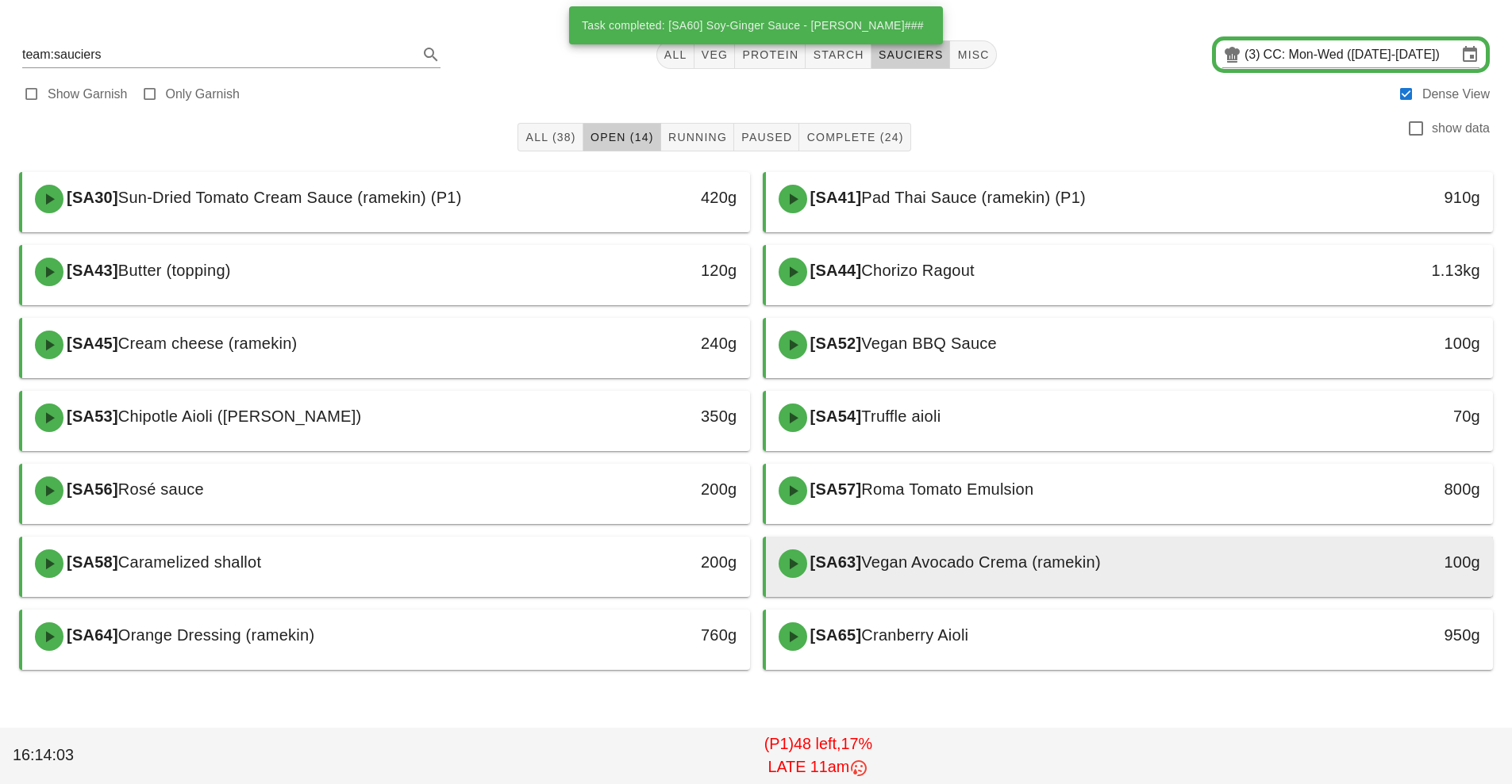
click at [961, 569] on span "Vegan Avocado Crema (ramekin)" at bounding box center [981, 562] width 239 height 17
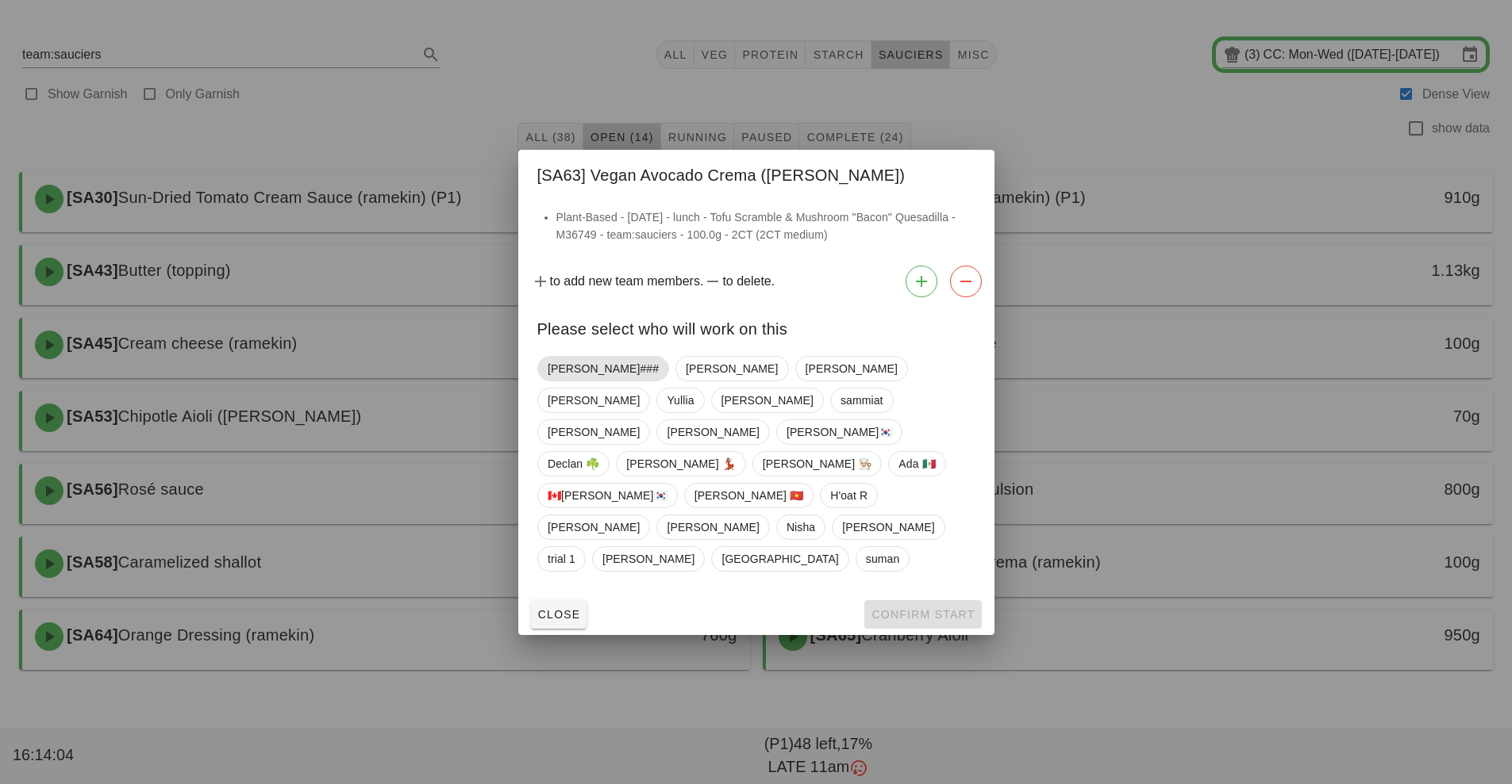
click at [568, 381] on span "[PERSON_NAME]###" at bounding box center [602, 368] width 111 height 24
click at [934, 608] on span "Confirm Start" at bounding box center [922, 614] width 104 height 13
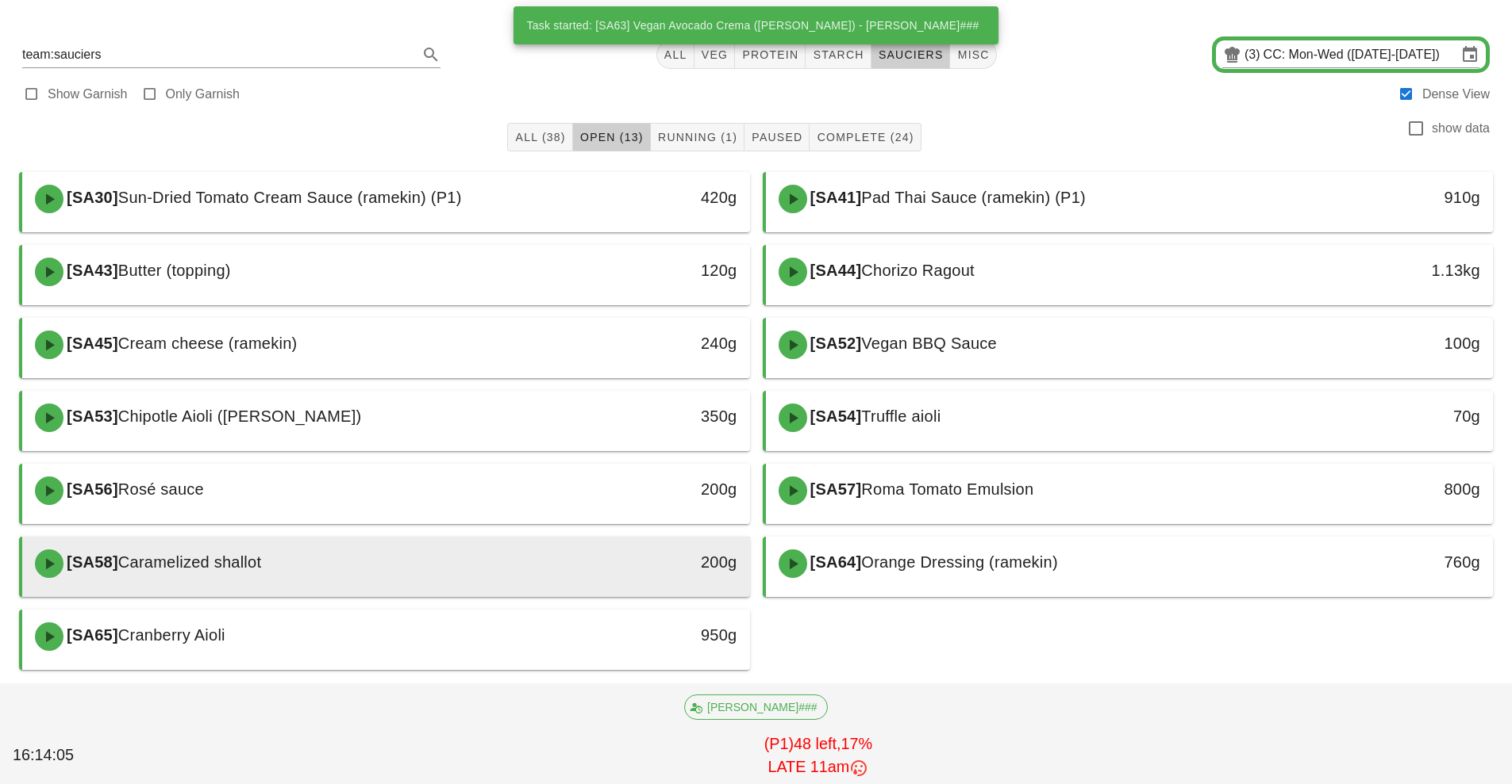
click at [553, 584] on div "[SA58] Caramelized shallot" at bounding box center [295, 563] width 540 height 47
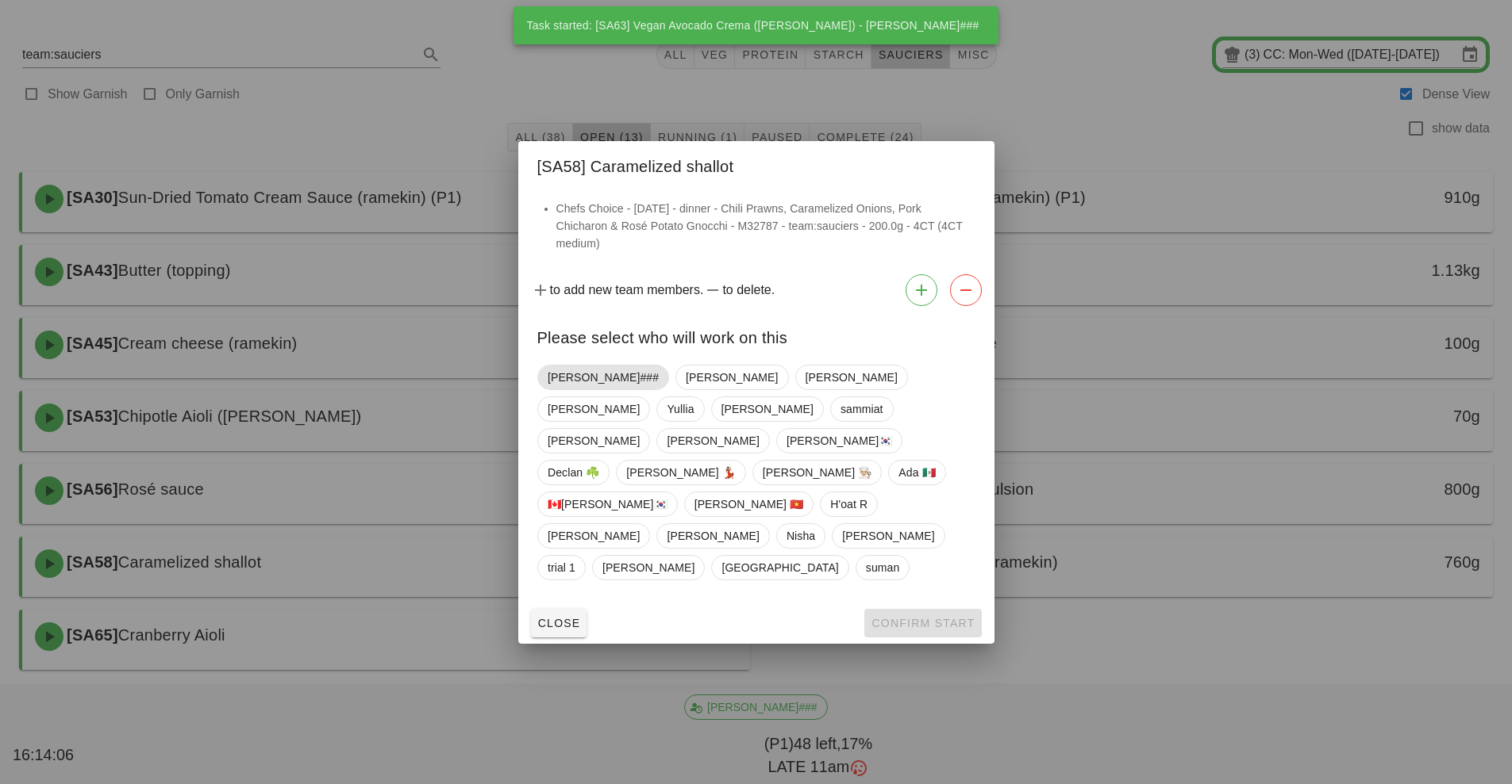
click at [574, 390] on span "[PERSON_NAME]###" at bounding box center [602, 377] width 111 height 24
click at [933, 617] on span "Confirm Start" at bounding box center [922, 622] width 104 height 13
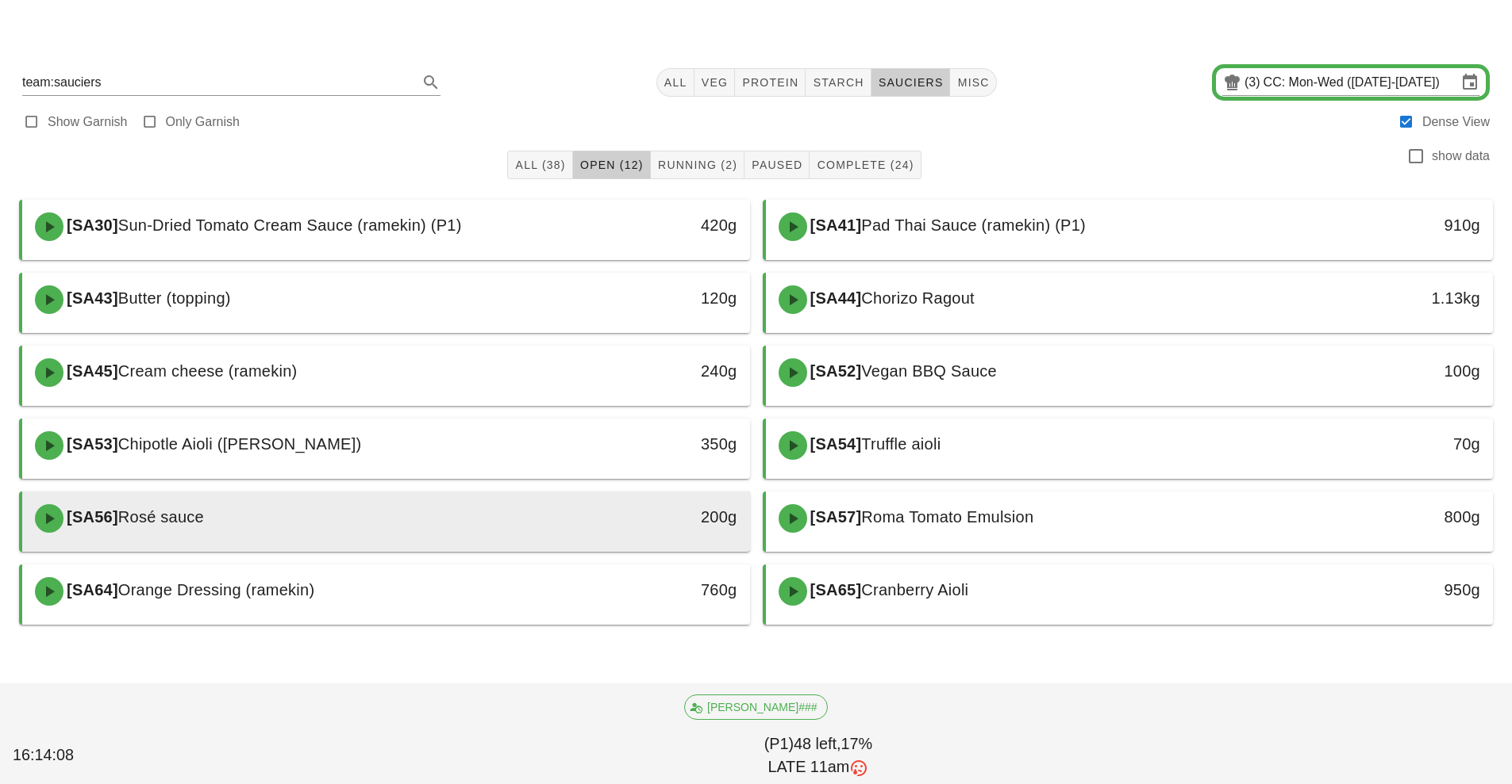
click at [508, 518] on div "[SA56] Rosé sauce" at bounding box center [295, 518] width 540 height 47
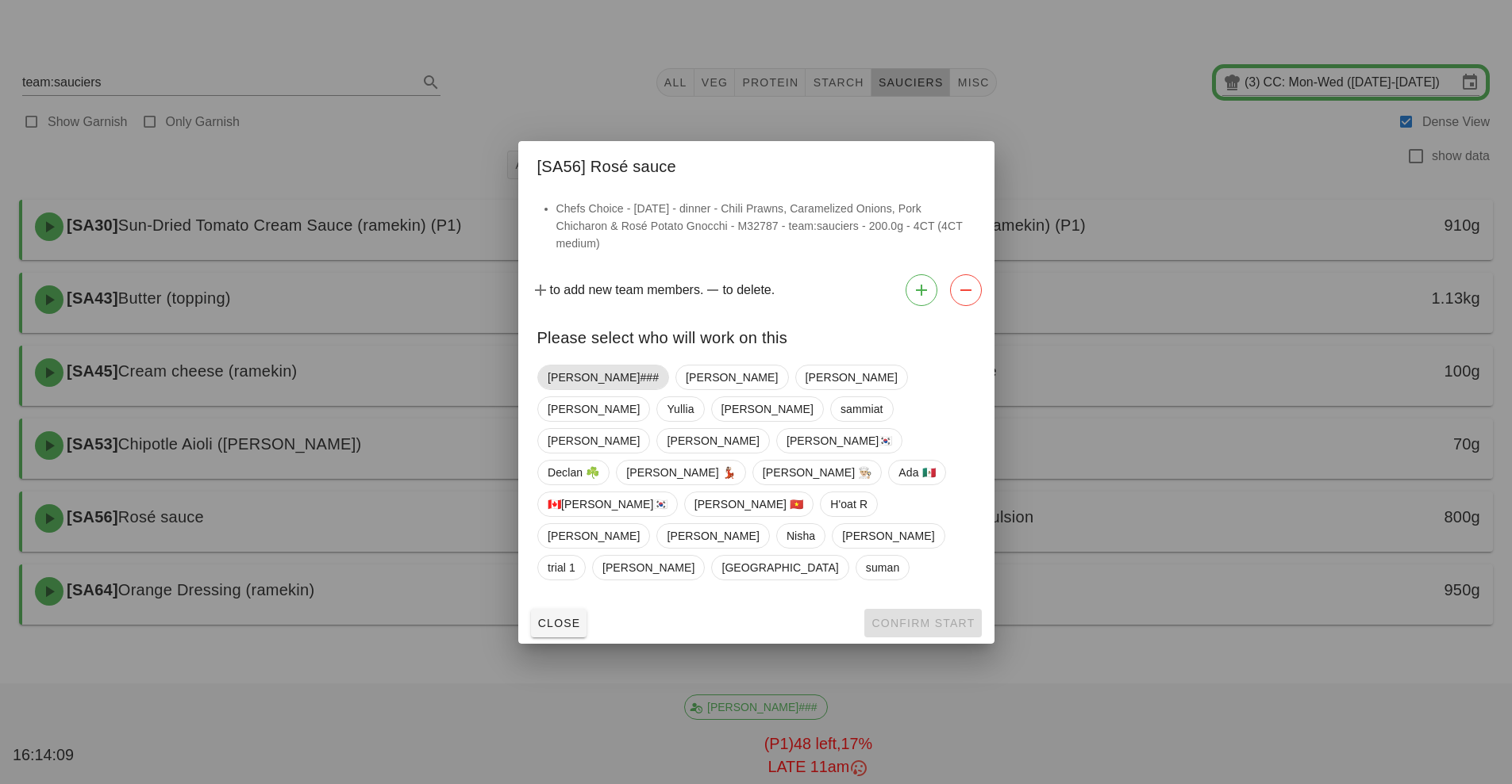
click at [572, 390] on span "[PERSON_NAME]###" at bounding box center [602, 377] width 111 height 24
click at [935, 609] on button "Confirm Start" at bounding box center [922, 623] width 116 height 29
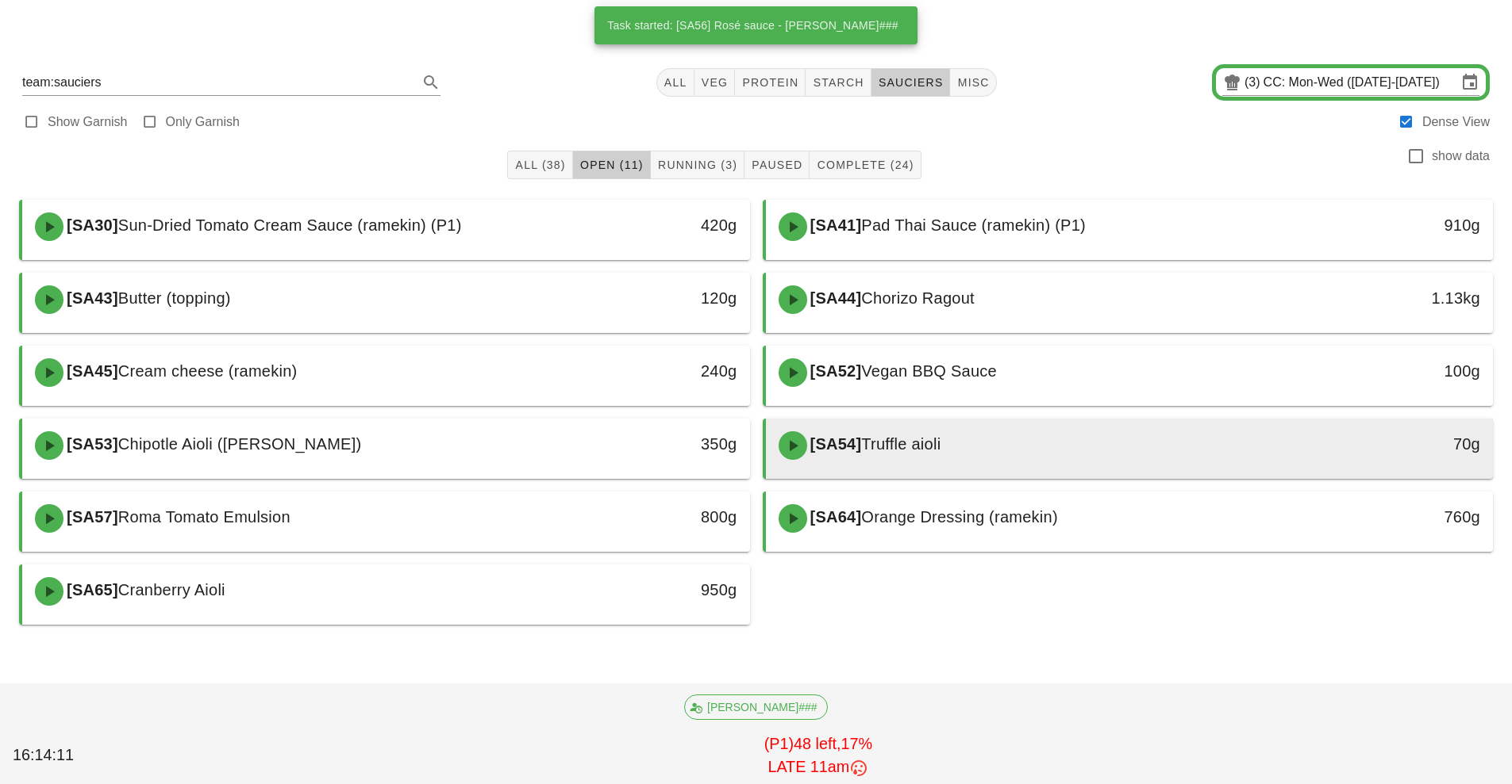
click at [957, 448] on div "[SA54] Truffle aioli" at bounding box center [1038, 445] width 540 height 47
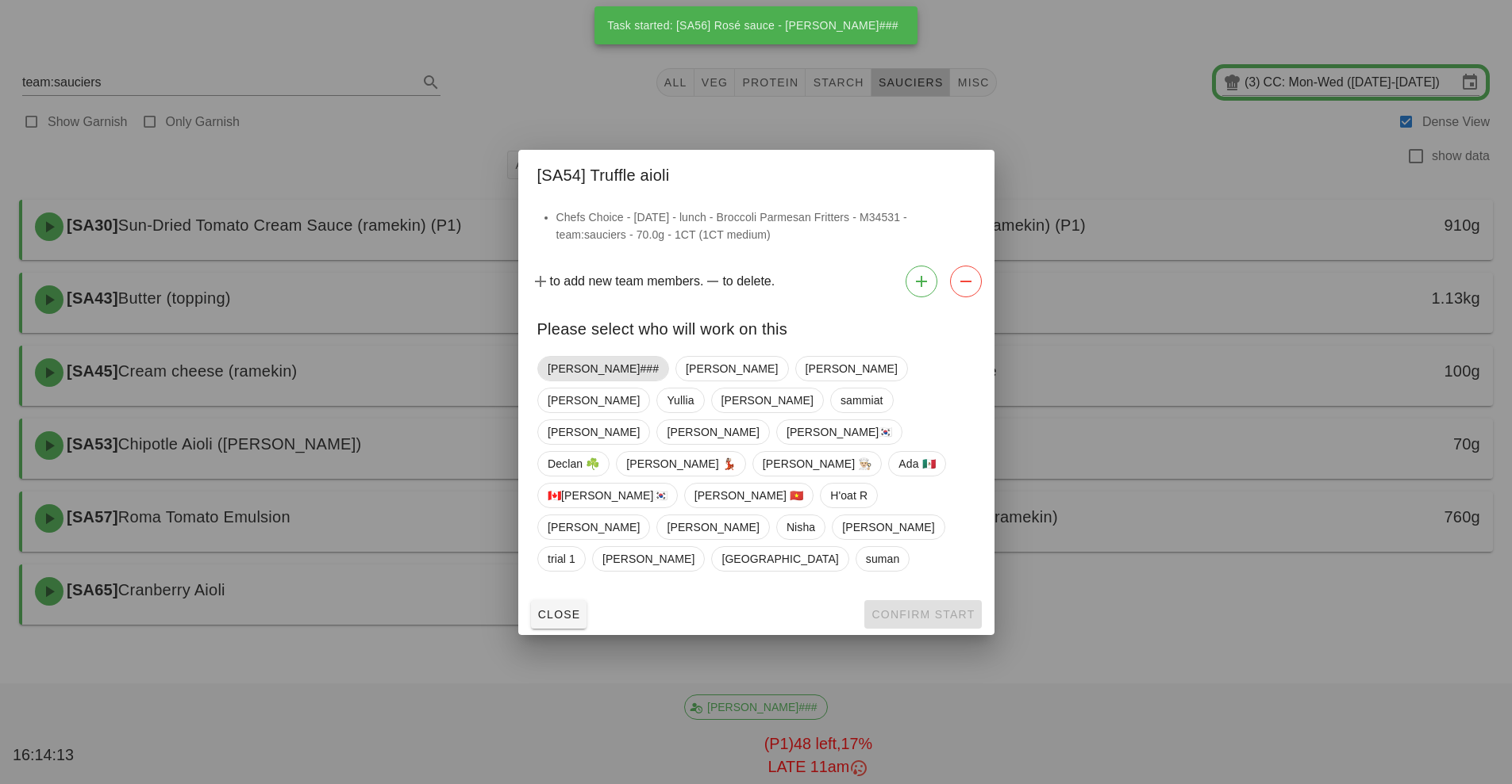
click at [575, 381] on span "[PERSON_NAME]###" at bounding box center [602, 368] width 111 height 24
click at [911, 608] on span "Confirm Start" at bounding box center [922, 614] width 104 height 13
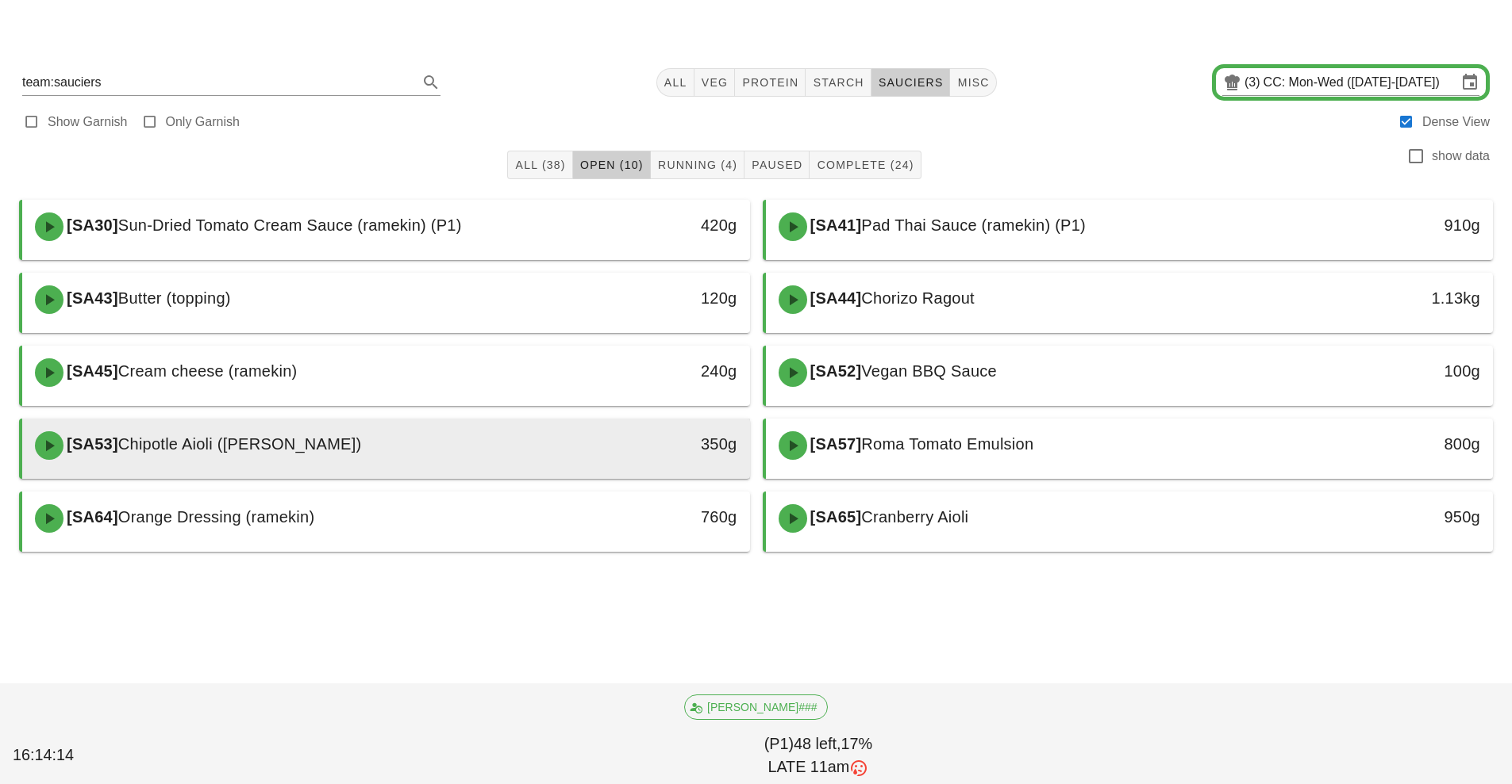
click at [454, 443] on div "[SA53] Chipotle Aioli ([PERSON_NAME])" at bounding box center [295, 445] width 540 height 47
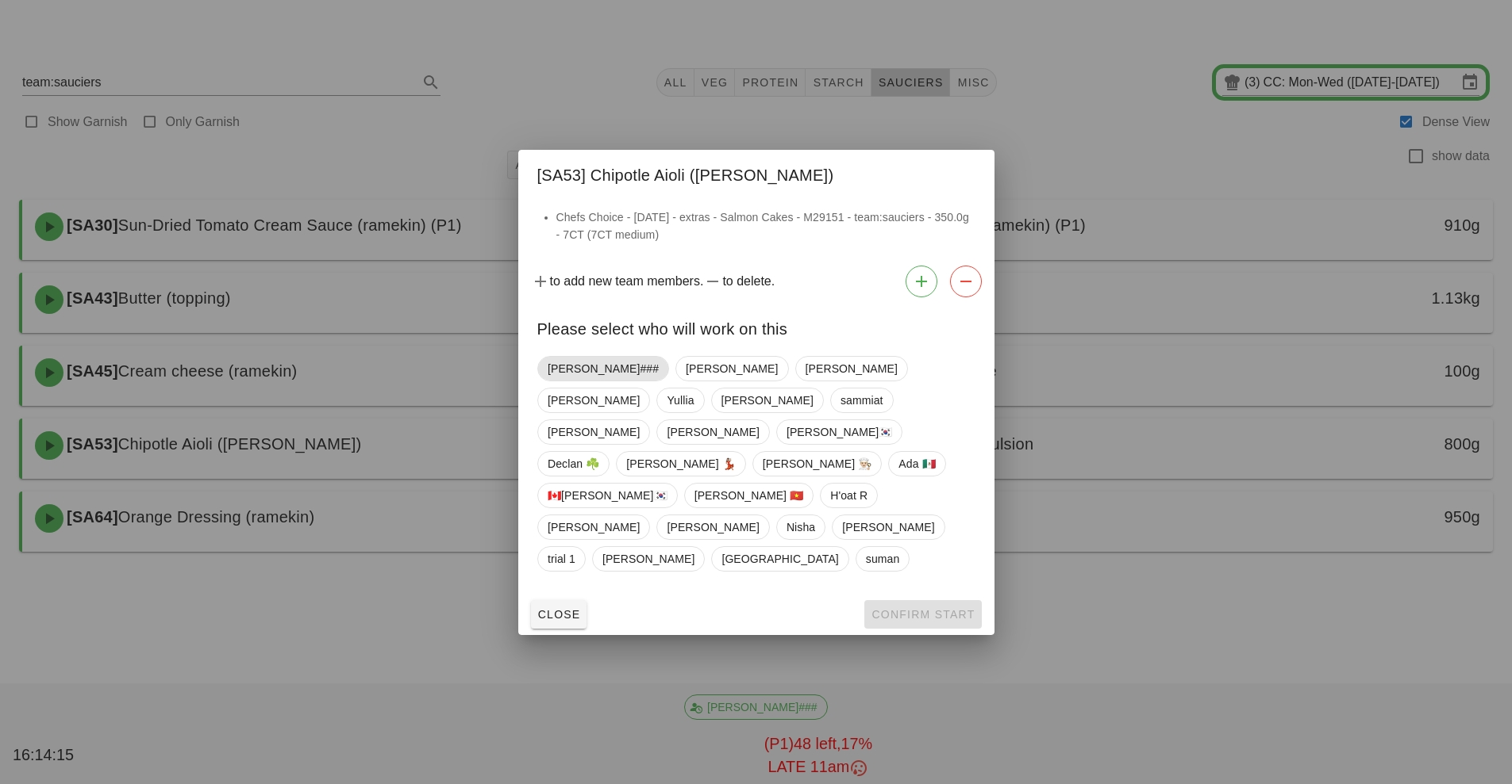
click at [585, 381] on span "[PERSON_NAME]###" at bounding box center [602, 368] width 111 height 24
click at [946, 608] on span "Confirm Start" at bounding box center [922, 614] width 104 height 13
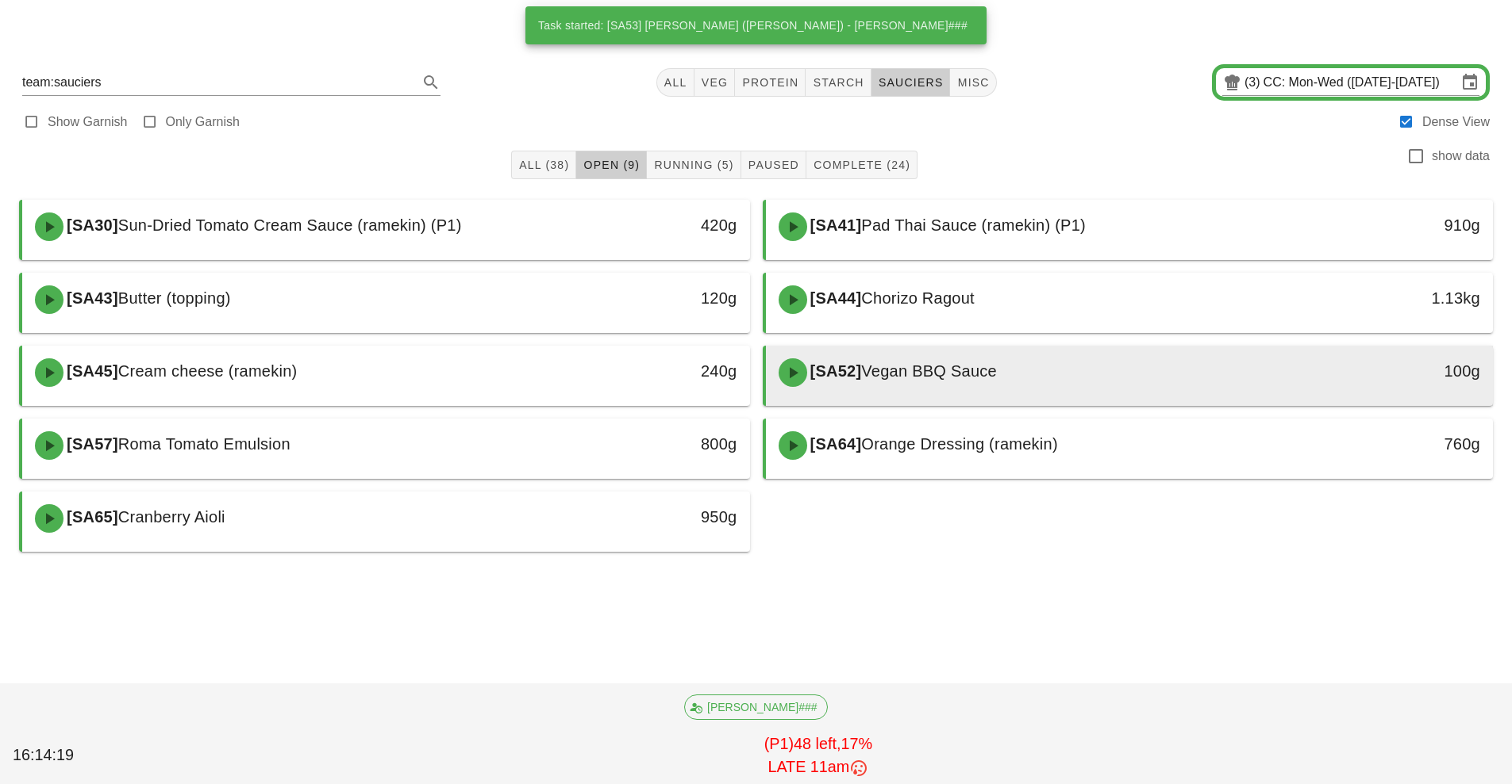
click at [929, 386] on div "[SA52] Vegan BBQ Sauce" at bounding box center [1038, 372] width 540 height 47
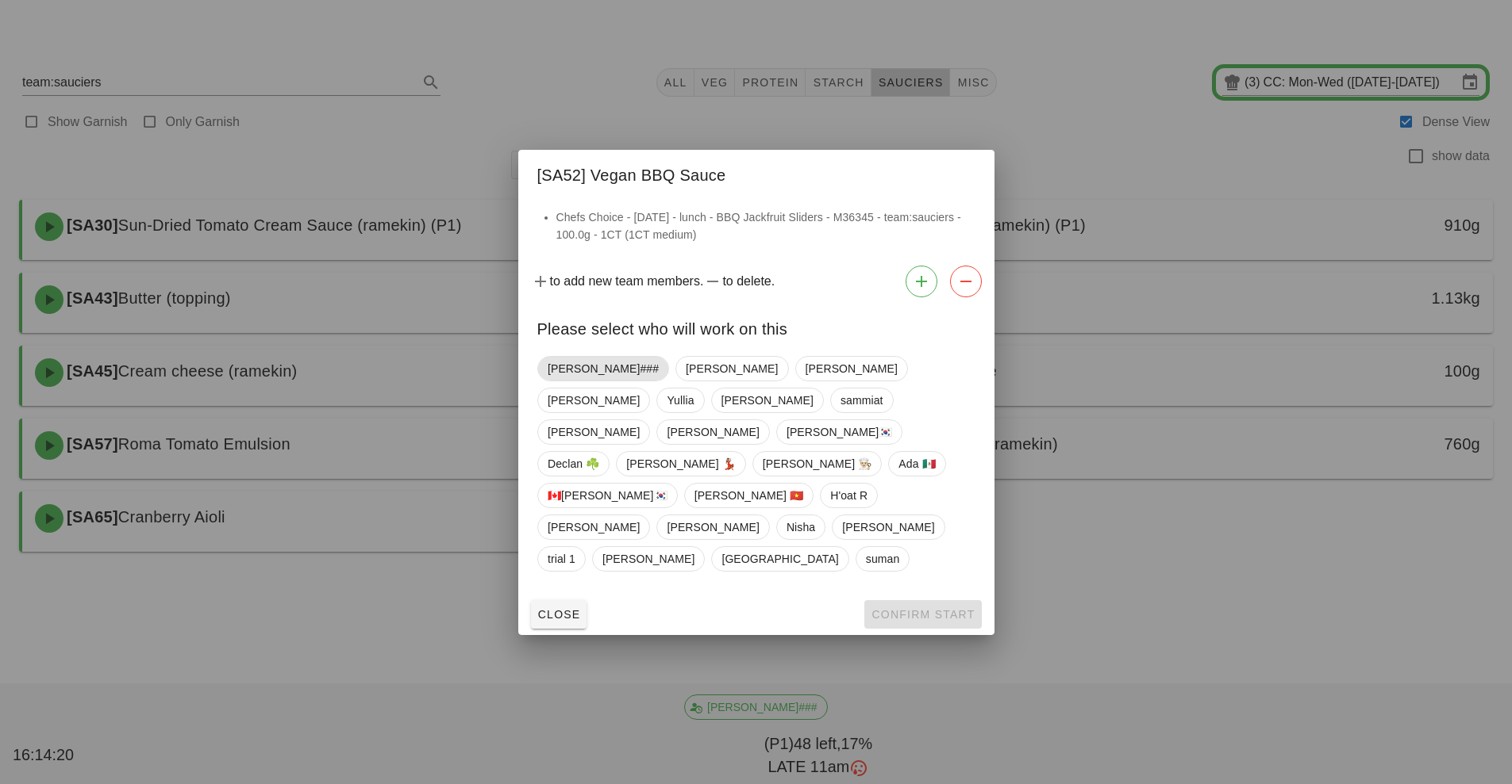
click at [559, 381] on span "[PERSON_NAME]###" at bounding box center [602, 368] width 111 height 24
click at [910, 600] on button "Confirm Start" at bounding box center [922, 615] width 116 height 29
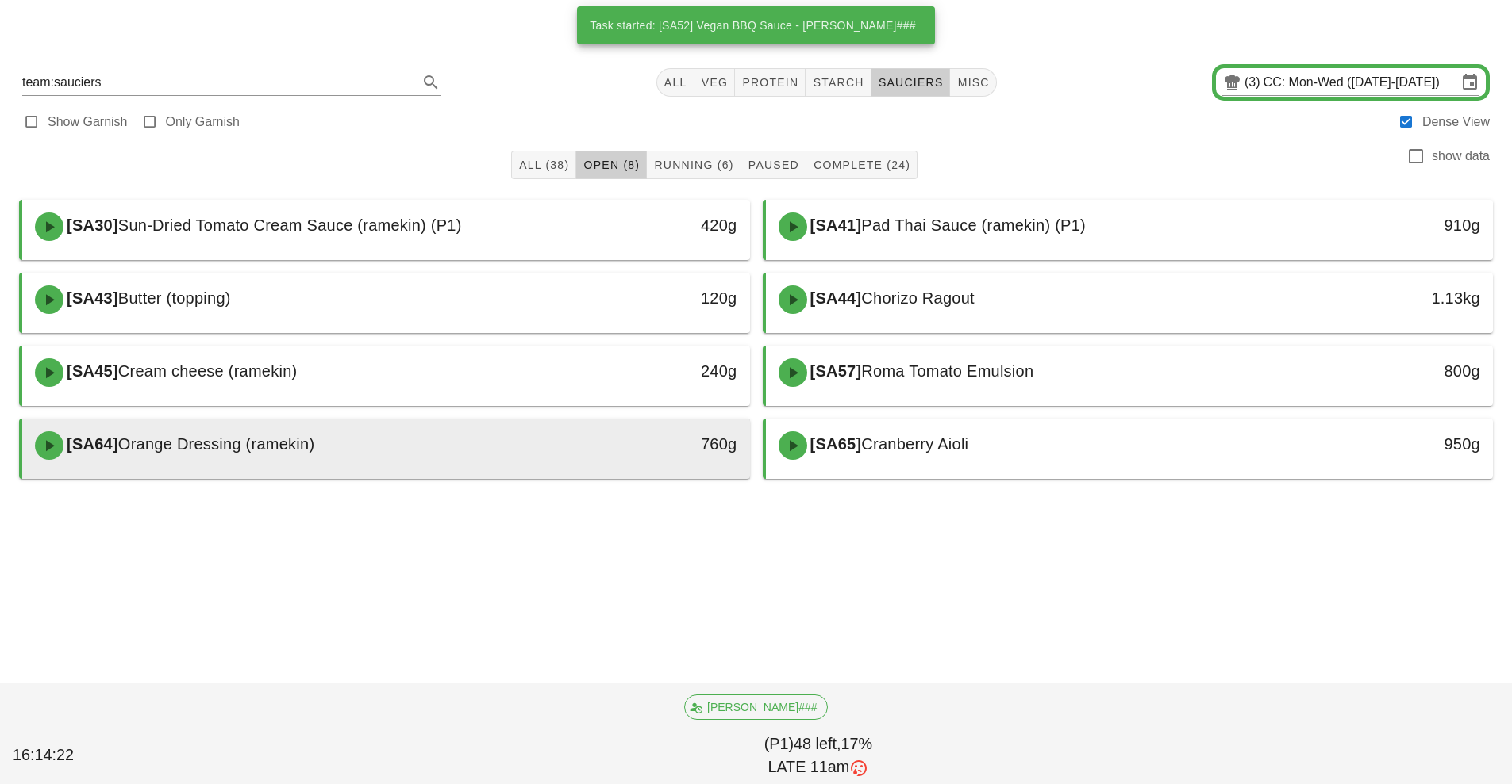
click at [563, 464] on div "[SA64] Orange Dressing (ramekin)" at bounding box center [295, 445] width 540 height 47
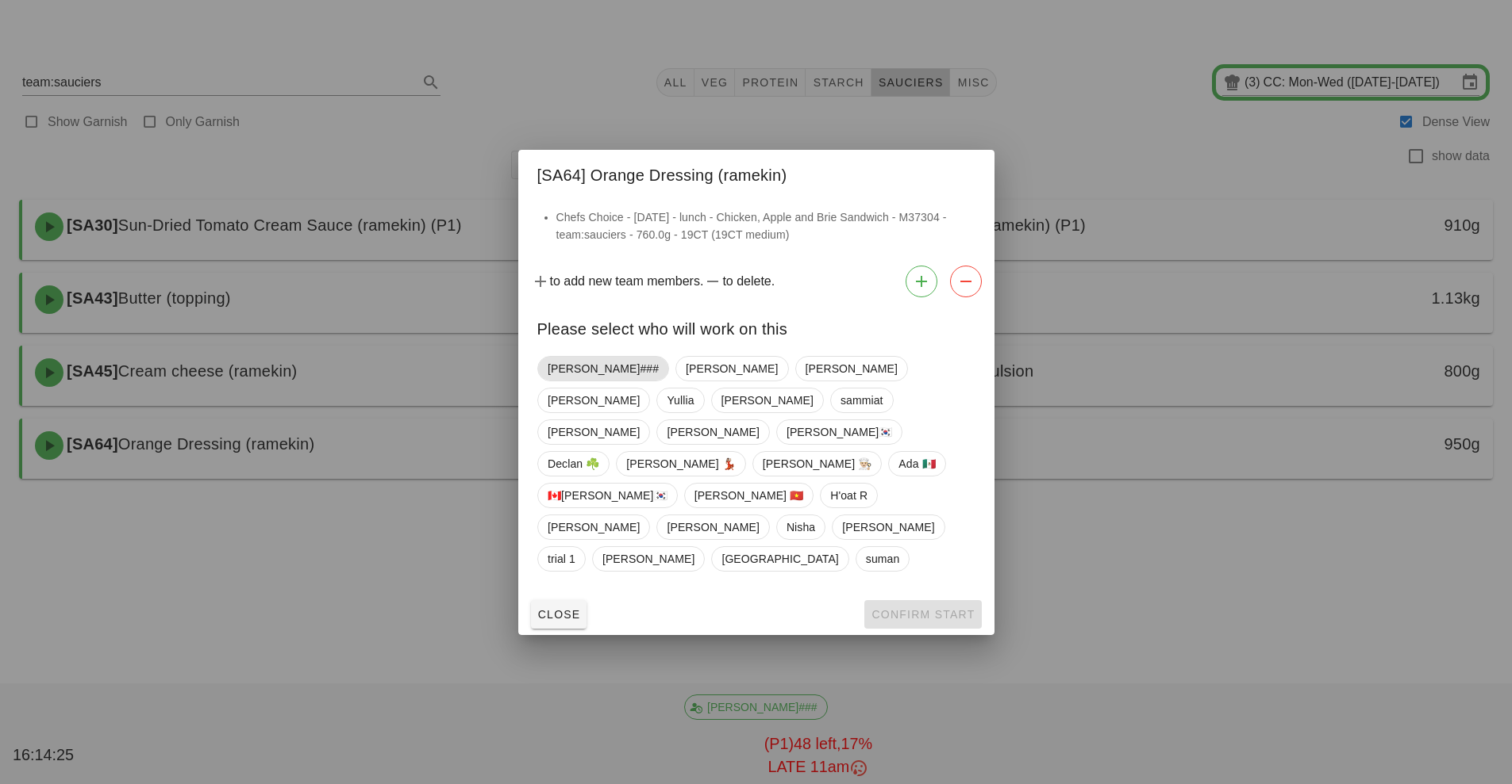
click at [577, 381] on span "[PERSON_NAME]###" at bounding box center [602, 368] width 111 height 24
click at [910, 608] on span "Confirm Start" at bounding box center [922, 614] width 104 height 13
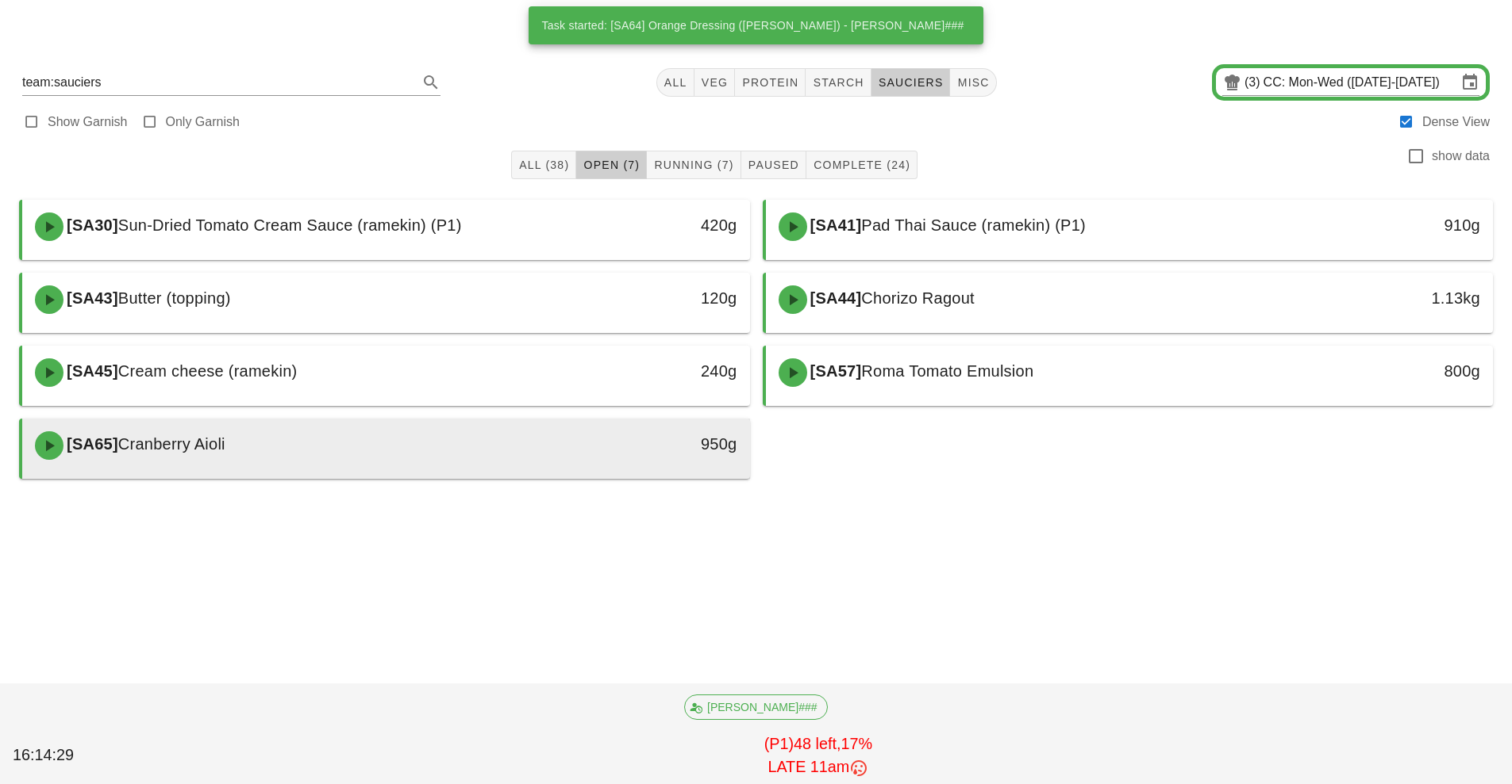
click at [595, 445] on div "950g" at bounding box center [655, 444] width 161 height 25
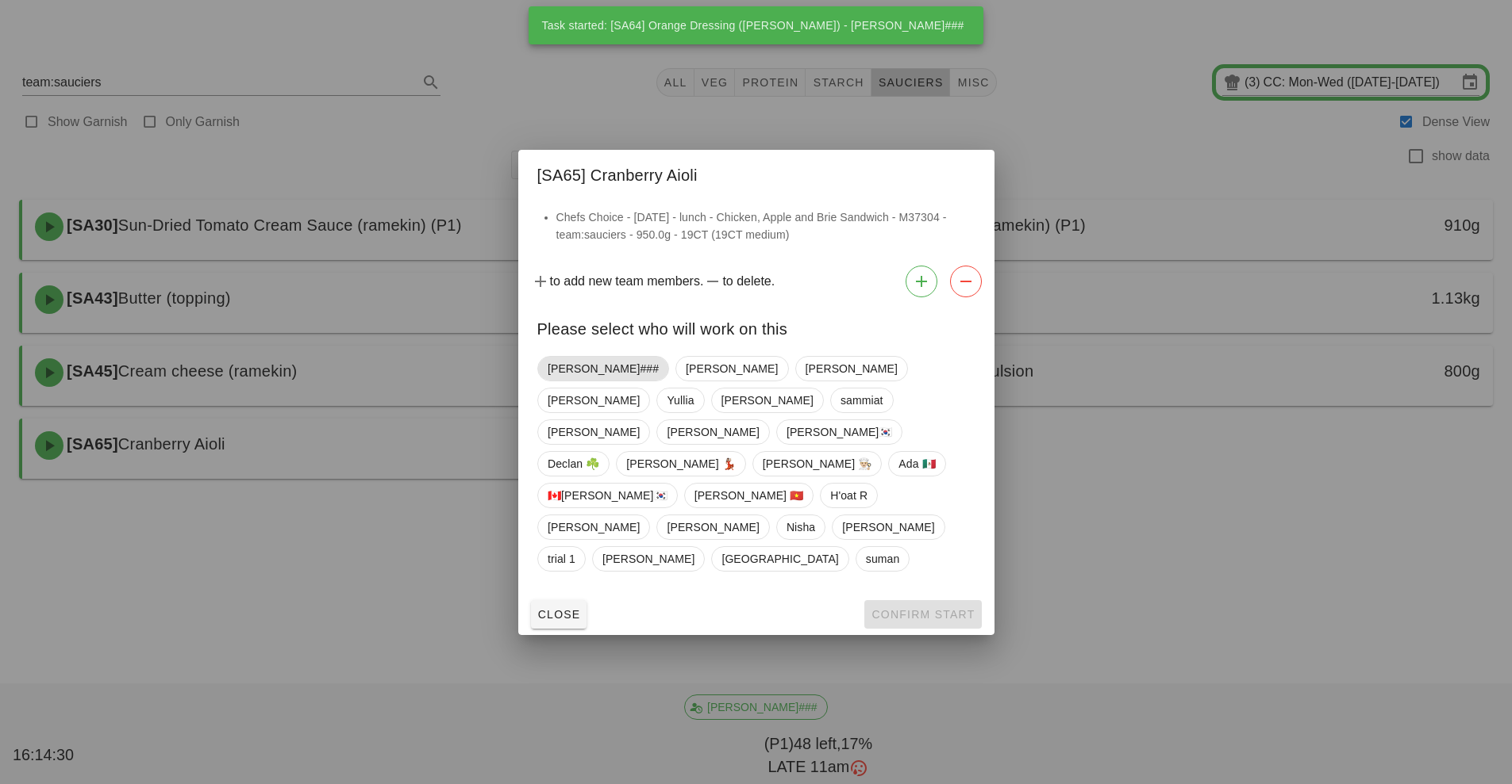
click at [569, 381] on span "[PERSON_NAME]###" at bounding box center [602, 368] width 111 height 24
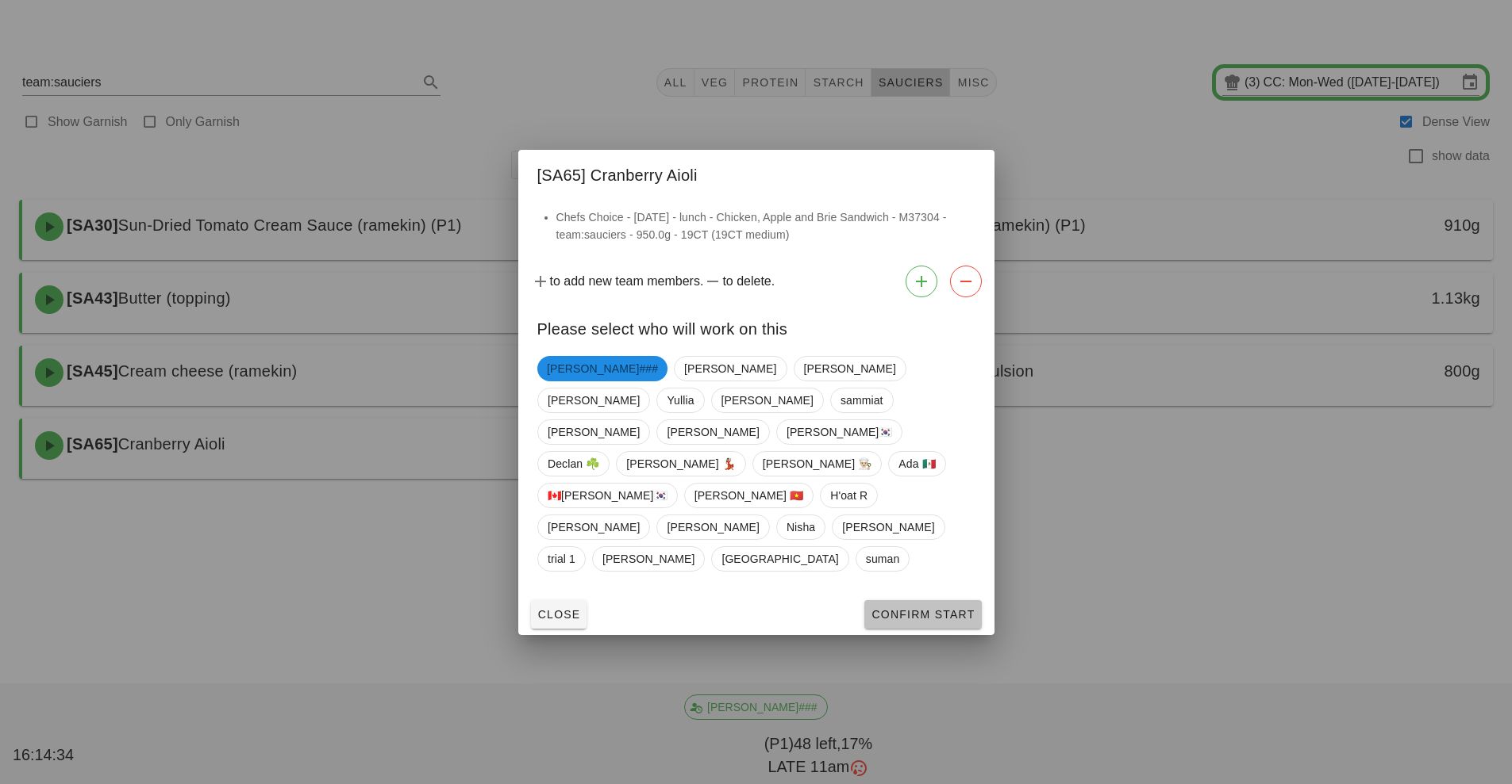
click at [910, 608] on span "Confirm Start" at bounding box center [922, 614] width 104 height 13
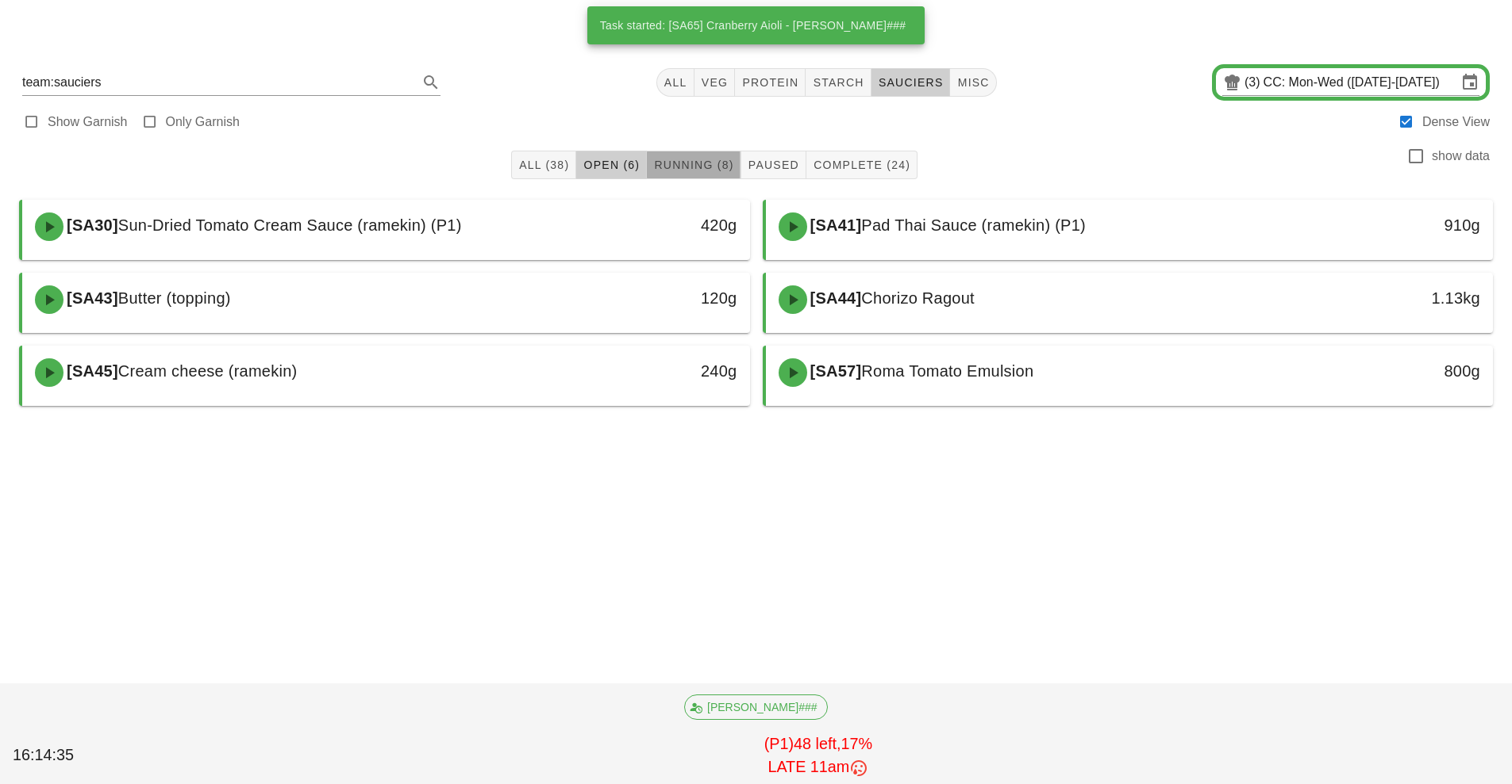
click at [706, 175] on button "Running (8)" at bounding box center [693, 165] width 93 height 29
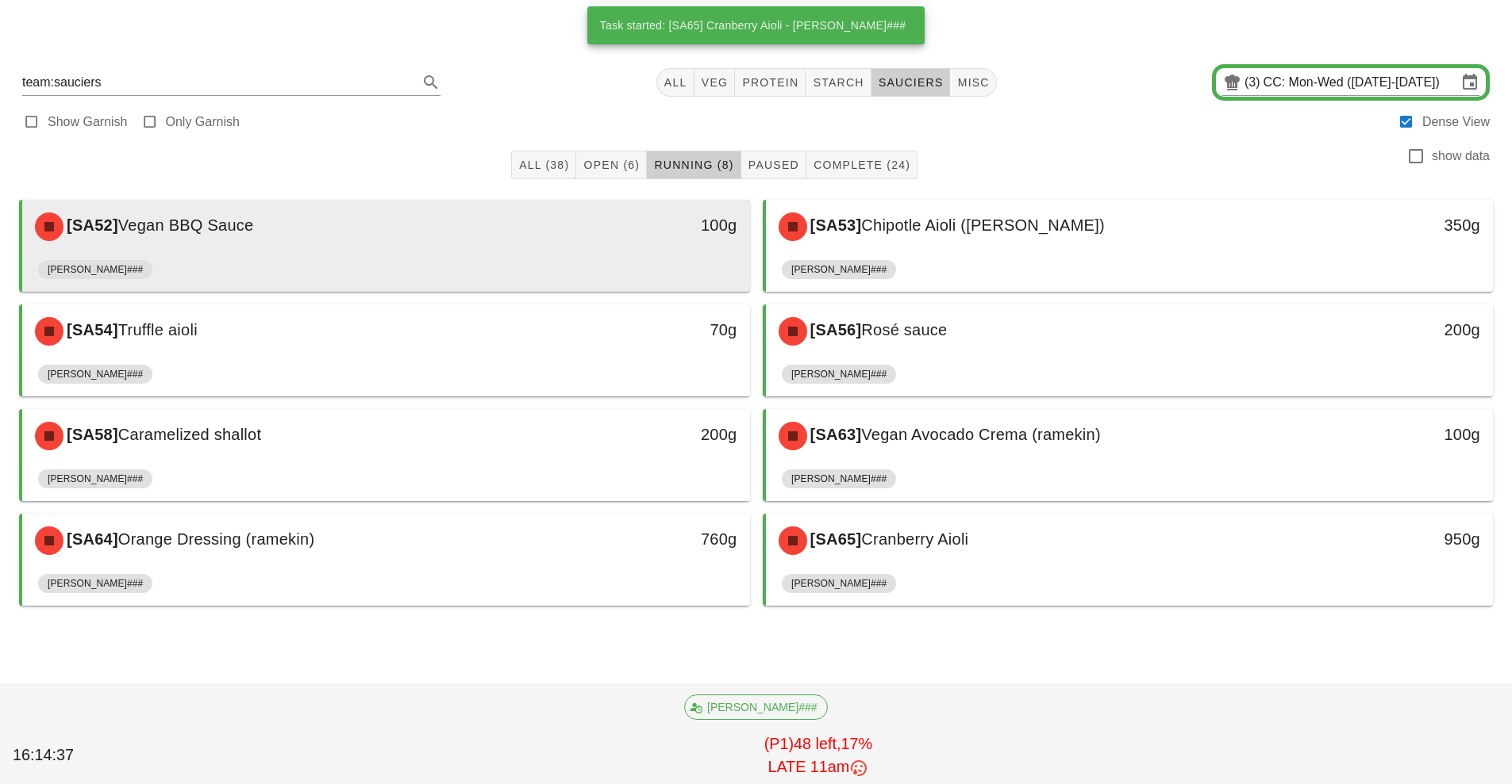
click at [644, 223] on div "100g" at bounding box center [655, 225] width 161 height 25
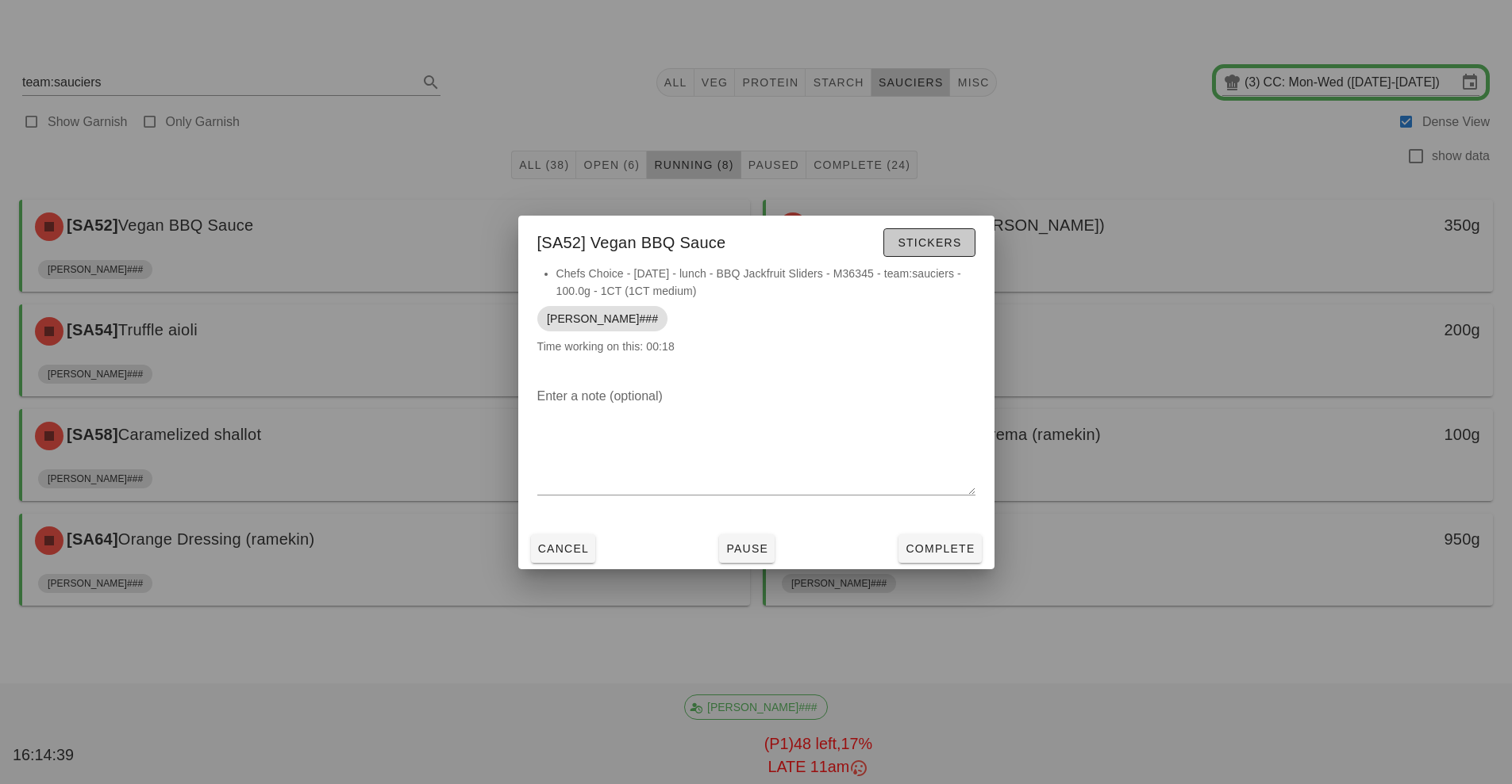
click at [929, 242] on span "Stickers" at bounding box center [929, 242] width 64 height 13
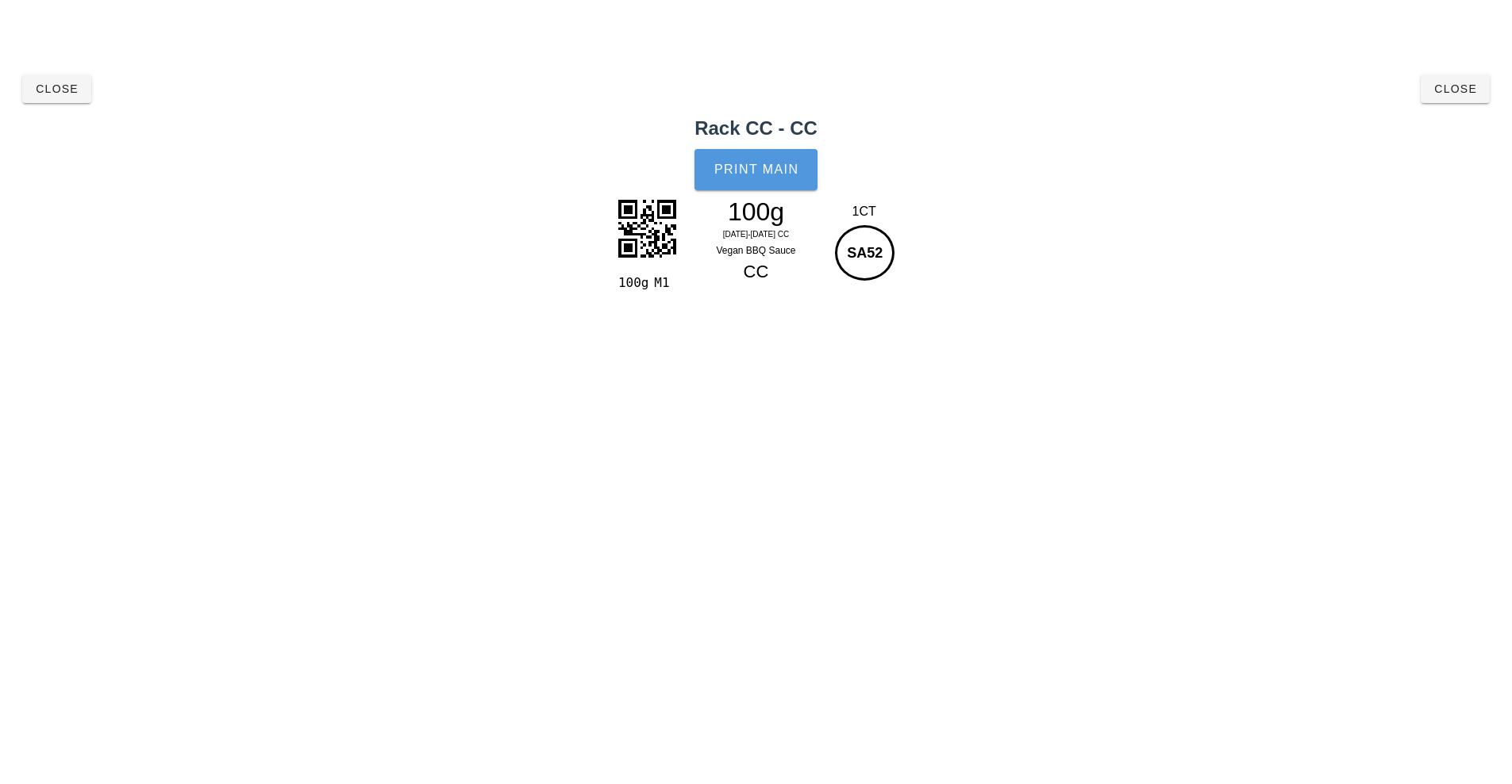
click at [736, 173] on span "Print Main" at bounding box center [756, 169] width 86 height 14
click at [59, 87] on span "Close" at bounding box center [56, 89] width 43 height 13
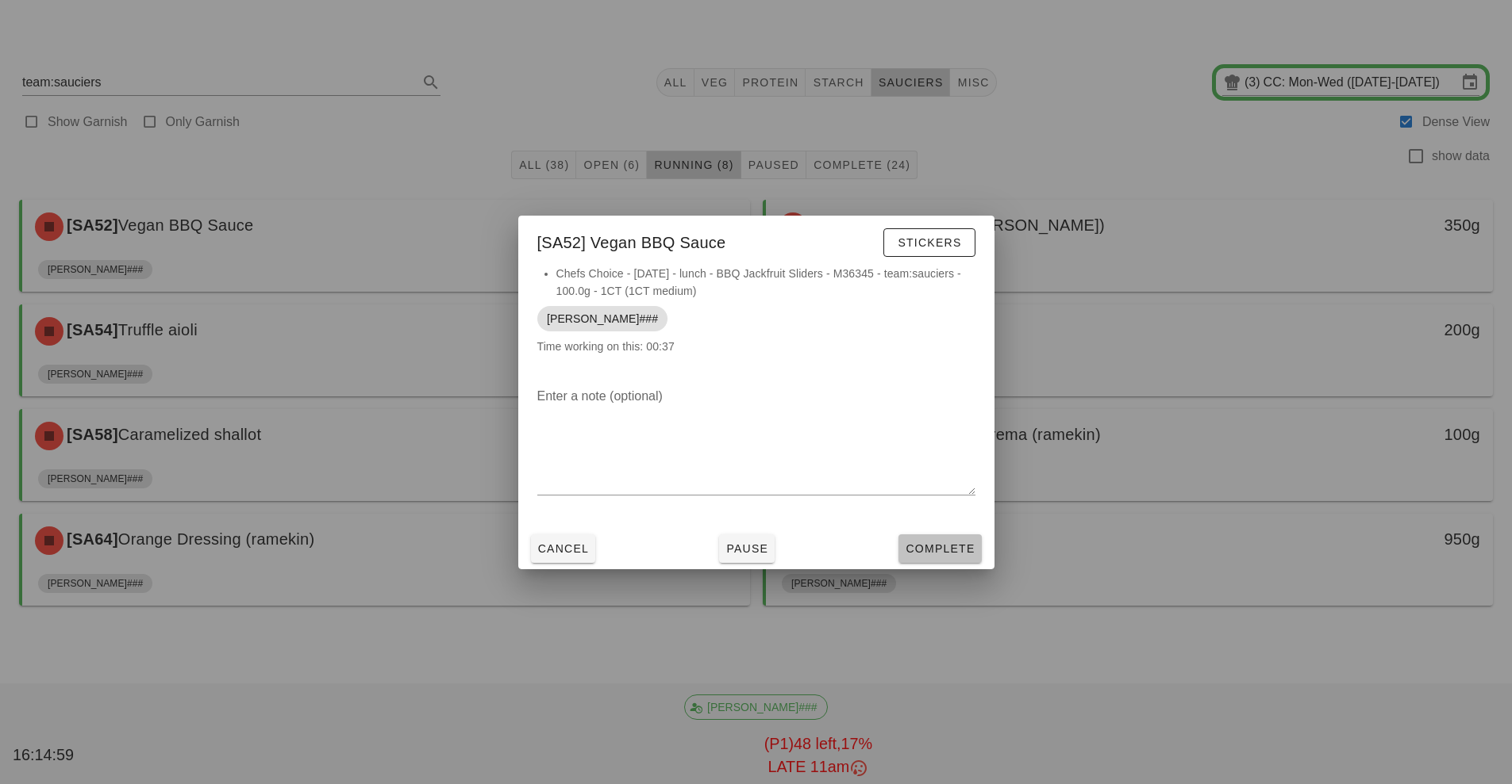
click at [933, 546] on span "Complete" at bounding box center [939, 548] width 70 height 13
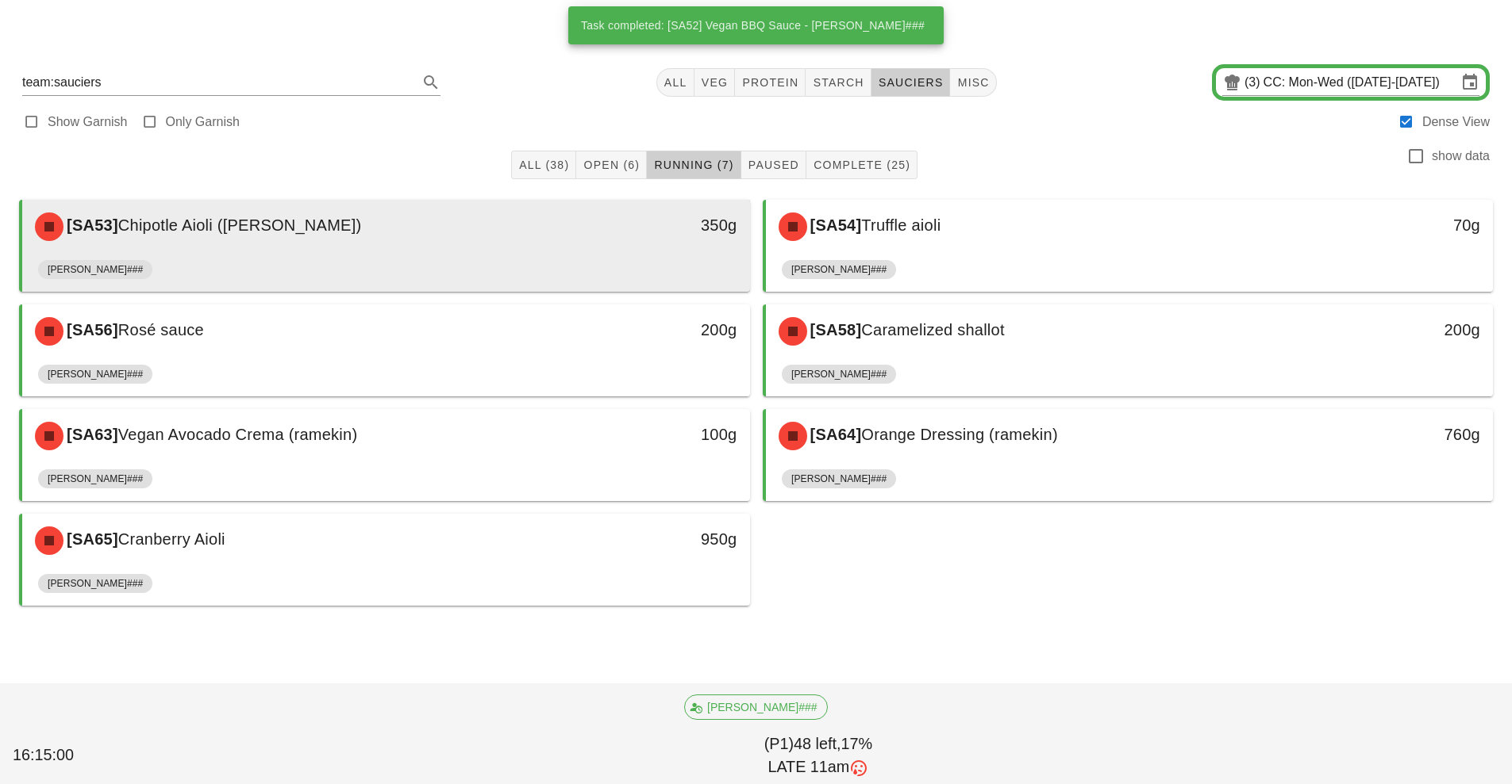
click at [630, 260] on div "[PERSON_NAME]###" at bounding box center [386, 273] width 696 height 38
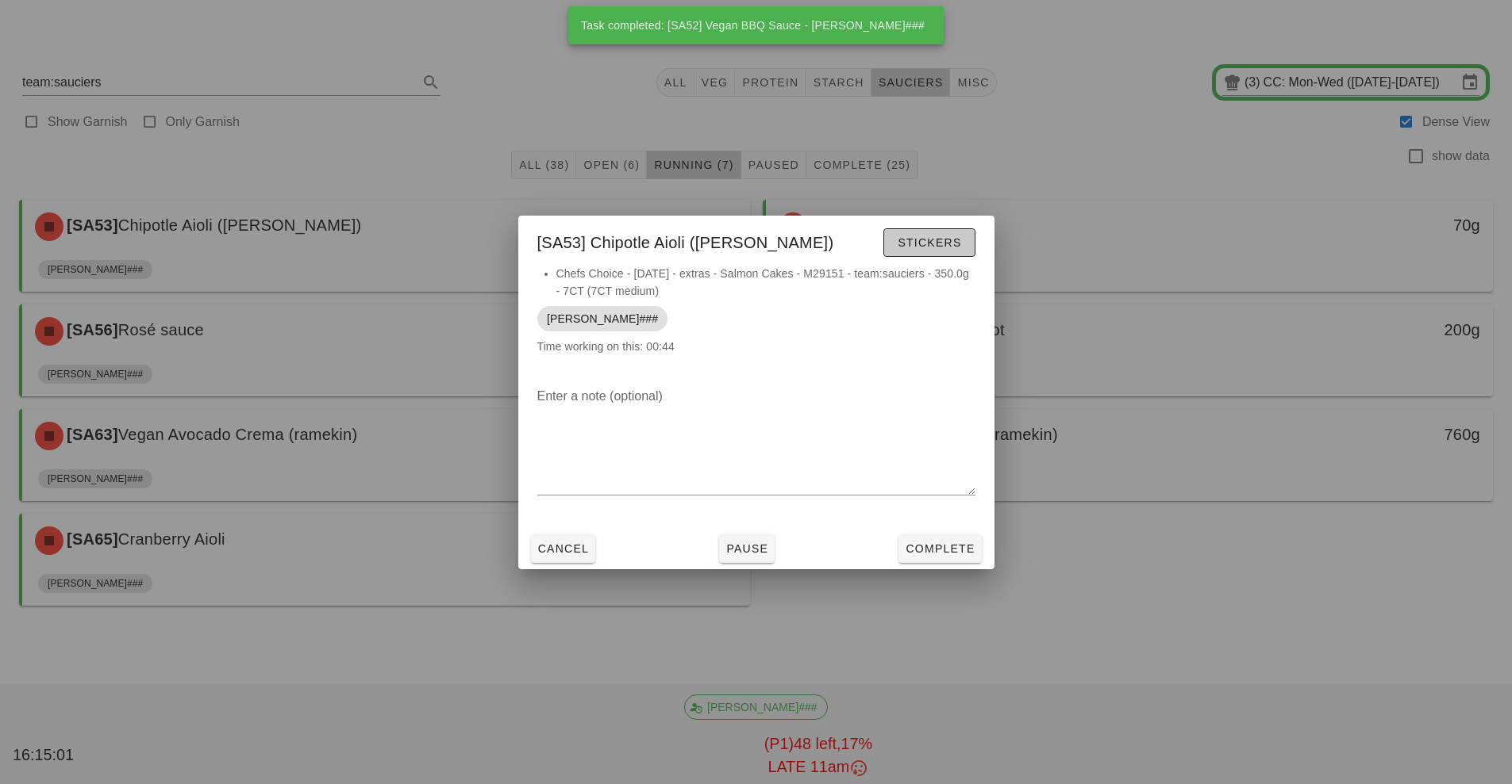
click at [958, 232] on button "Stickers" at bounding box center [929, 242] width 91 height 29
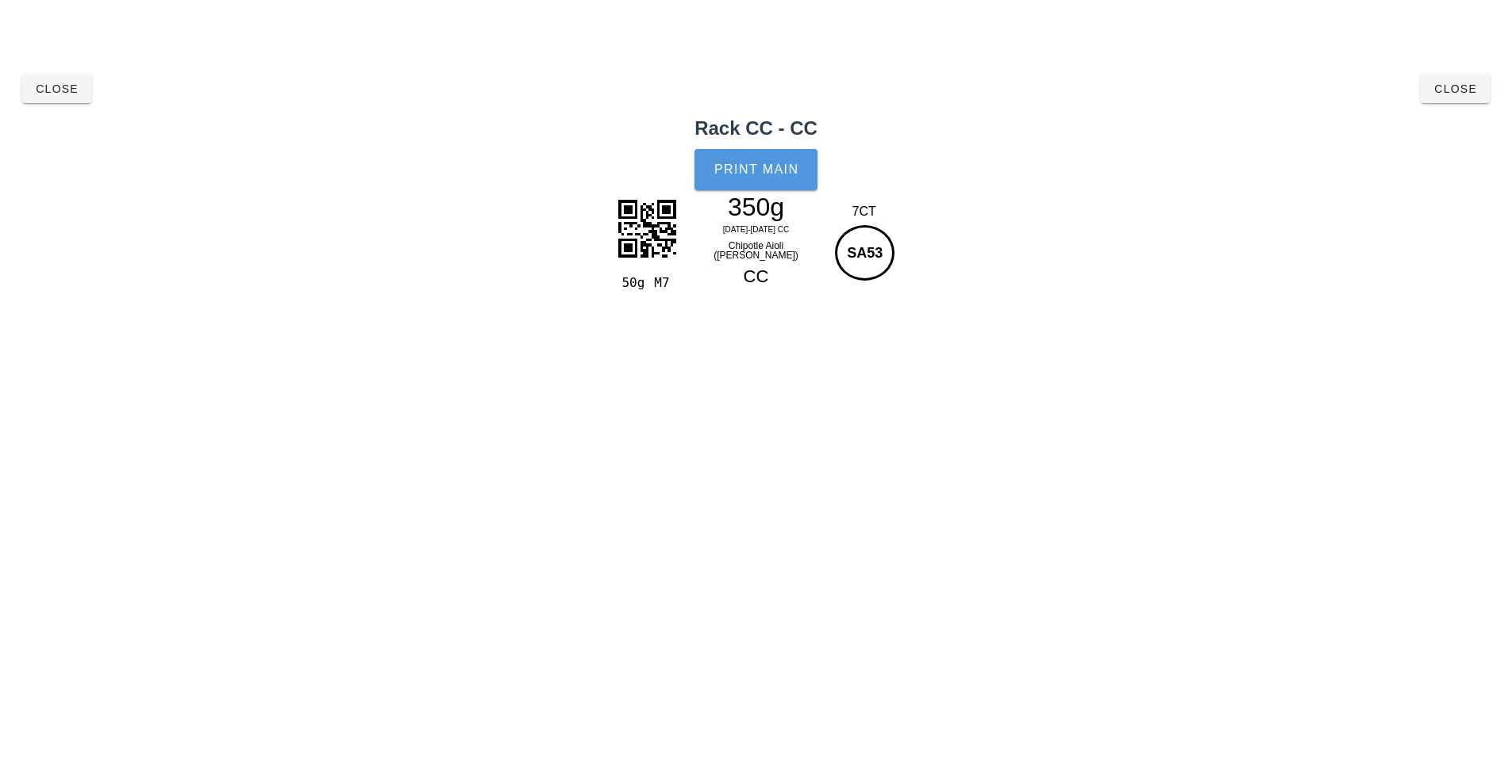
click at [778, 185] on button "Print Main" at bounding box center [755, 169] width 122 height 41
click at [56, 85] on span "Close" at bounding box center [56, 89] width 43 height 13
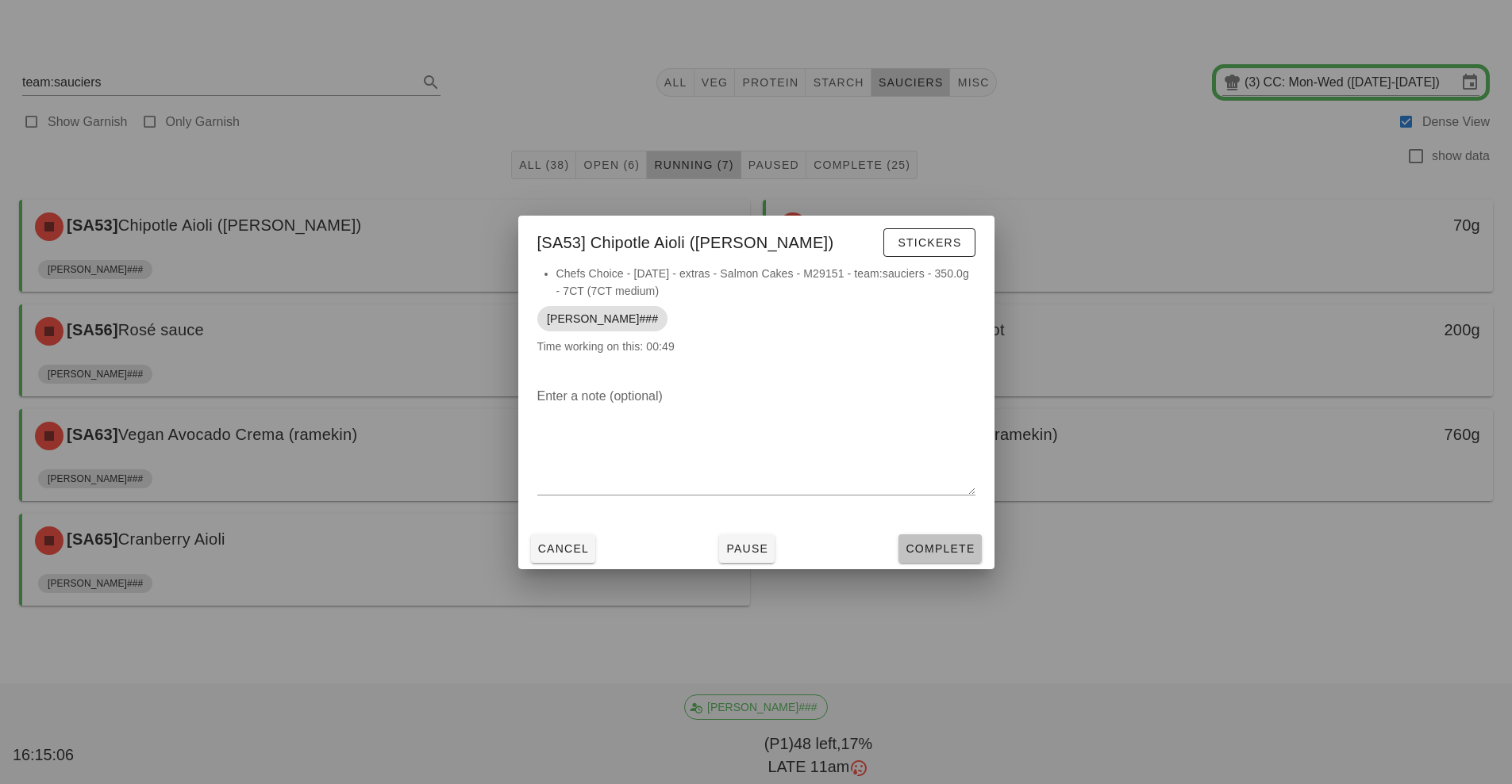
click at [948, 549] on span "Complete" at bounding box center [939, 548] width 70 height 13
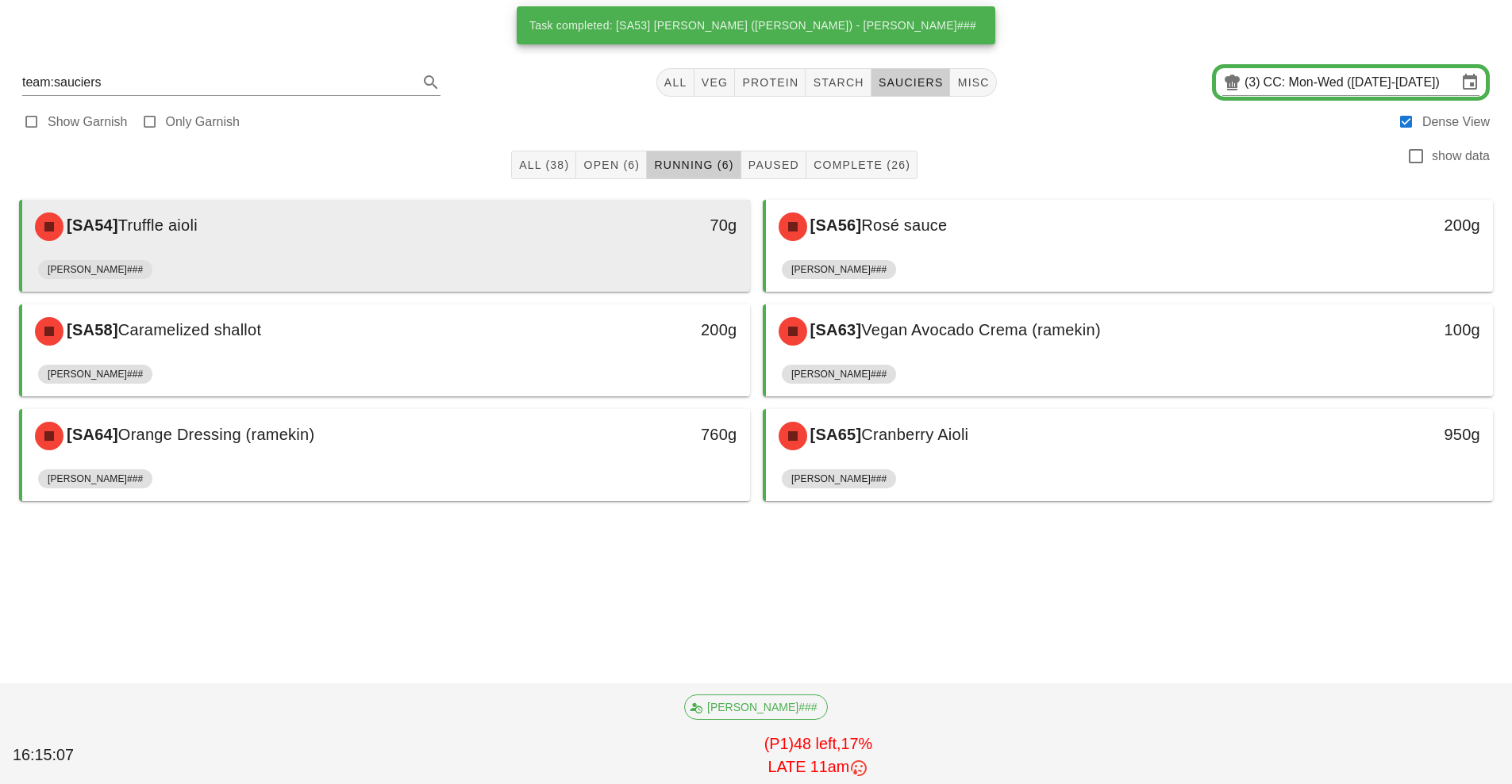
click at [526, 252] on div "[SA54] Truffle aioli 70g" at bounding box center [386, 227] width 728 height 54
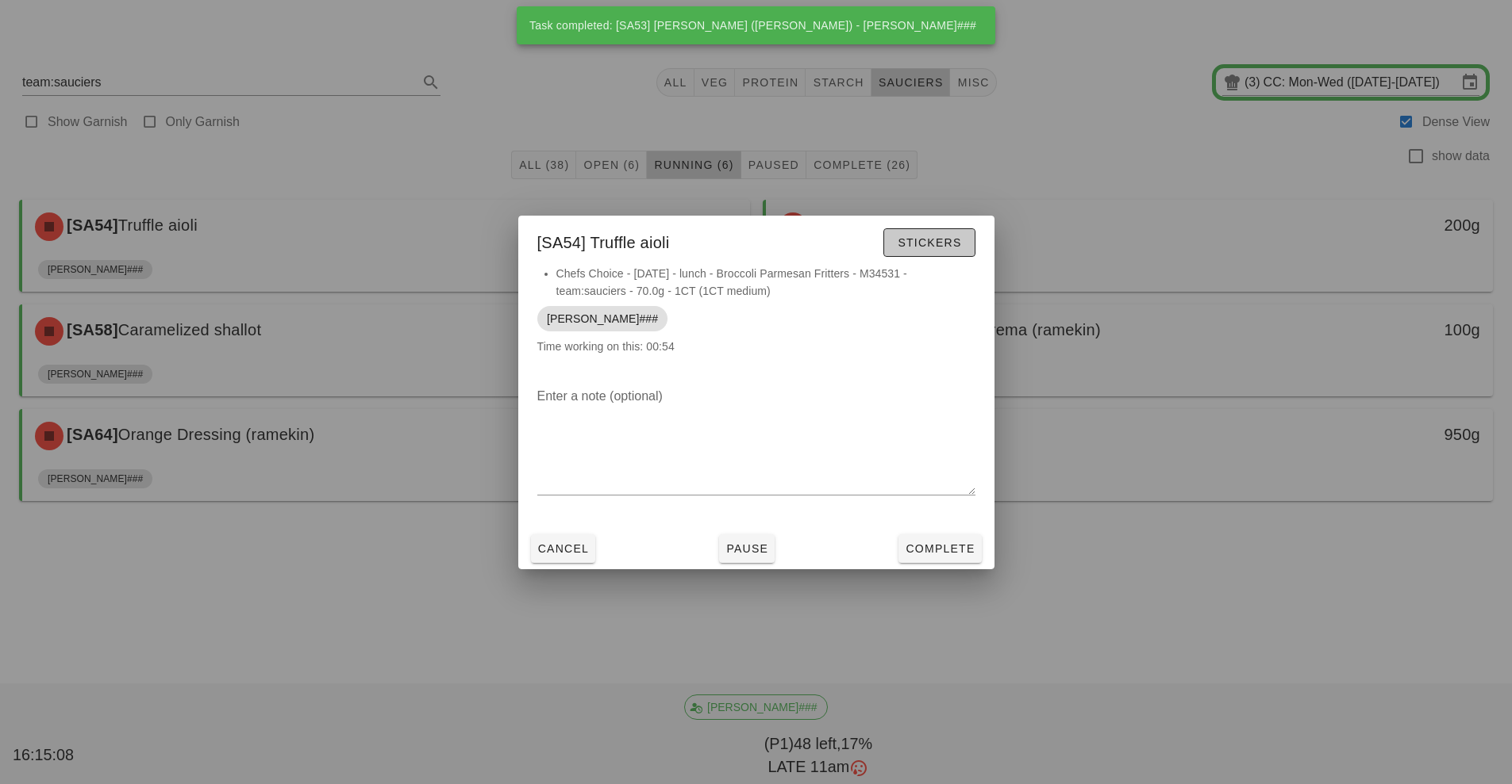
click at [935, 251] on button "Stickers" at bounding box center [929, 242] width 91 height 29
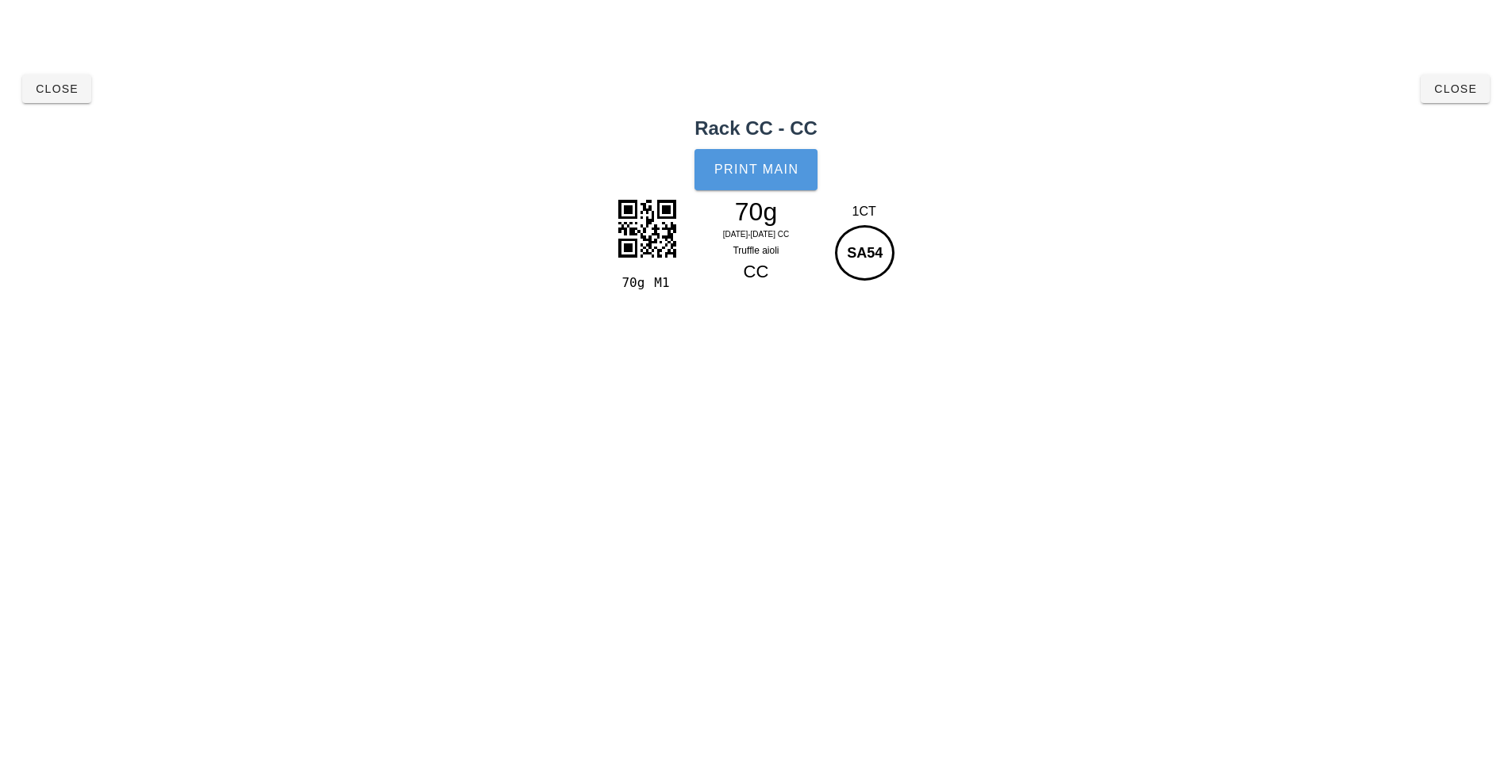
click at [793, 164] on span "Print Main" at bounding box center [756, 169] width 86 height 14
click at [47, 89] on span "Close" at bounding box center [56, 89] width 43 height 13
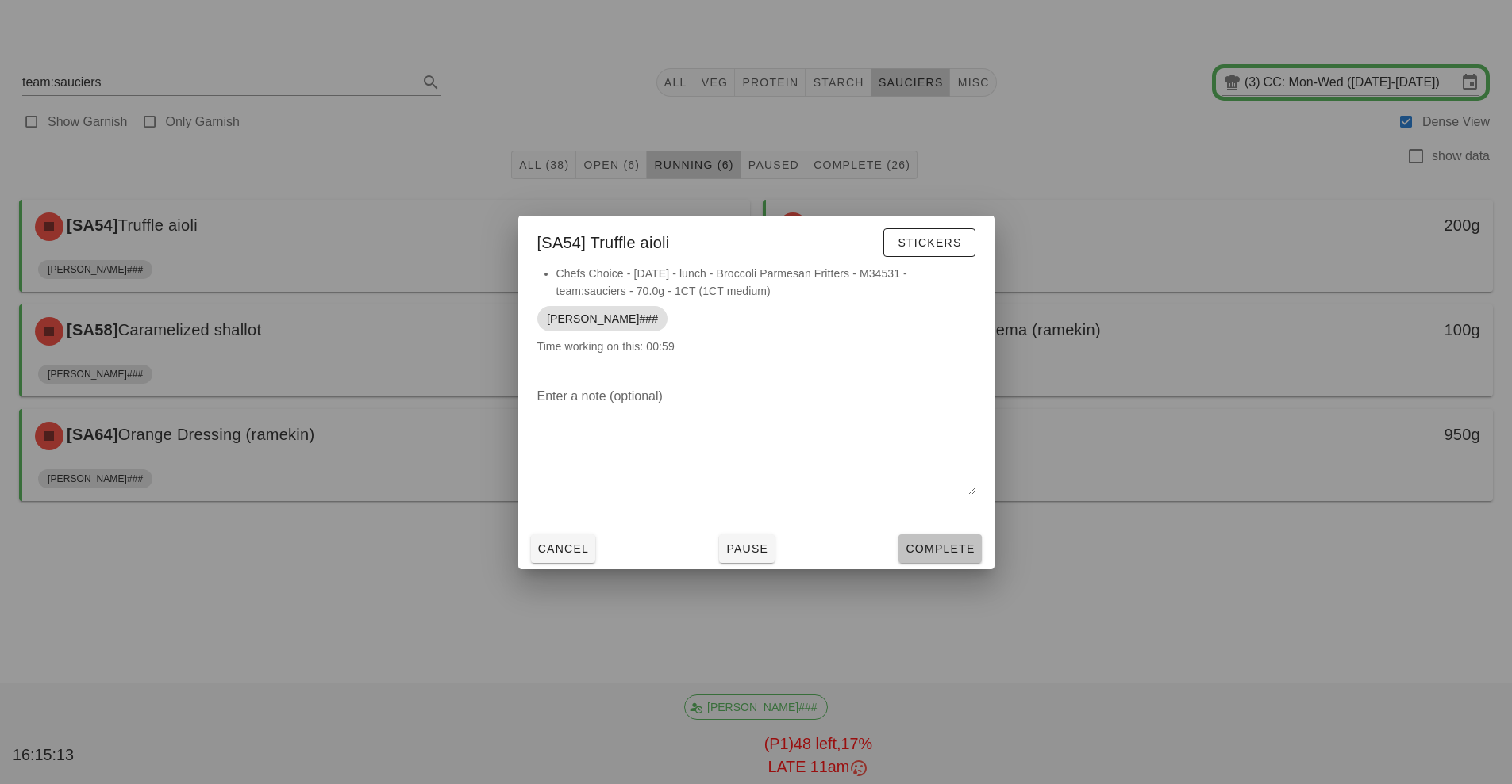
click at [929, 549] on span "Complete" at bounding box center [939, 548] width 70 height 13
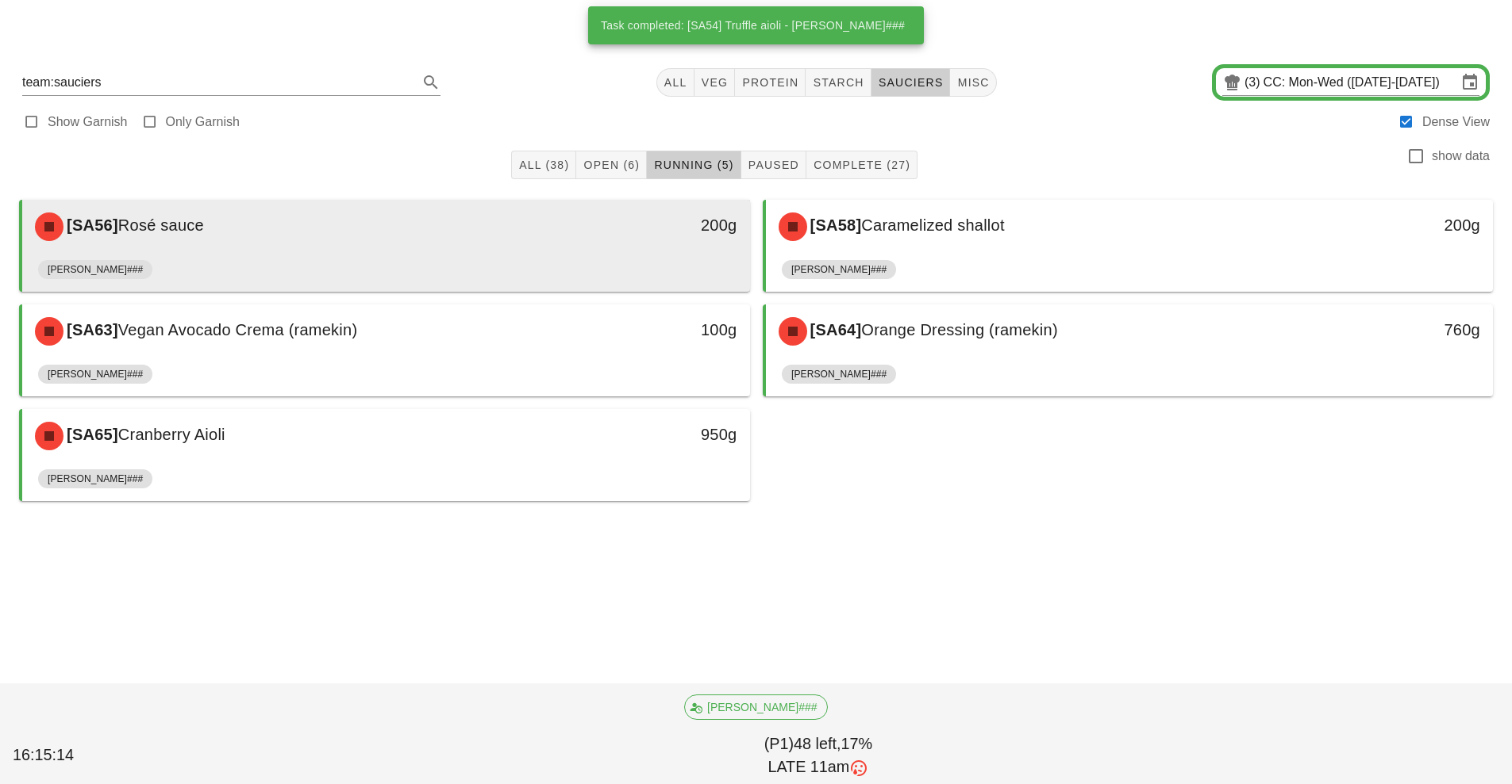
click at [575, 240] on div "200g" at bounding box center [655, 226] width 180 height 47
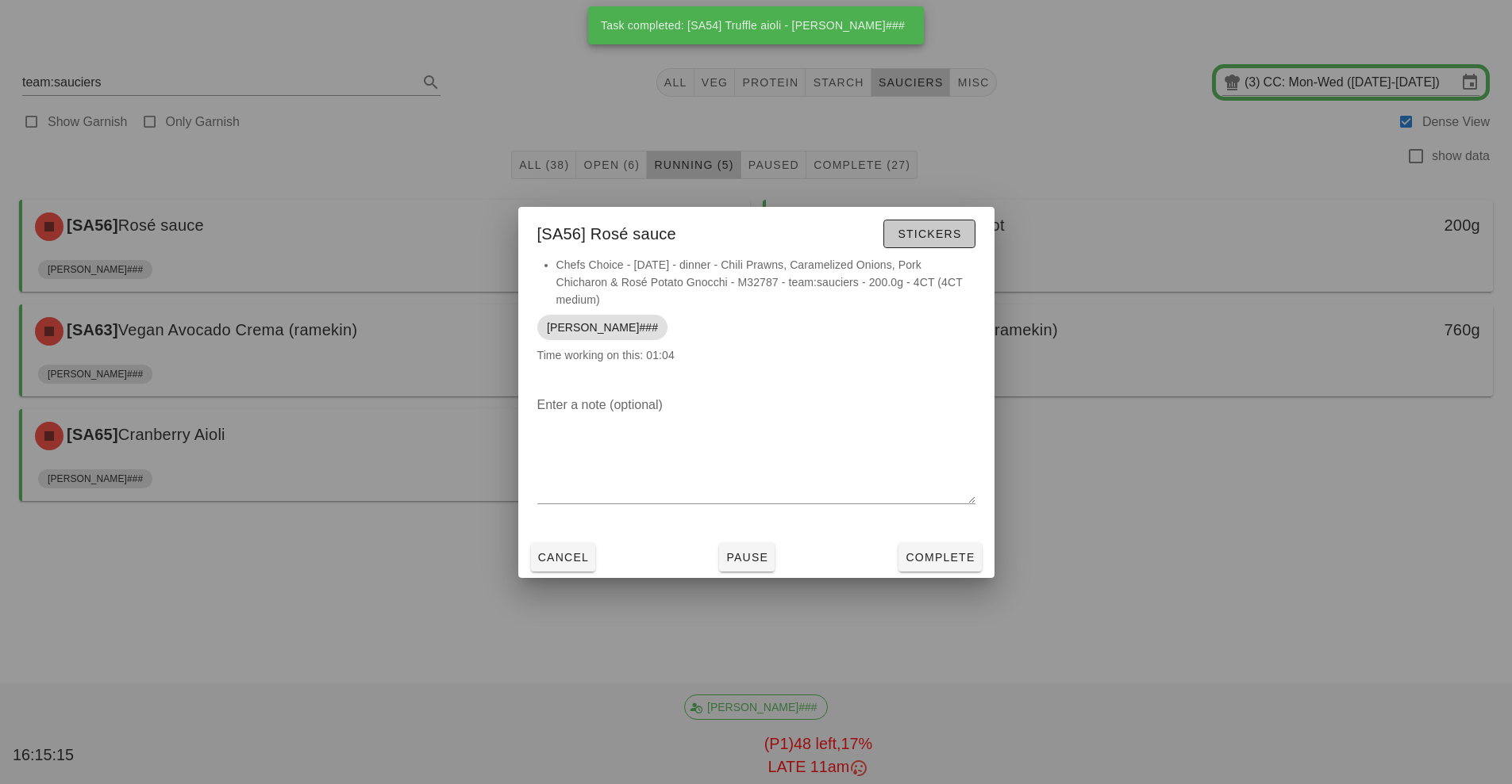
click at [934, 246] on button "Stickers" at bounding box center [929, 234] width 91 height 29
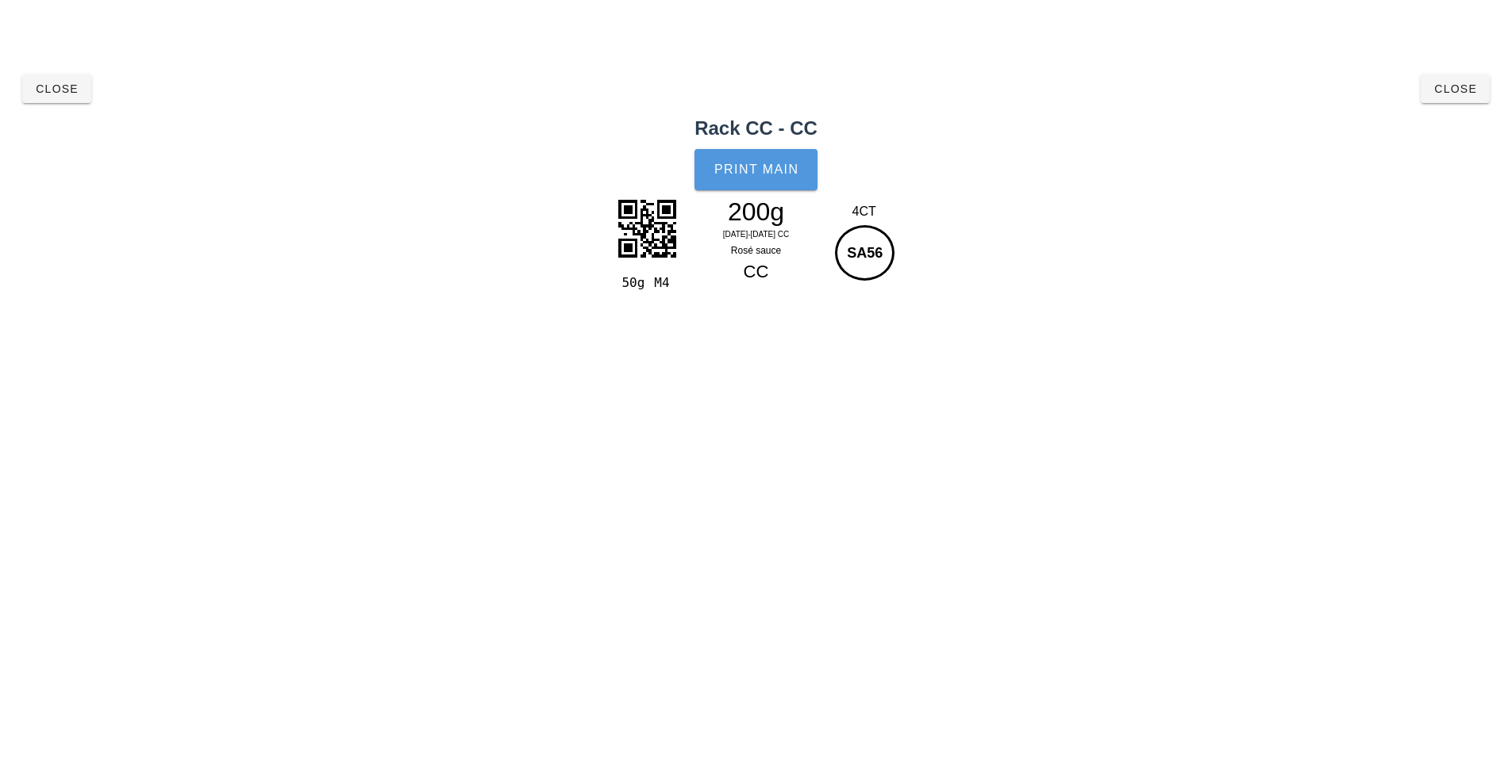
click at [744, 171] on span "Print Main" at bounding box center [756, 169] width 86 height 14
click at [38, 92] on span "Close" at bounding box center [56, 89] width 43 height 13
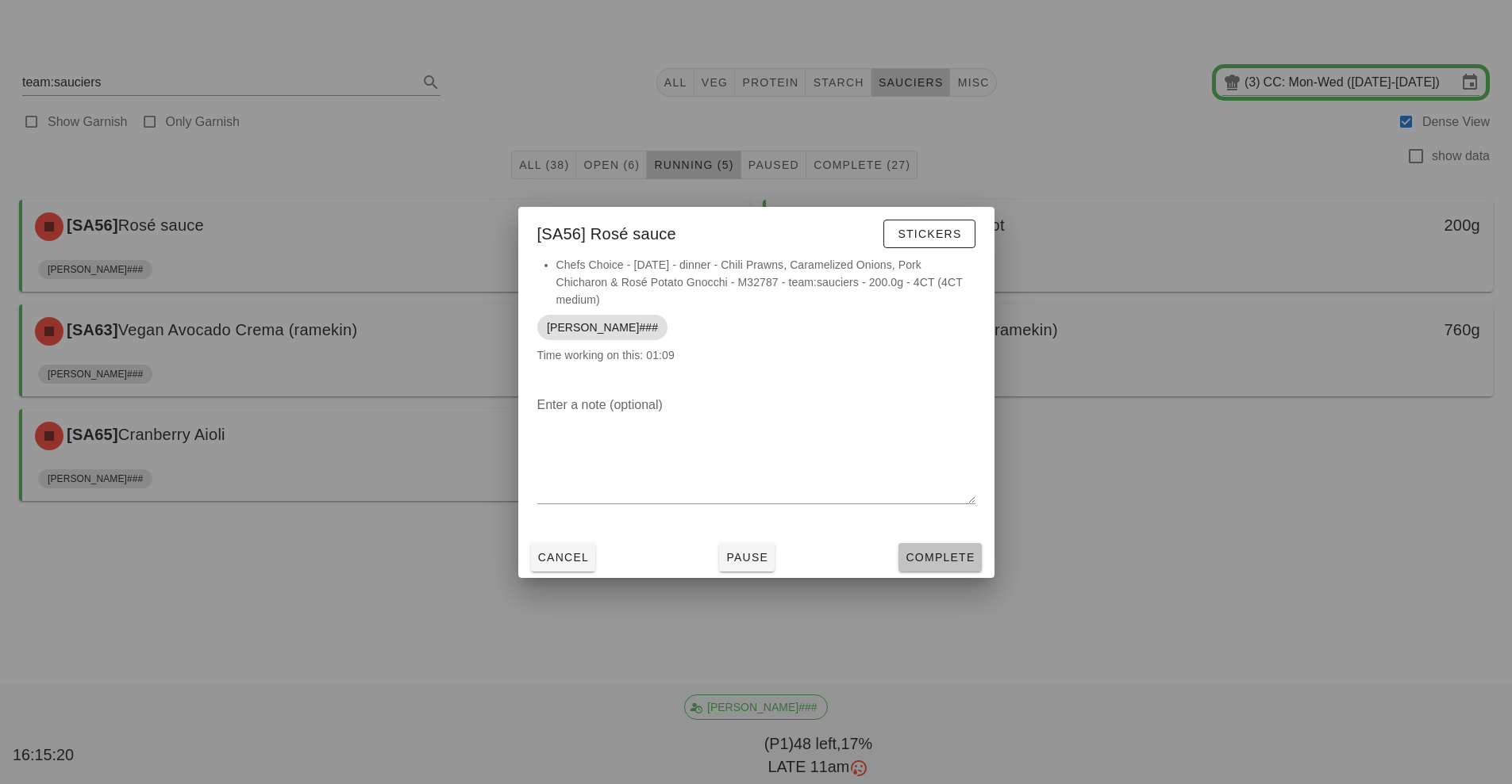
click at [920, 551] on span "Complete" at bounding box center [939, 557] width 70 height 13
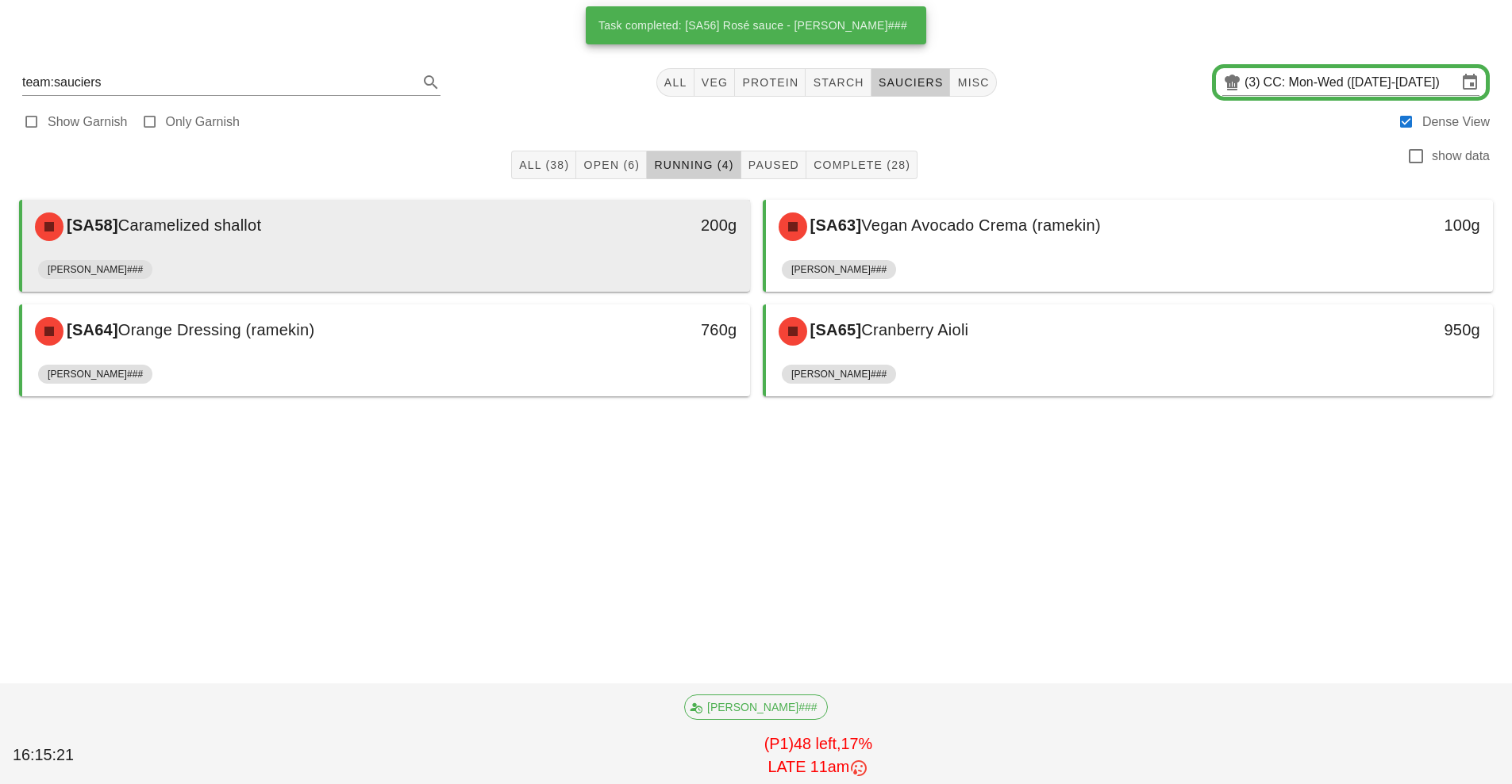
click at [531, 248] on div "[SA58] Caramelized shallot" at bounding box center [295, 226] width 540 height 47
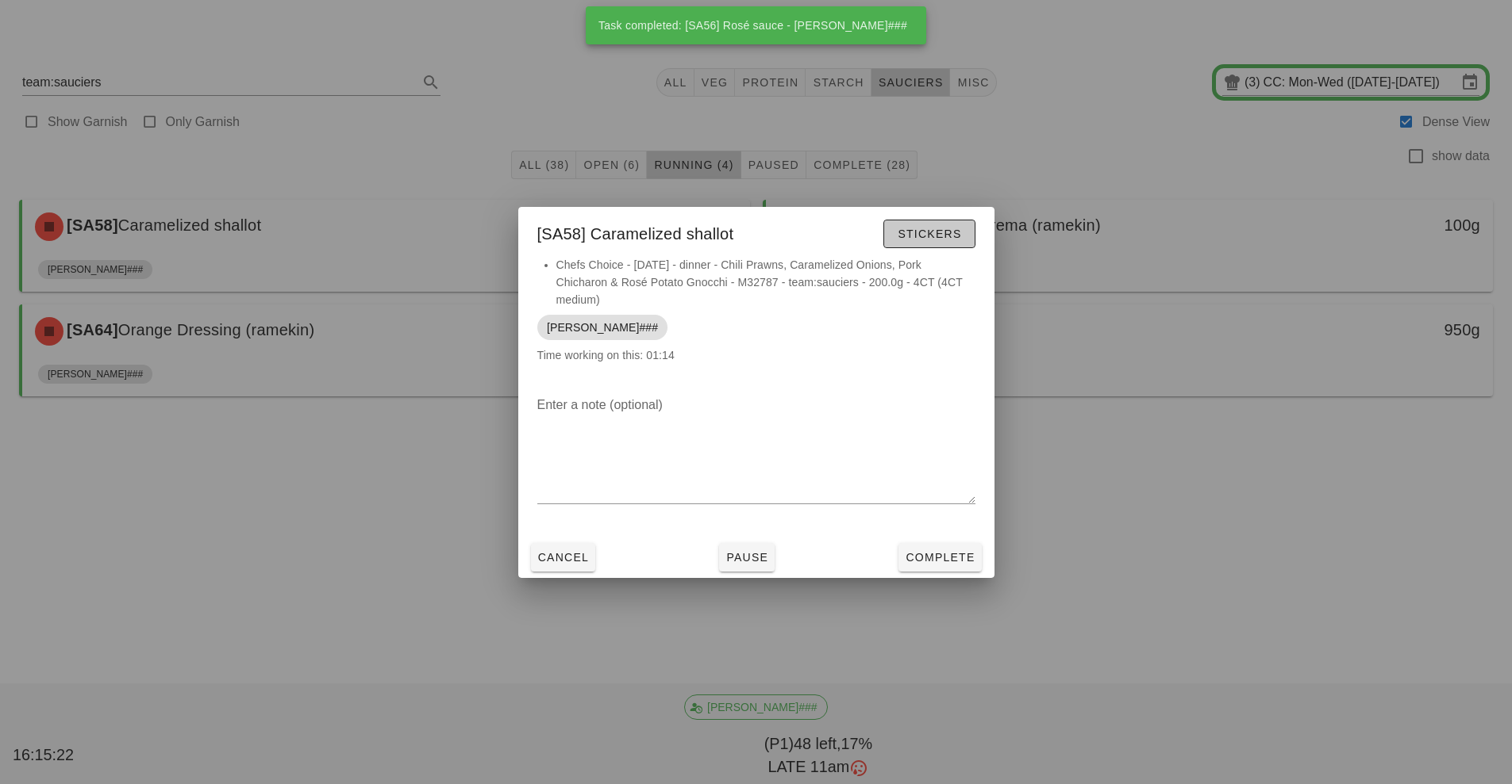
click at [924, 235] on span "Stickers" at bounding box center [929, 234] width 64 height 13
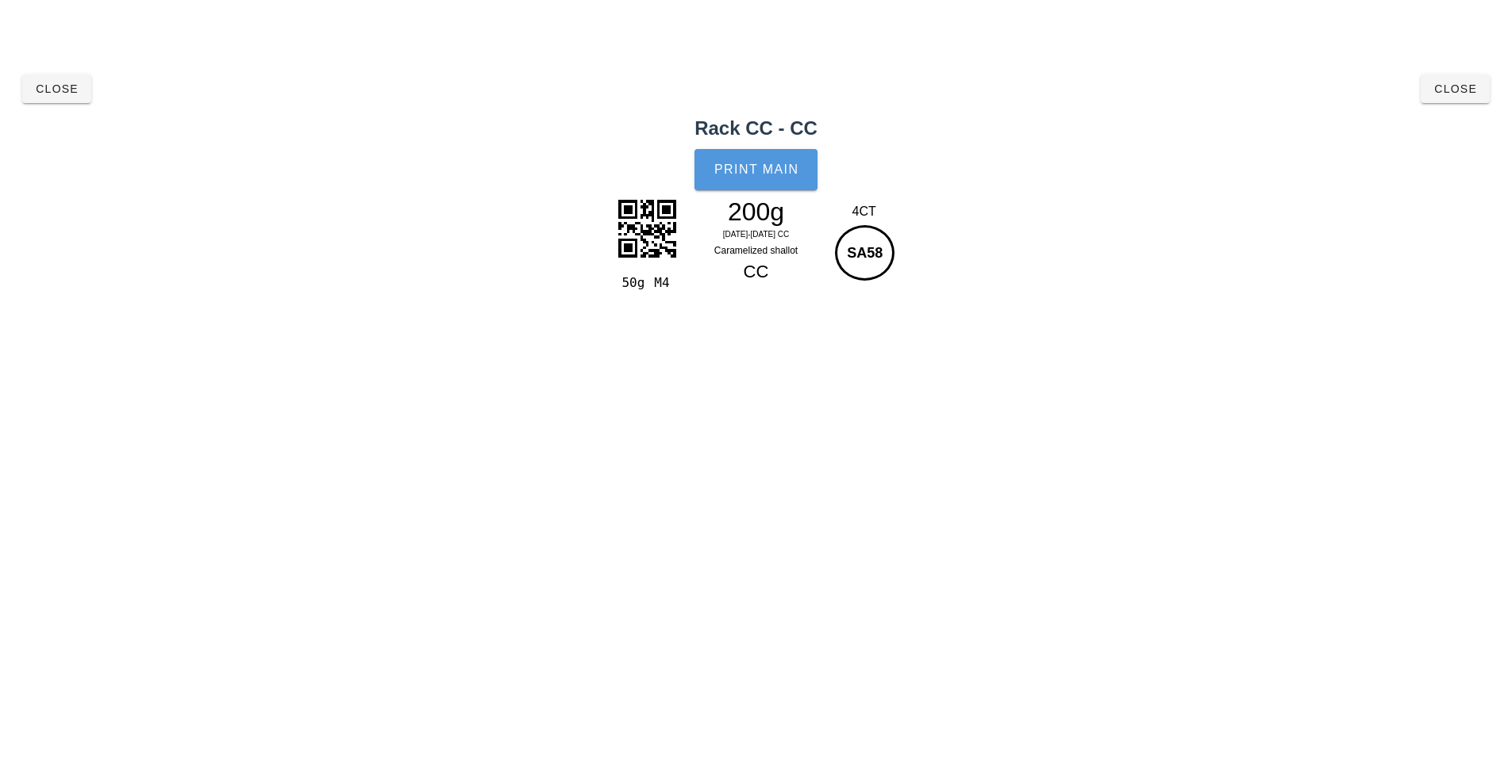
click at [751, 170] on span "Print Main" at bounding box center [756, 169] width 86 height 14
click at [54, 89] on span "Close" at bounding box center [56, 89] width 43 height 13
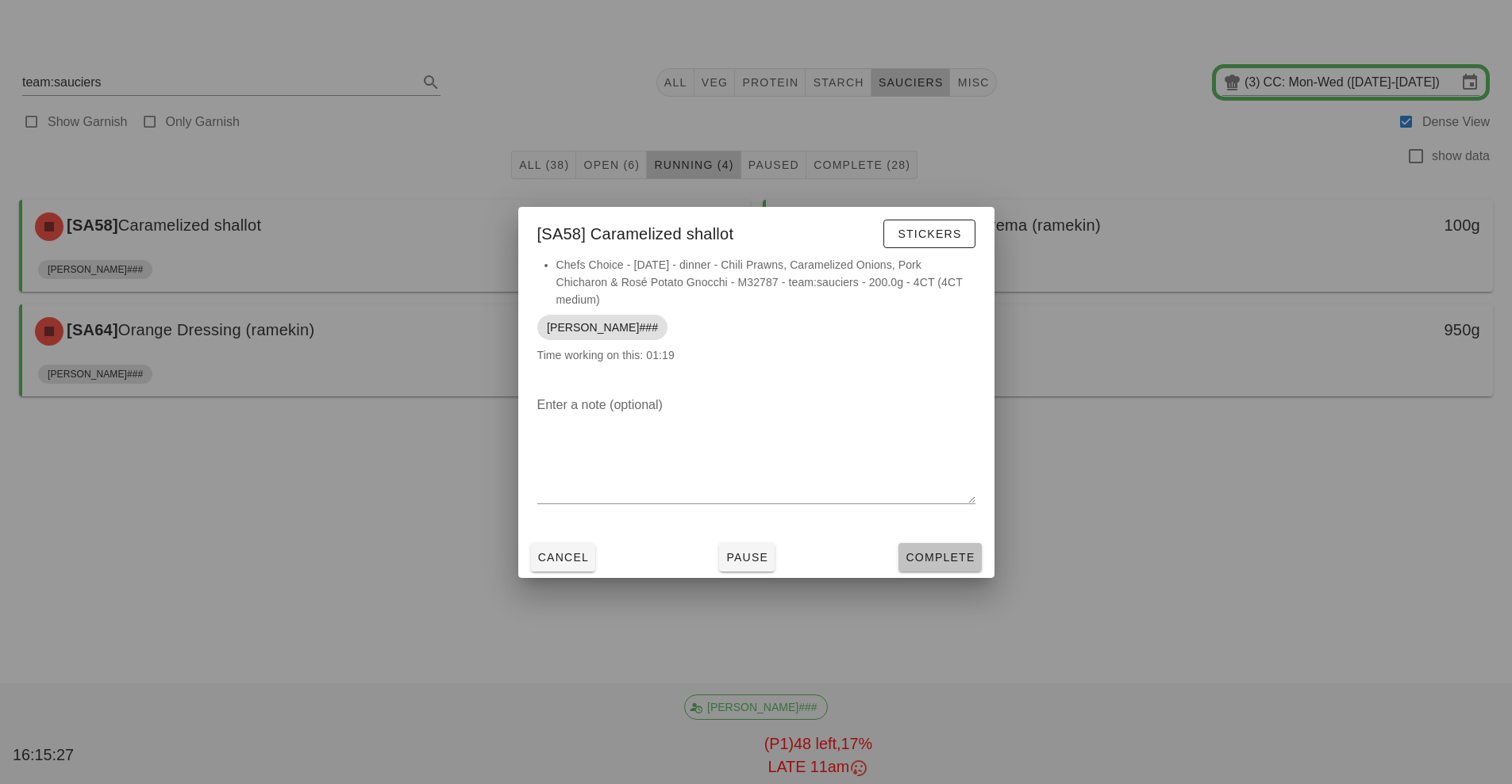
click at [950, 552] on span "Complete" at bounding box center [939, 557] width 70 height 13
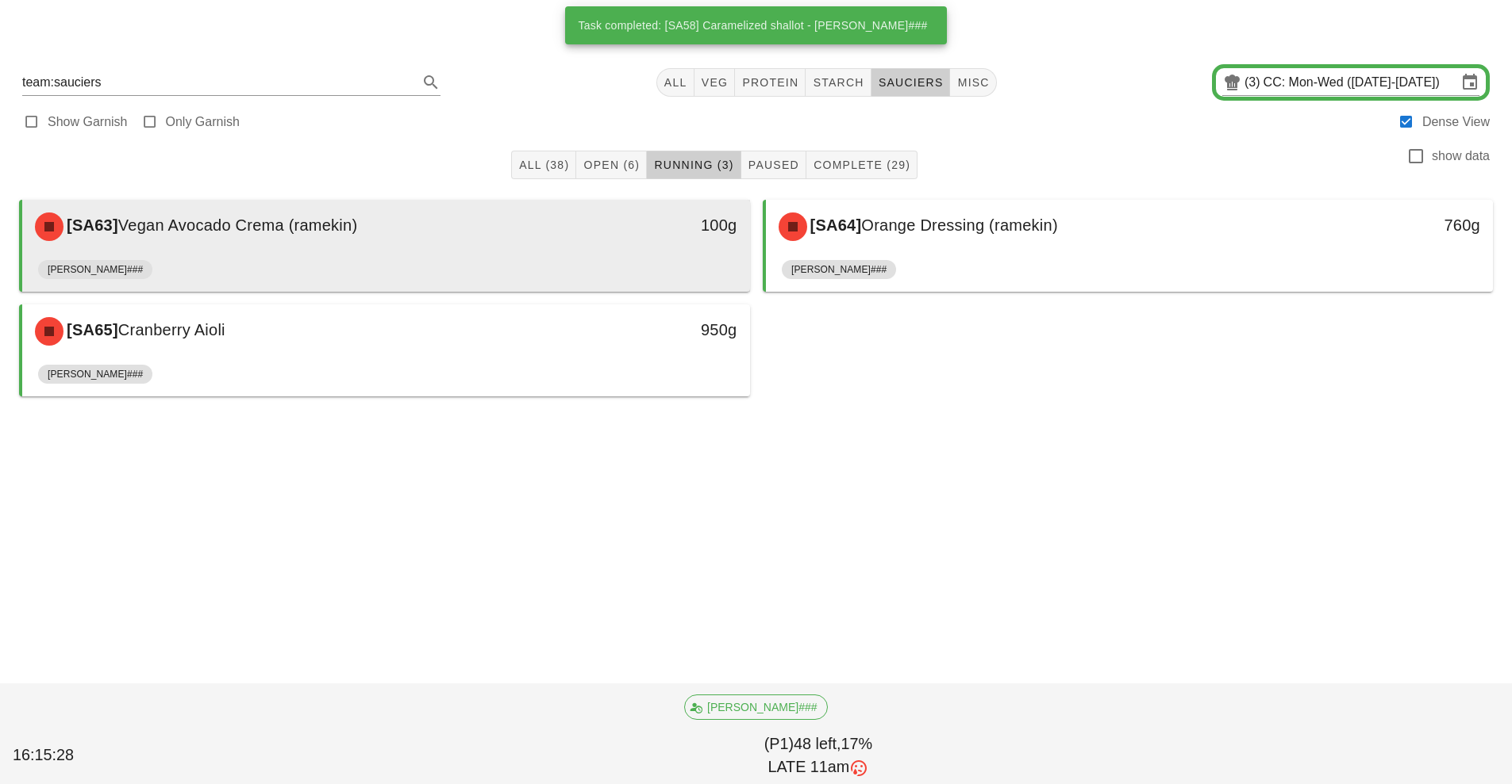
click at [470, 255] on div "[PERSON_NAME]###" at bounding box center [386, 273] width 696 height 38
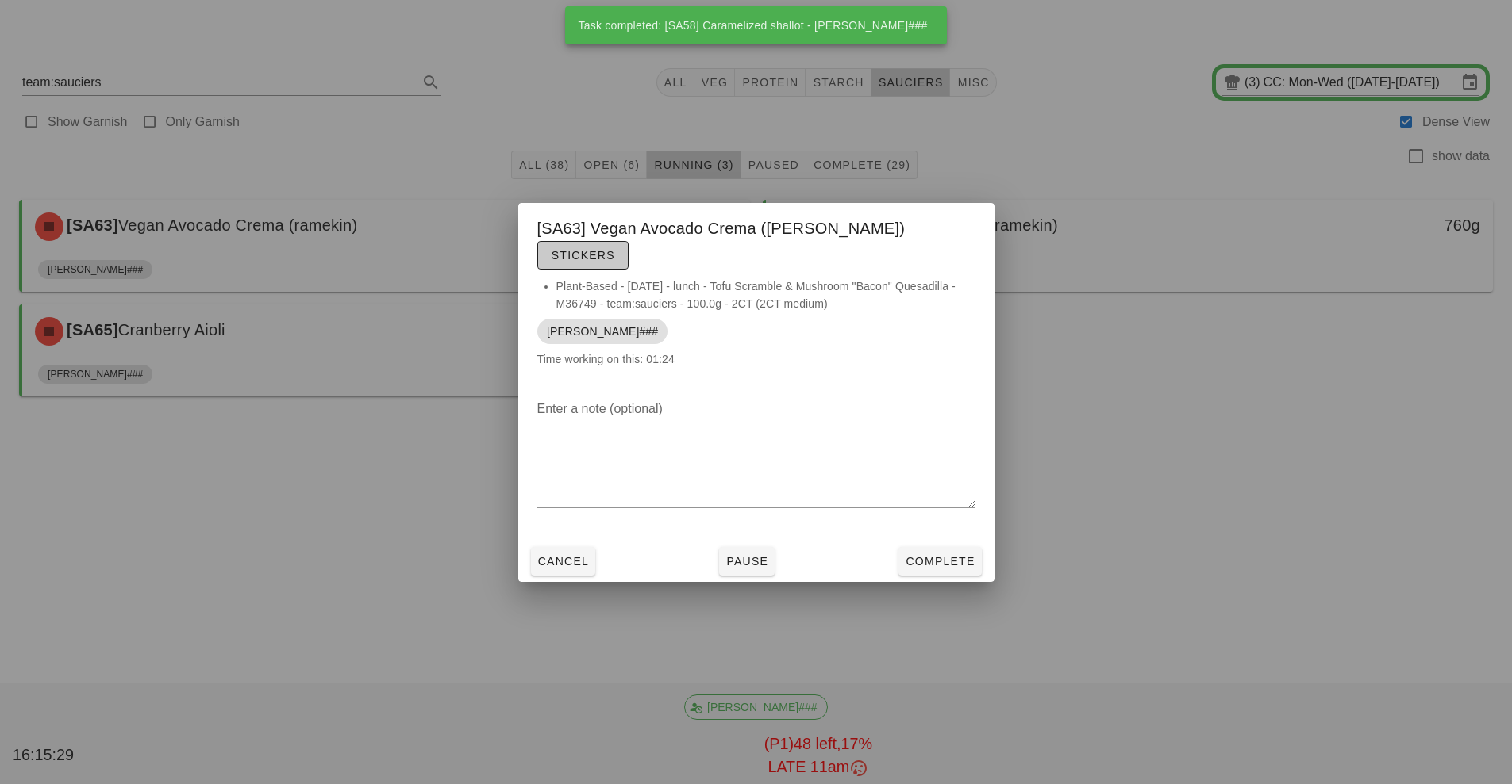
click at [615, 249] on span "Stickers" at bounding box center [582, 255] width 64 height 13
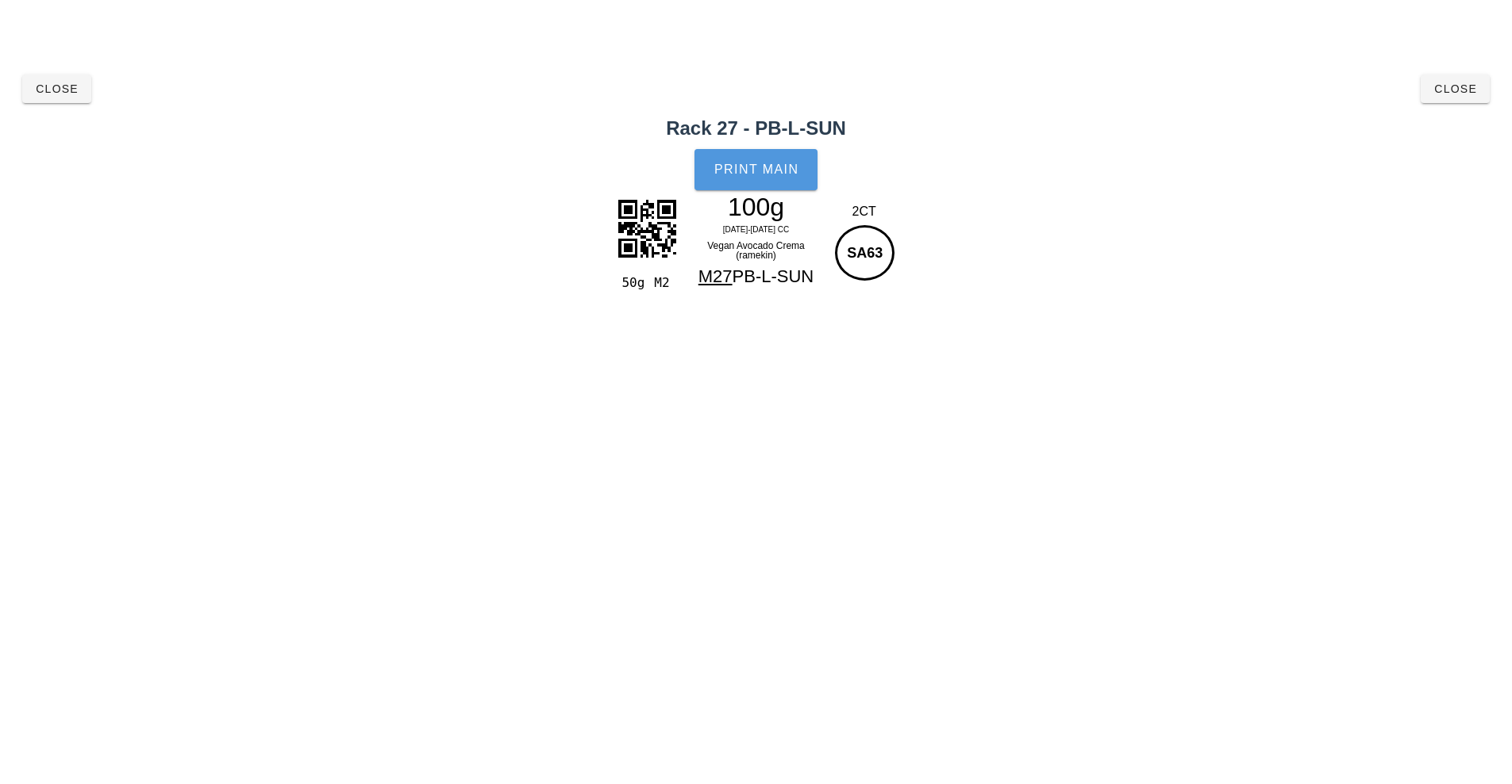
click at [756, 165] on span "Print Main" at bounding box center [756, 169] width 86 height 14
click at [58, 93] on span "Close" at bounding box center [56, 89] width 43 height 13
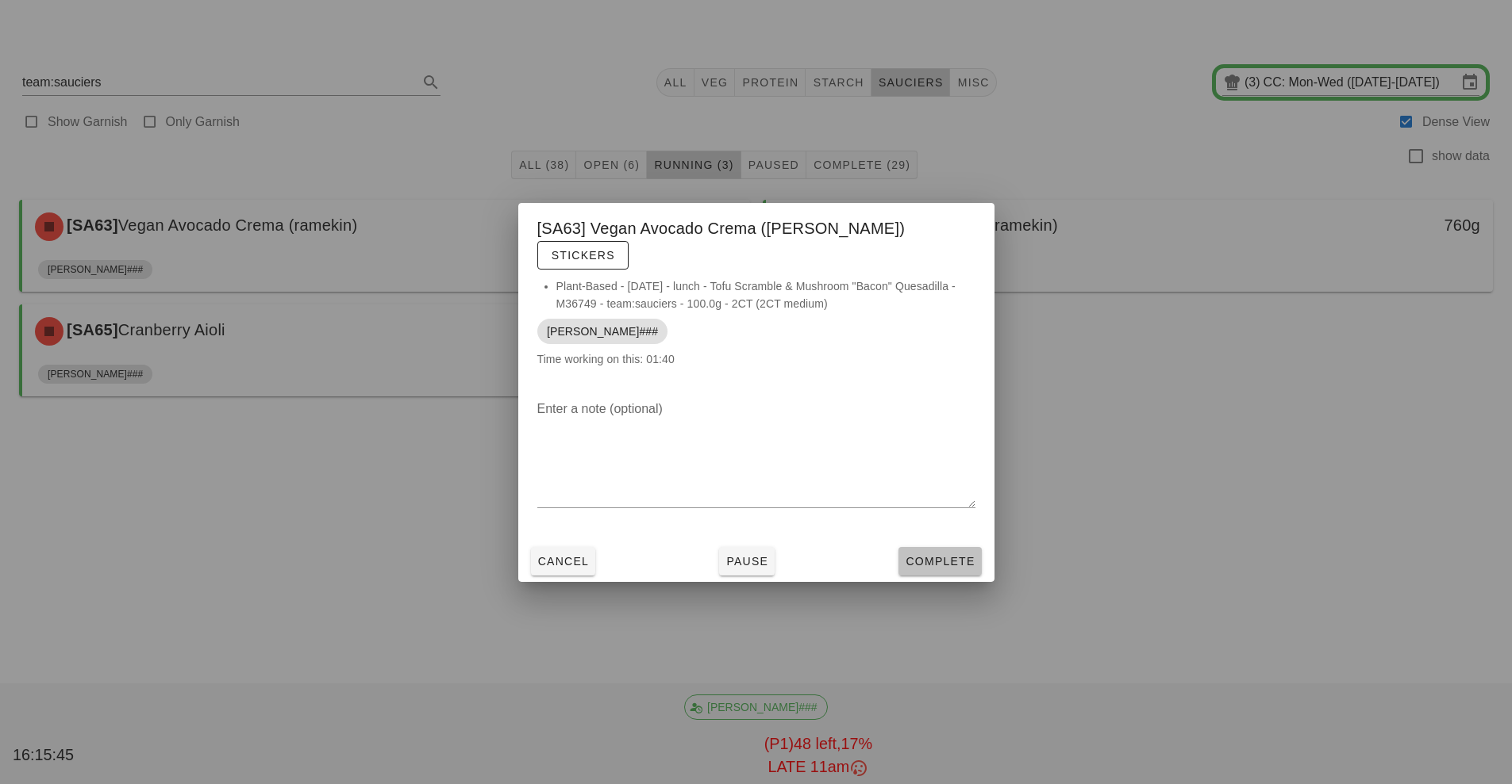
click at [950, 555] on span "Complete" at bounding box center [939, 561] width 70 height 13
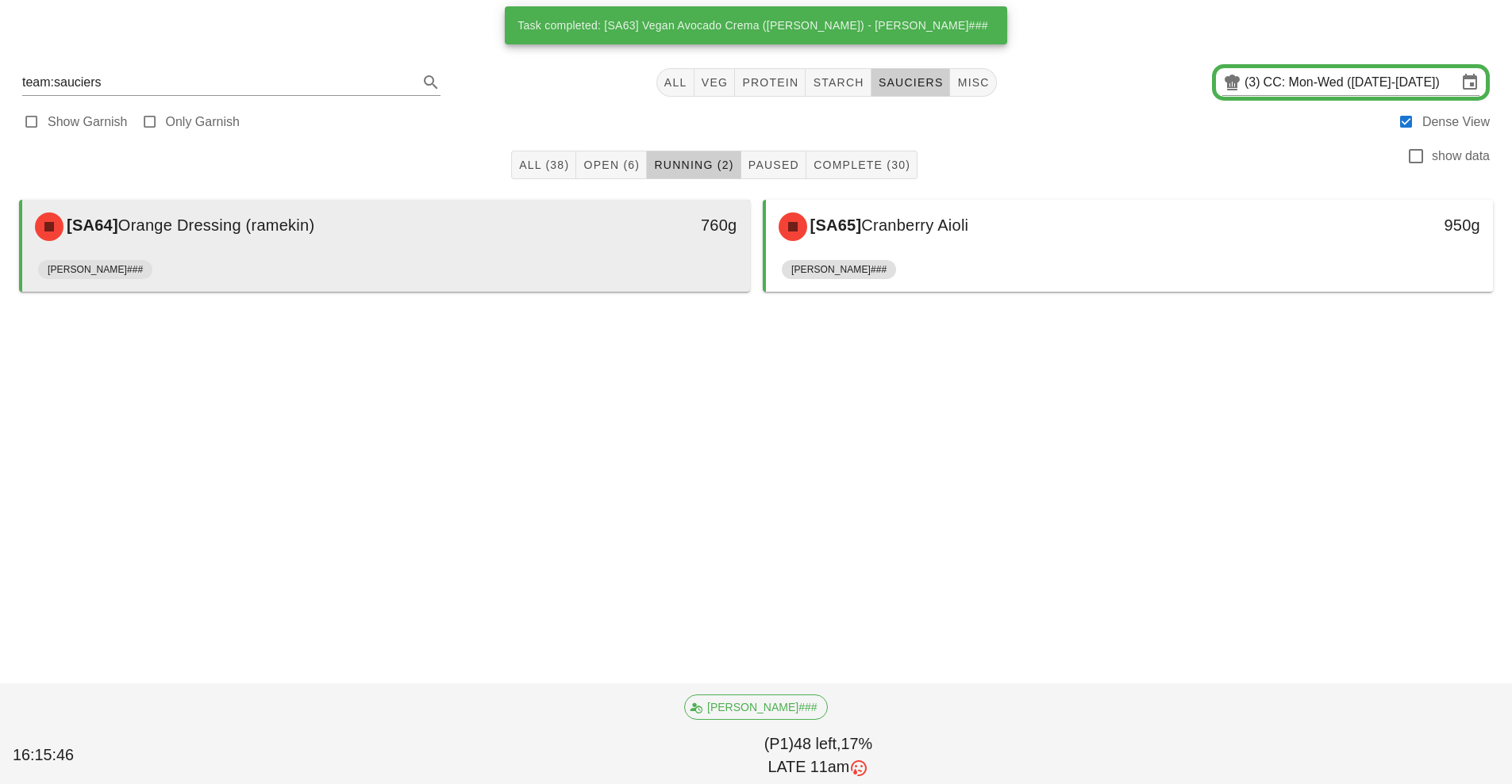
click at [581, 251] on div "[SA64] Orange Dressing (ramekin) 760g" at bounding box center [386, 227] width 728 height 54
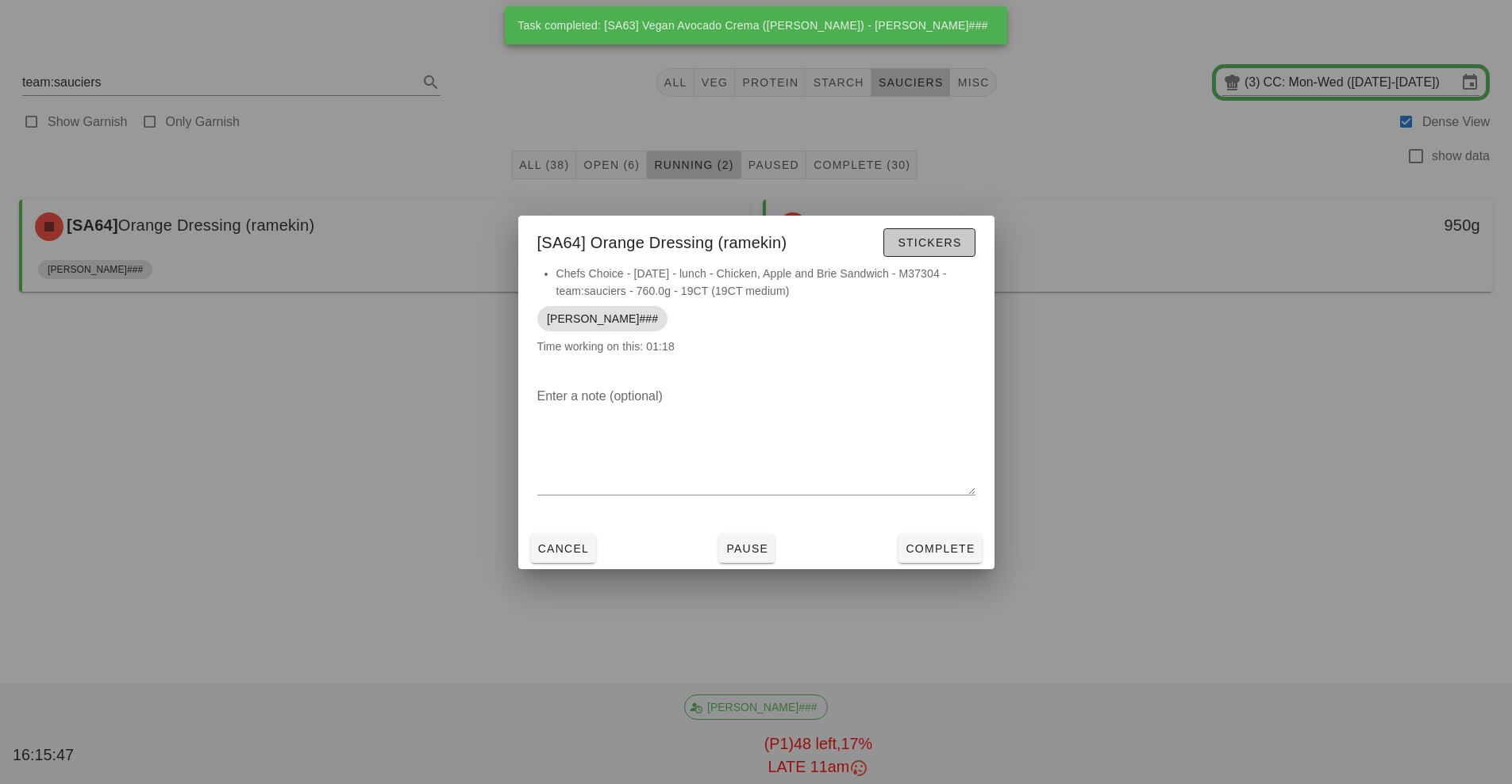
click at [934, 241] on span "Stickers" at bounding box center [929, 242] width 64 height 13
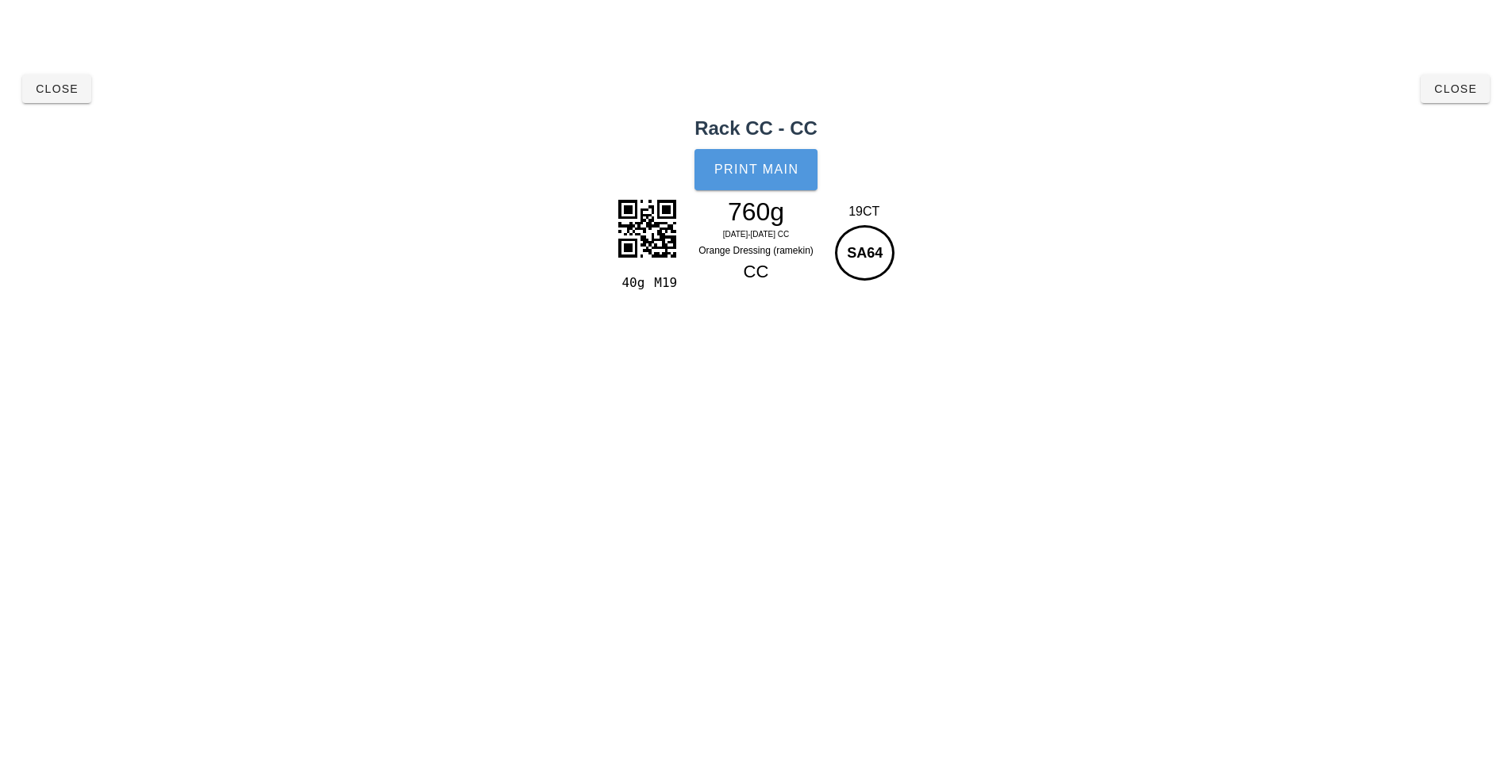
click at [759, 181] on button "Print Main" at bounding box center [755, 169] width 122 height 41
click at [52, 89] on span "Close" at bounding box center [56, 89] width 43 height 13
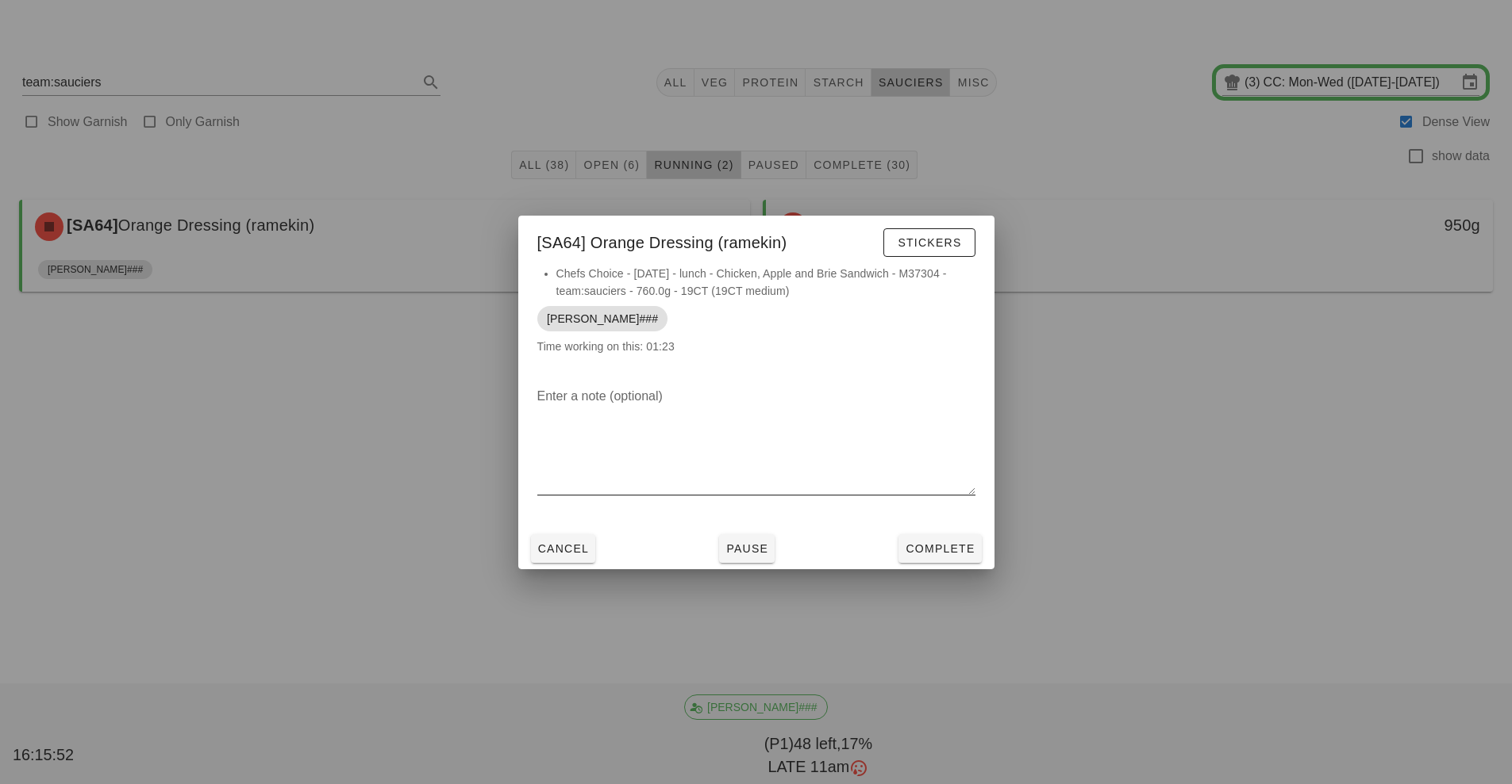
click at [938, 511] on div at bounding box center [756, 507] width 438 height 12
click at [937, 549] on span "Complete" at bounding box center [939, 548] width 70 height 13
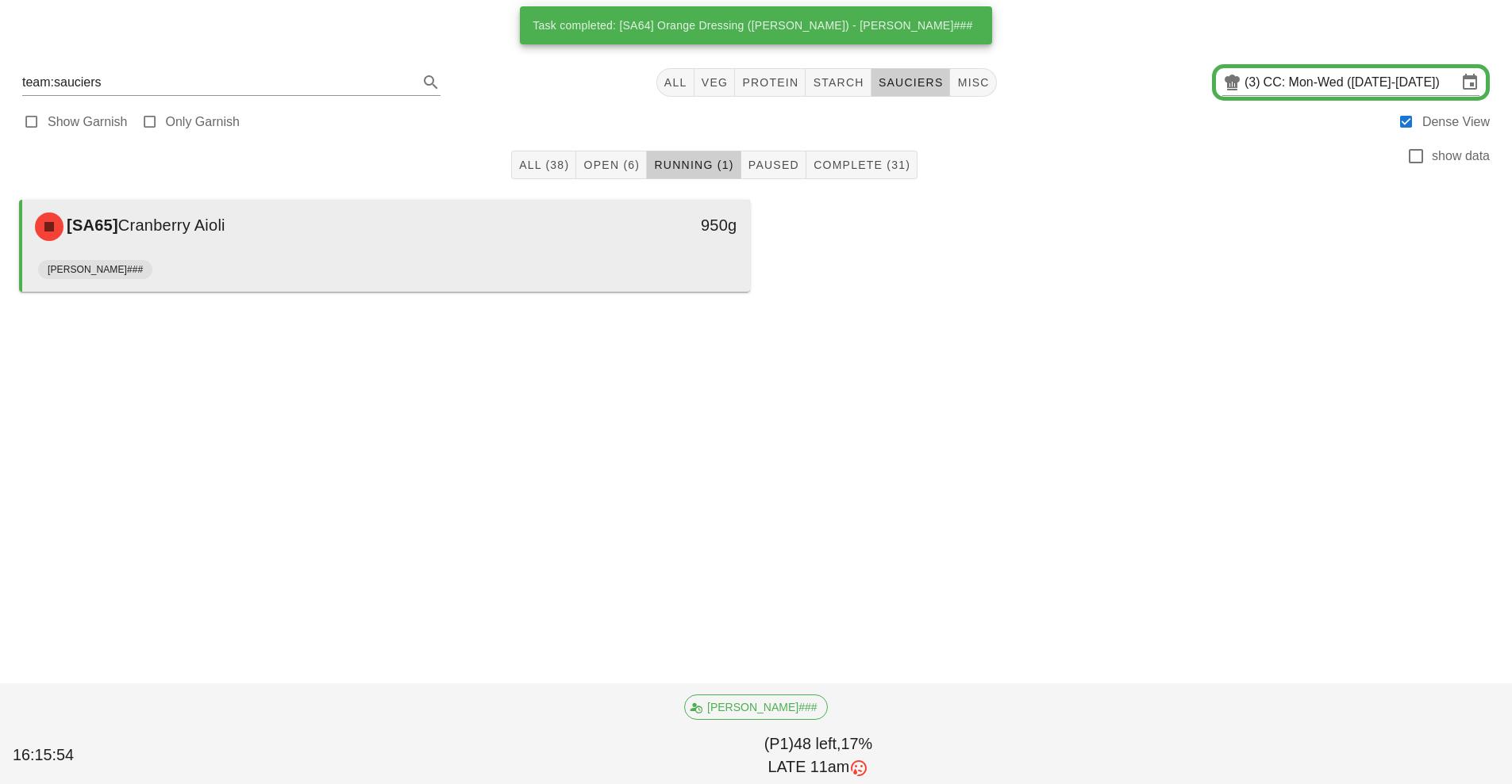
click at [575, 238] on div "950g" at bounding box center [655, 226] width 180 height 47
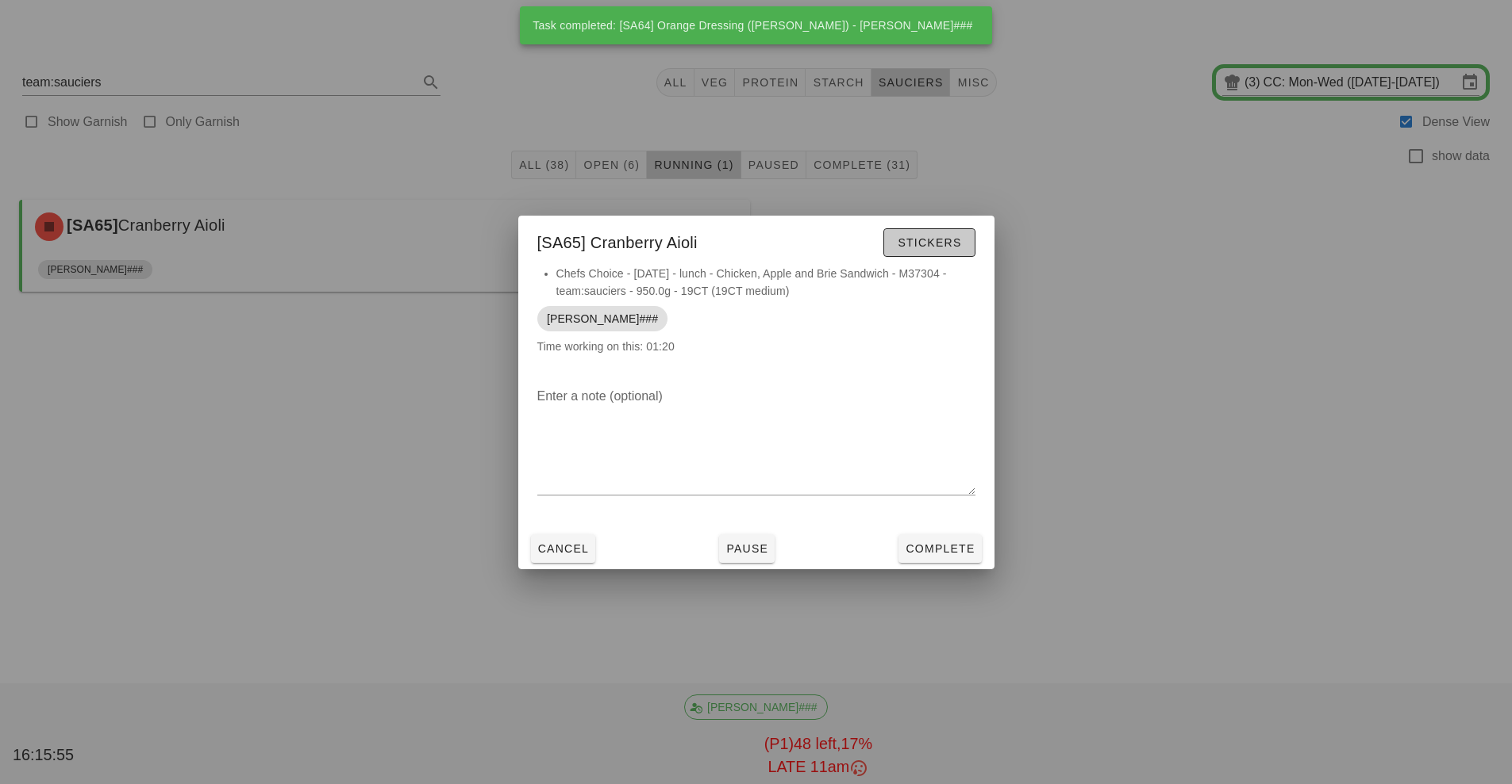
click at [919, 239] on span "Stickers" at bounding box center [929, 242] width 64 height 13
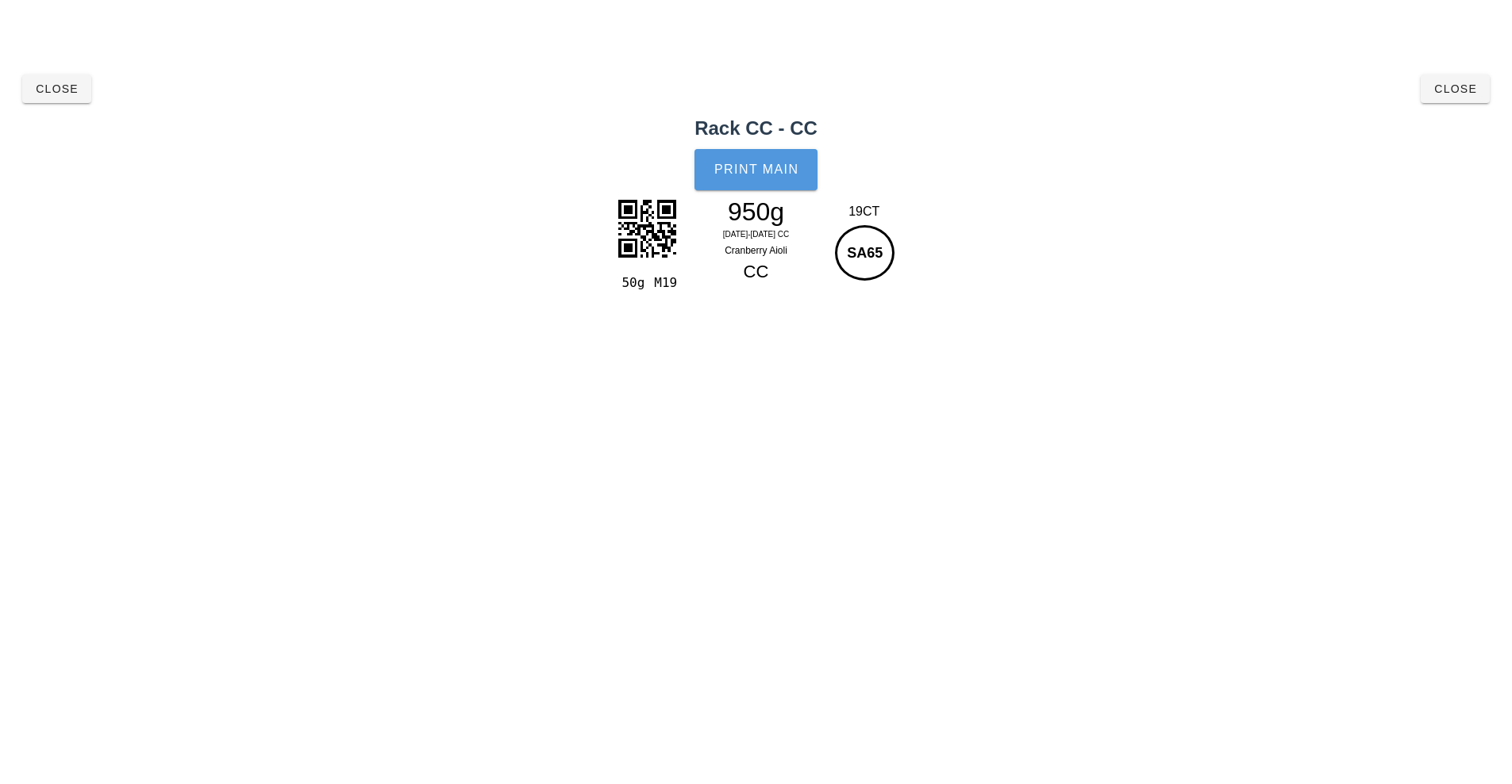
click at [757, 184] on button "Print Main" at bounding box center [755, 169] width 122 height 41
click at [70, 89] on span "Close" at bounding box center [56, 89] width 43 height 13
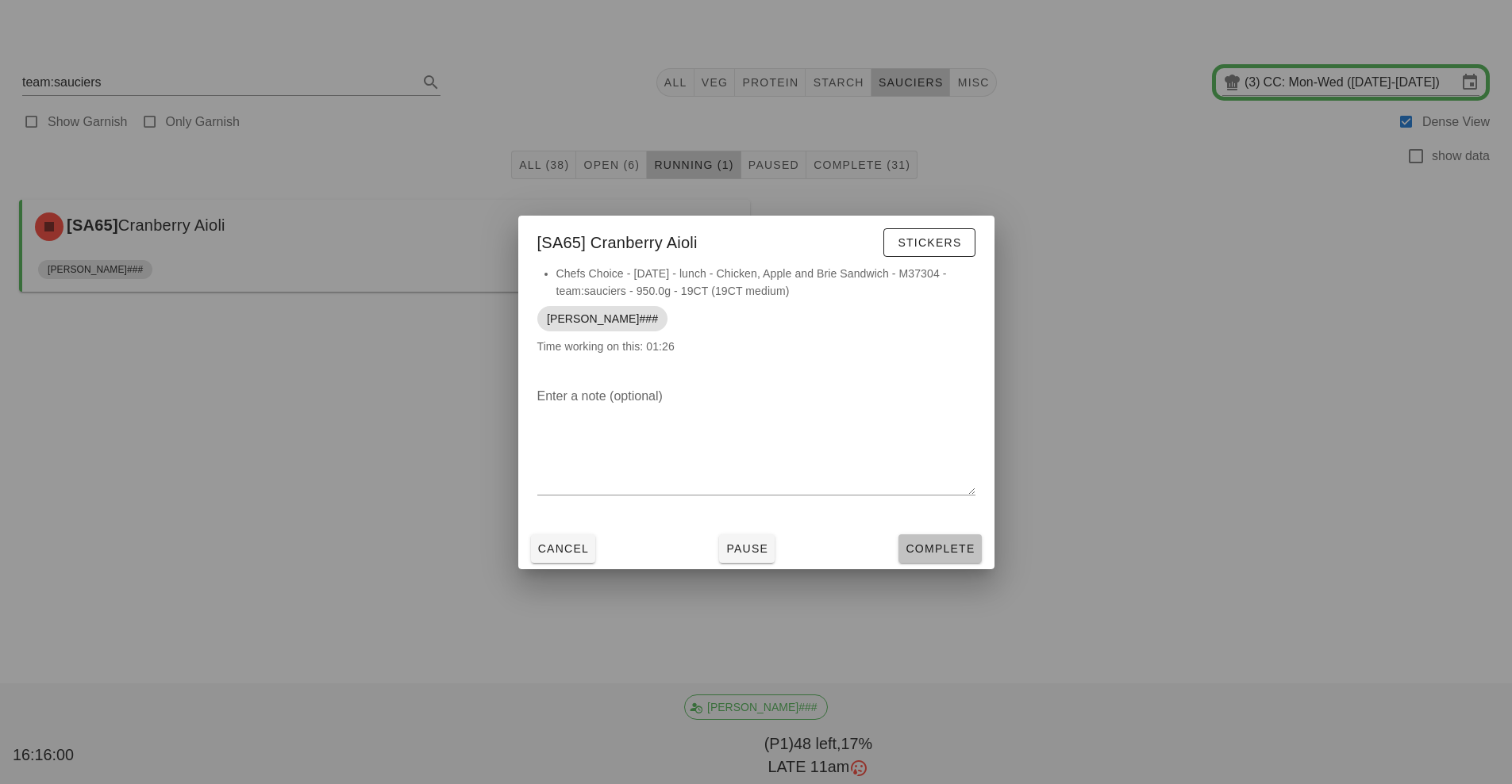
click at [920, 554] on span "Complete" at bounding box center [939, 548] width 70 height 13
